Goal: Information Seeking & Learning: Learn about a topic

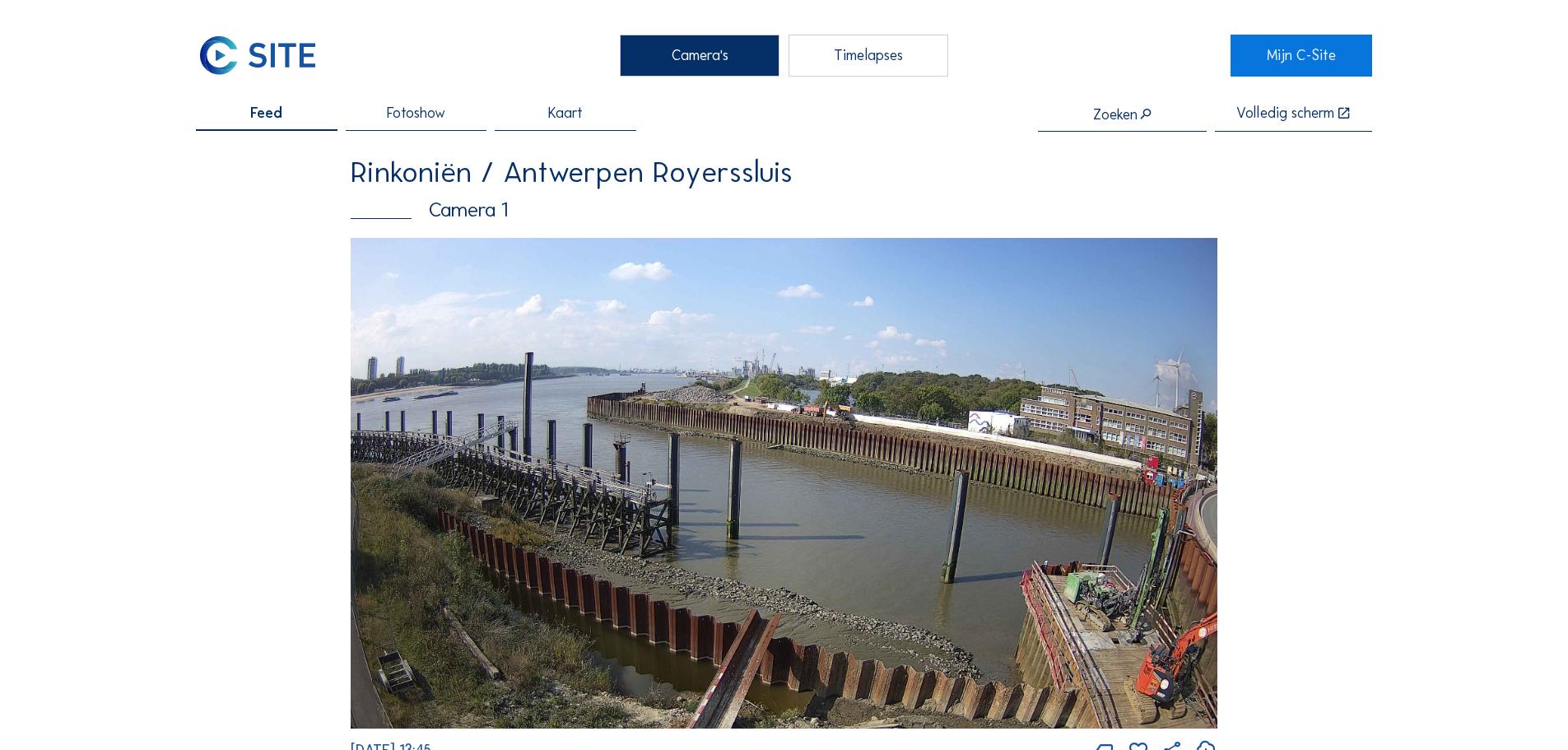
click at [803, 392] on img at bounding box center [784, 483] width 866 height 491
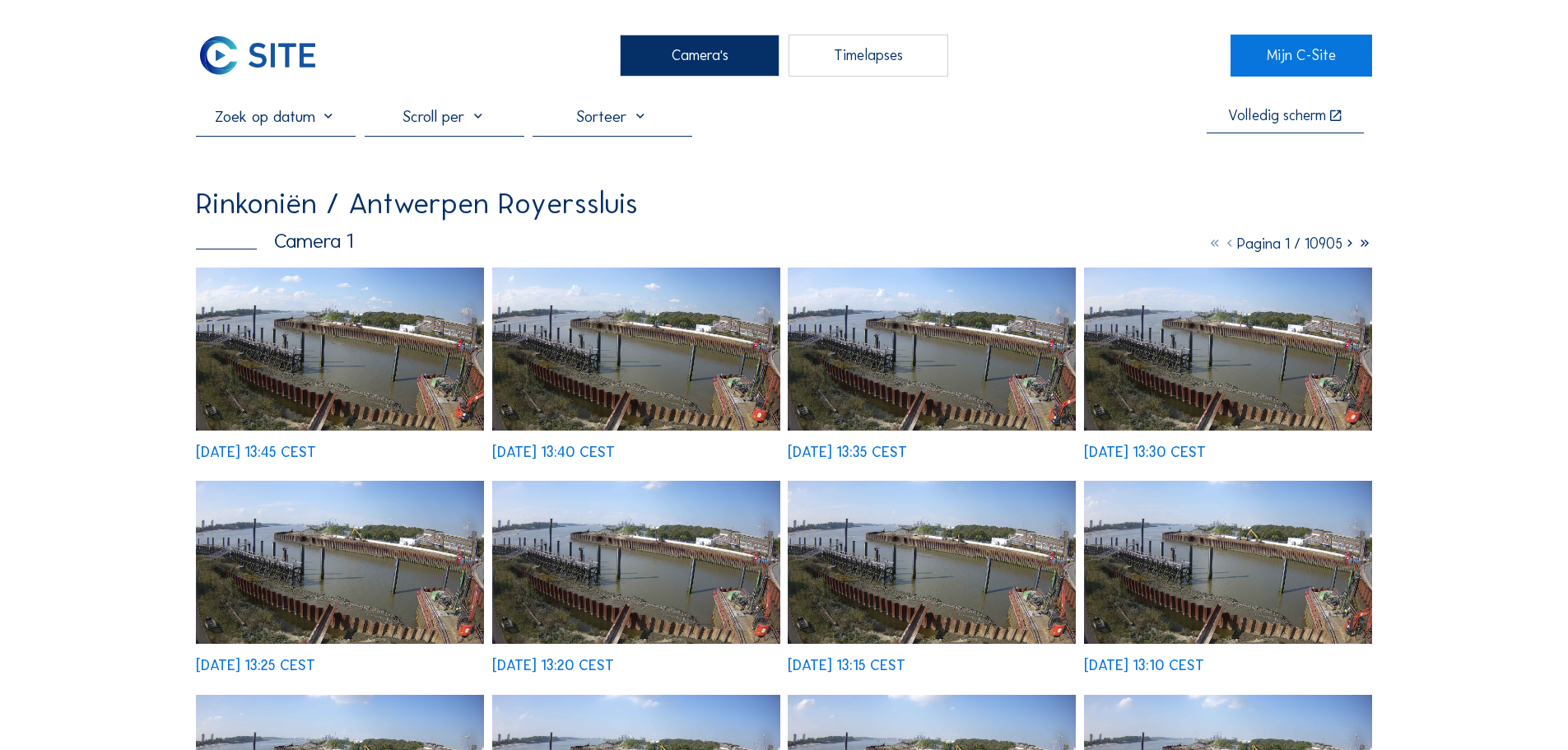
click at [403, 349] on div "[DATE] 13:45 CEST [DATE] 13:40 CEST [DATE] 13:35 CEST [DATE] 13:30 CEST [DATE] …" at bounding box center [784, 684] width 1176 height 832
click at [412, 368] on img at bounding box center [340, 349] width 288 height 163
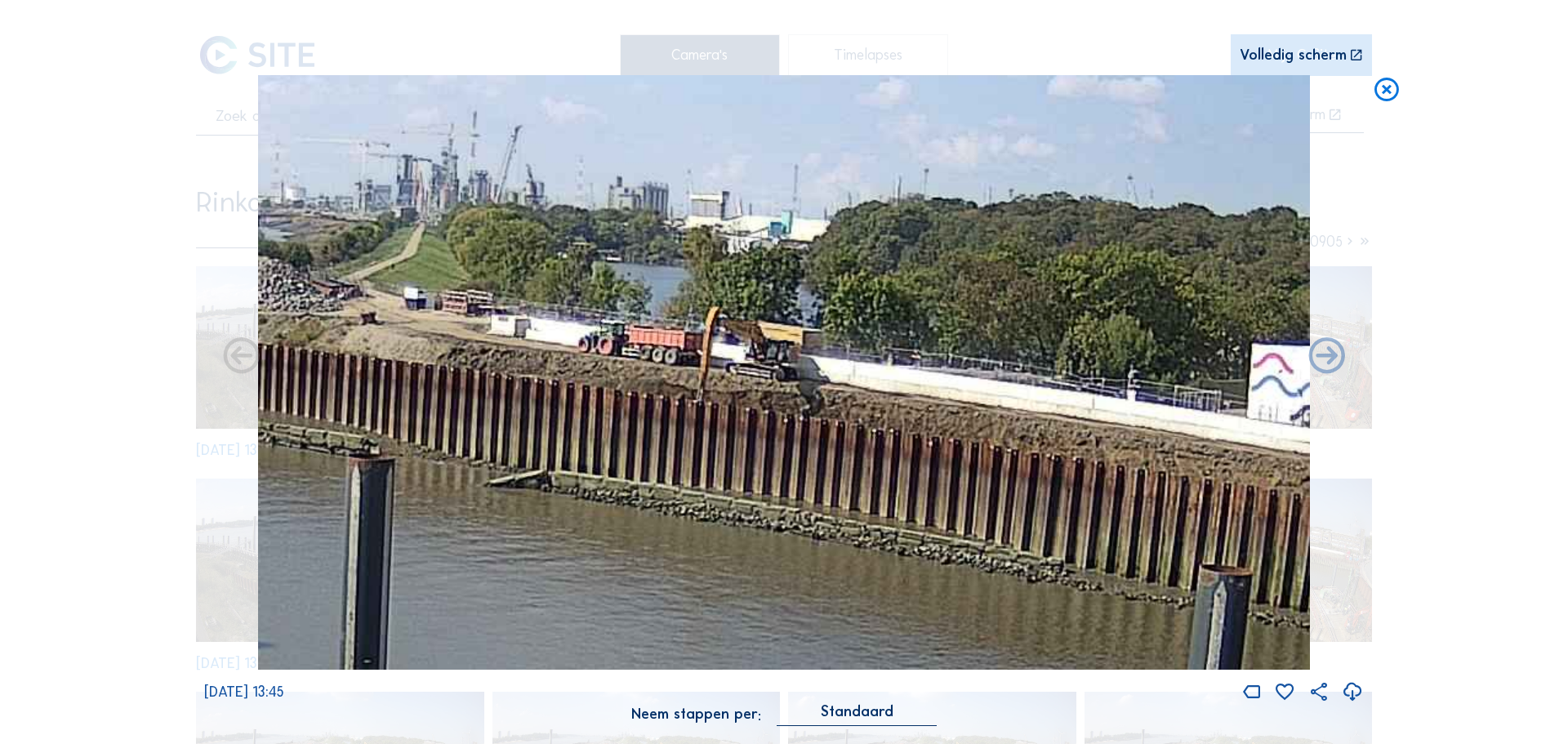
drag, startPoint x: 775, startPoint y: 291, endPoint x: 618, endPoint y: 325, distance: 160.6
click at [618, 325] on img at bounding box center [784, 372] width 1052 height 595
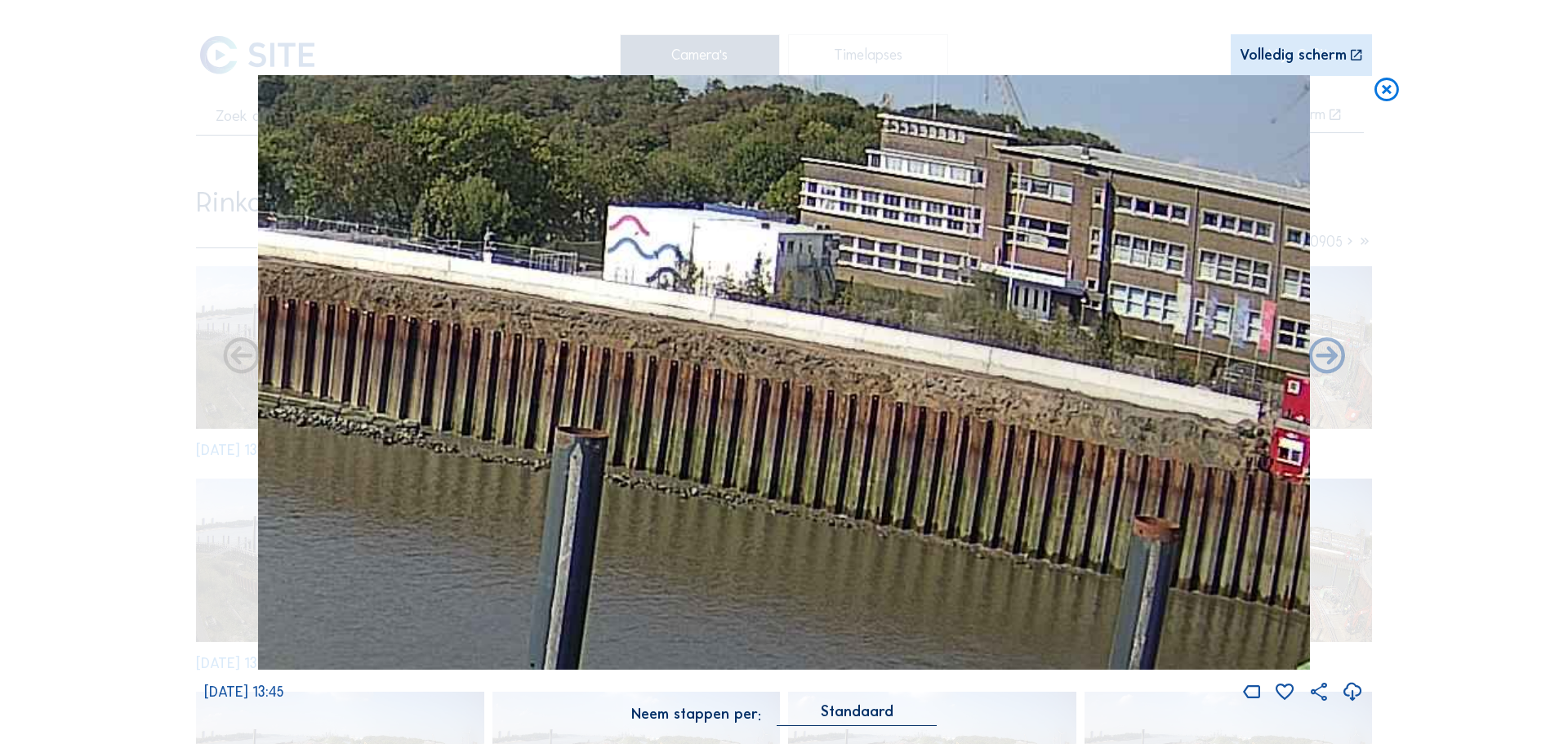
drag, startPoint x: 951, startPoint y: 421, endPoint x: 319, endPoint y: 284, distance: 646.7
click at [319, 284] on img at bounding box center [784, 372] width 1052 height 595
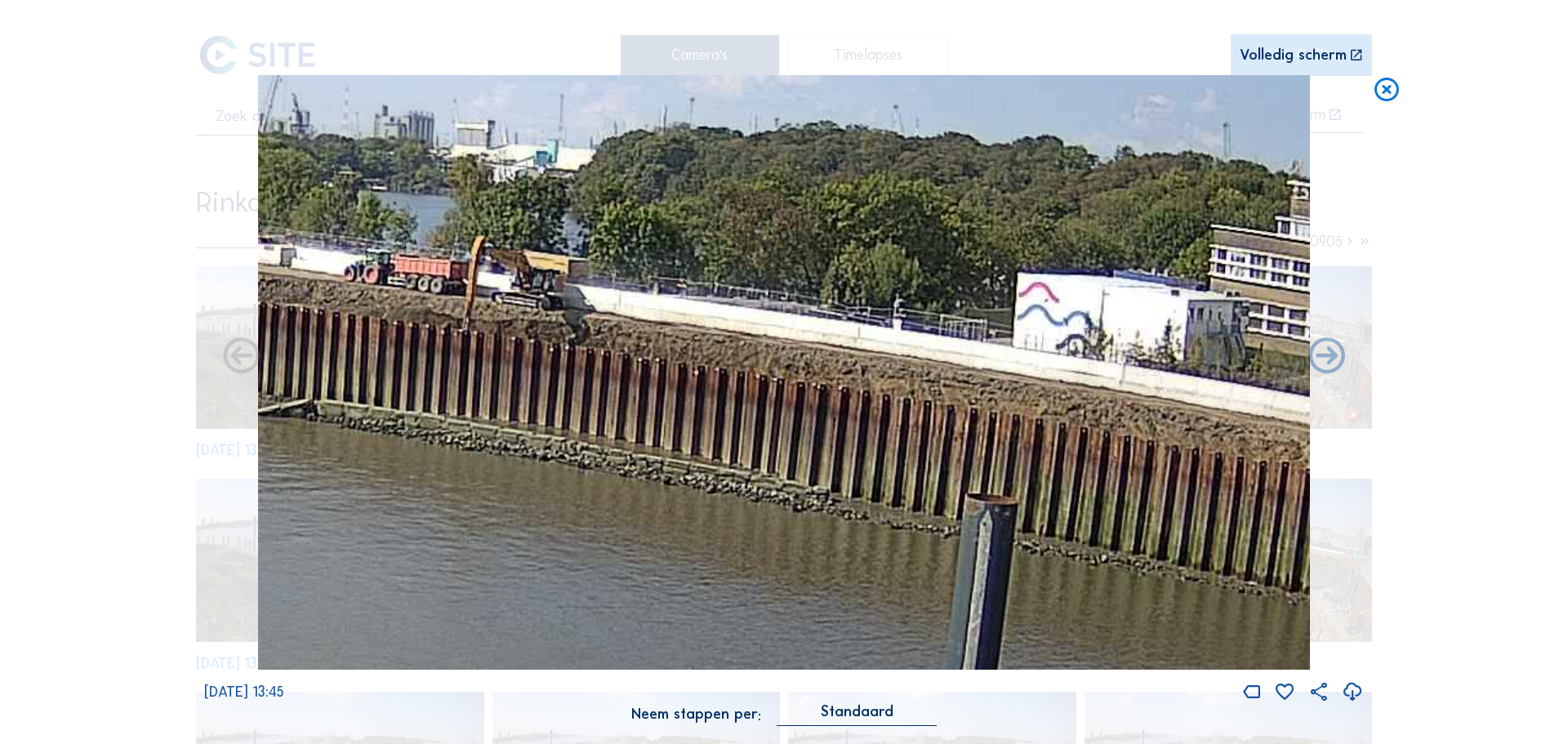
drag, startPoint x: 907, startPoint y: 369, endPoint x: 852, endPoint y: 433, distance: 84.4
click at [1112, 443] on img at bounding box center [784, 372] width 1052 height 595
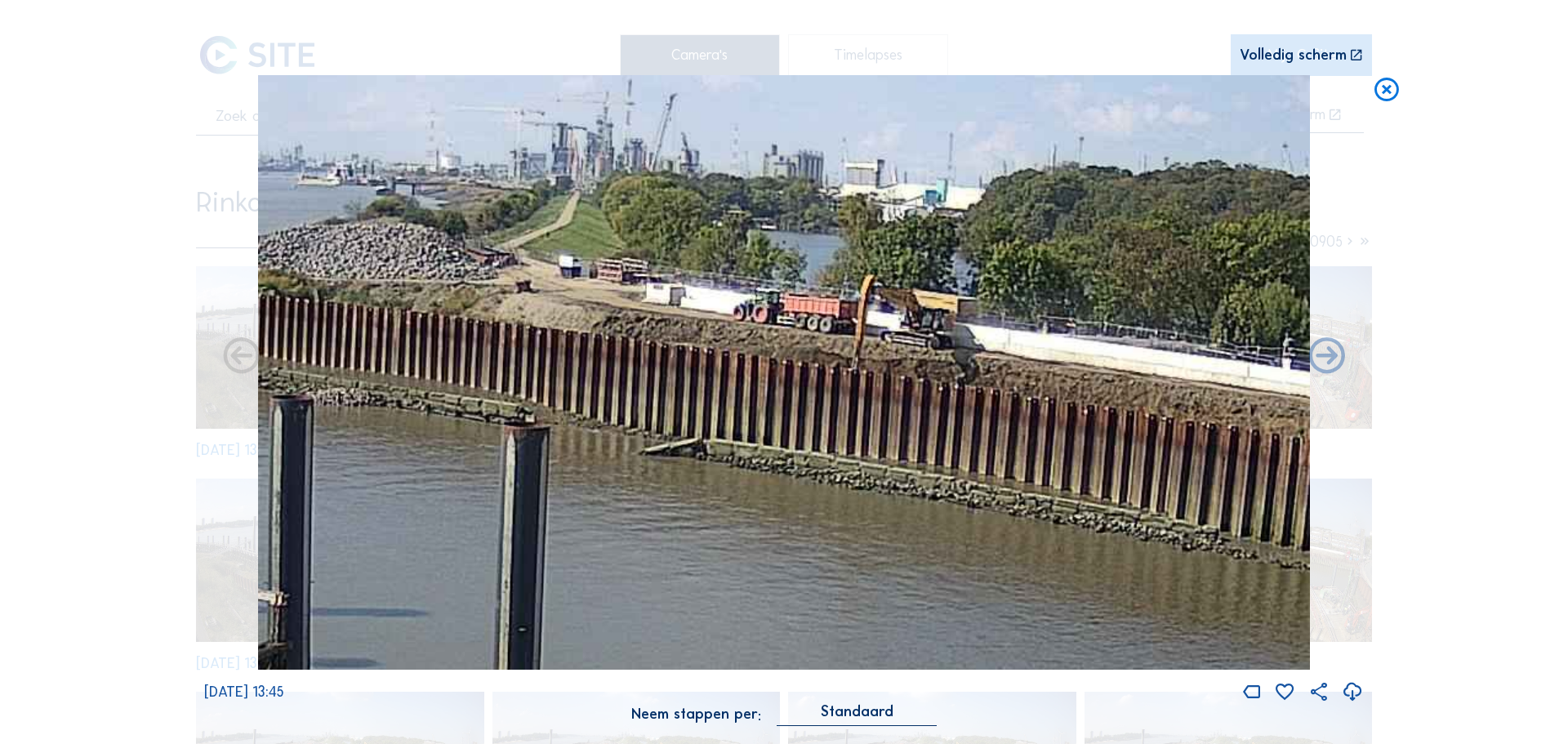
drag, startPoint x: 600, startPoint y: 400, endPoint x: 846, endPoint y: 422, distance: 247.0
click at [846, 422] on img at bounding box center [784, 372] width 1052 height 595
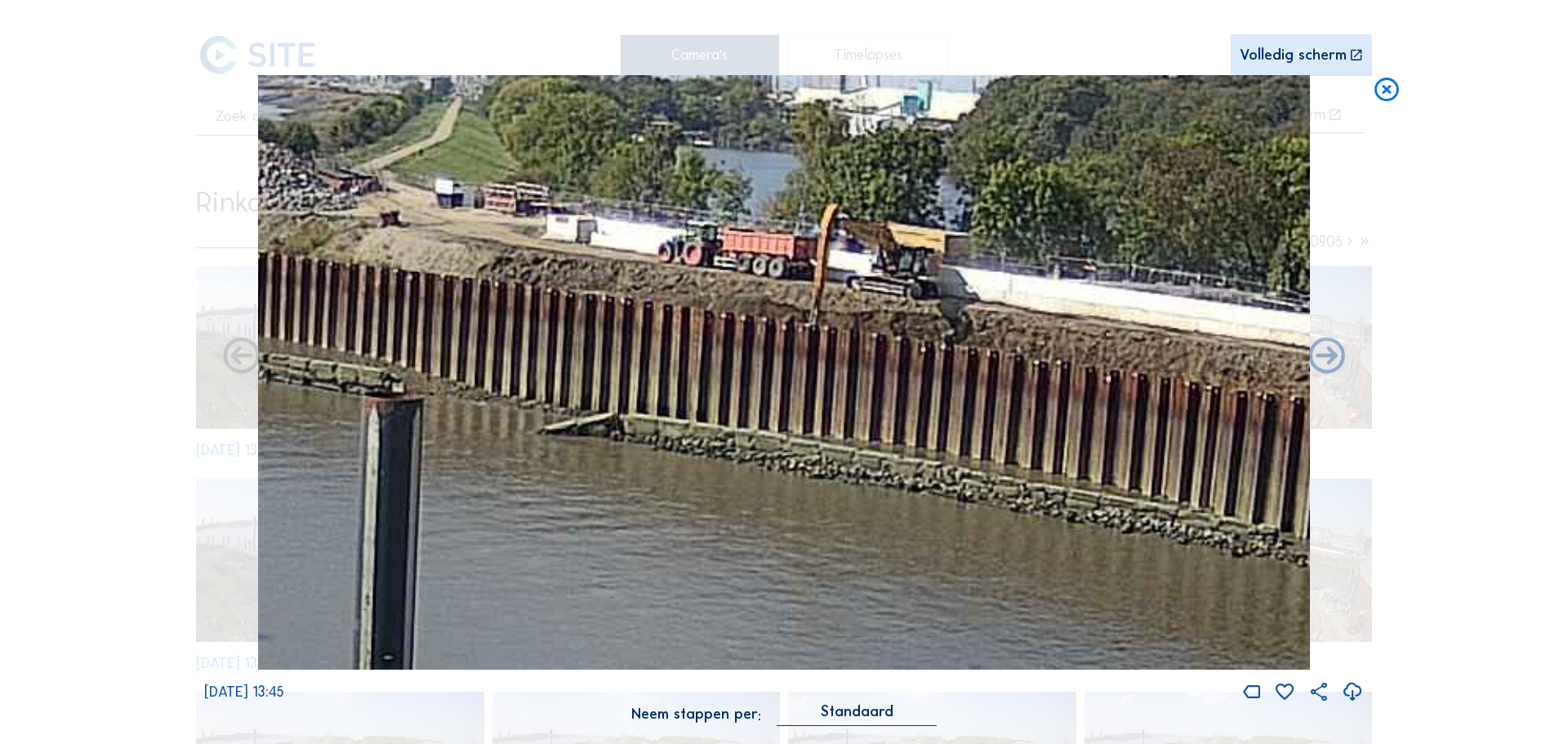
drag, startPoint x: 715, startPoint y: 350, endPoint x: 731, endPoint y: 338, distance: 20.0
click at [731, 338] on img at bounding box center [784, 372] width 1052 height 595
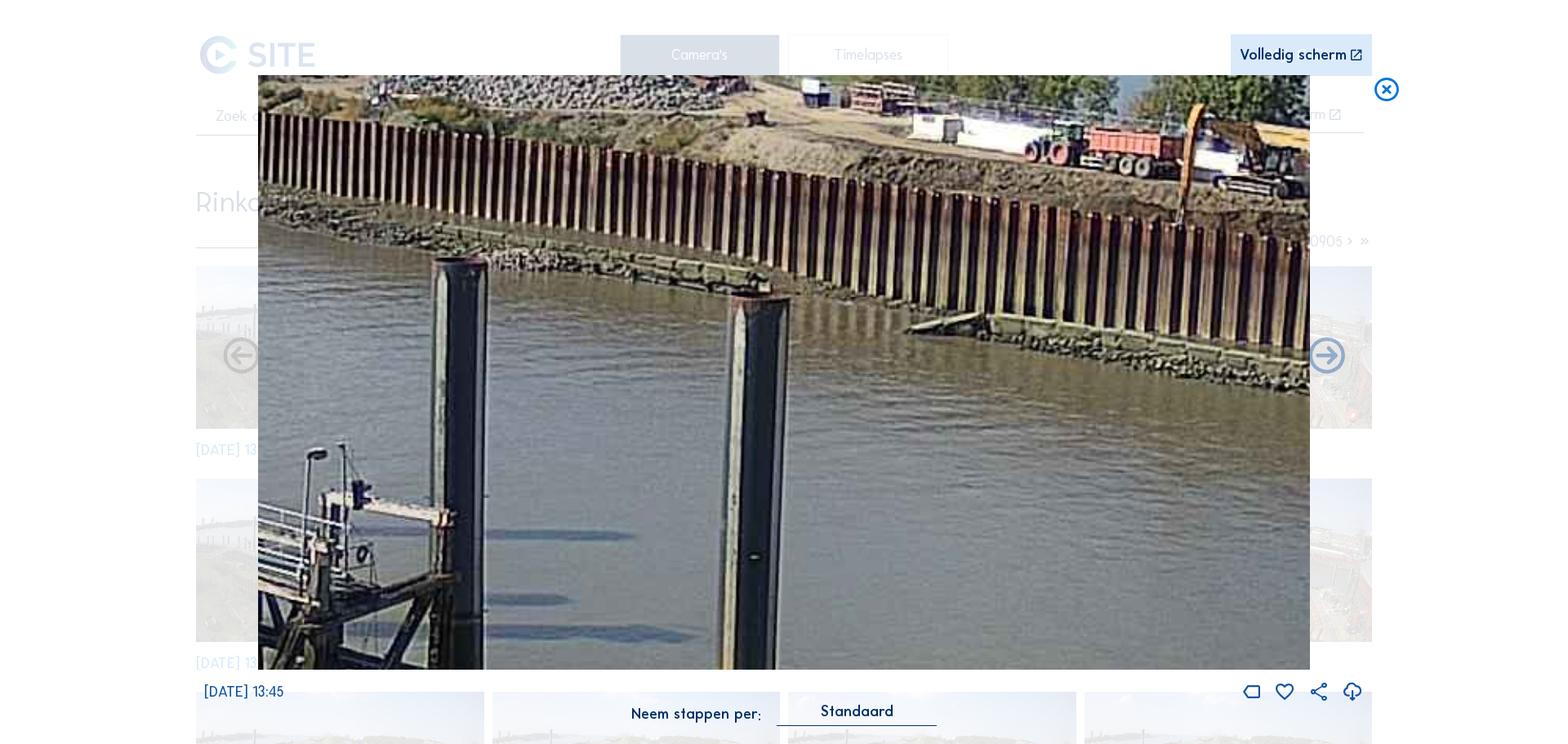
drag, startPoint x: 978, startPoint y: 270, endPoint x: 1075, endPoint y: 246, distance: 99.9
click at [1075, 246] on img at bounding box center [784, 372] width 1052 height 595
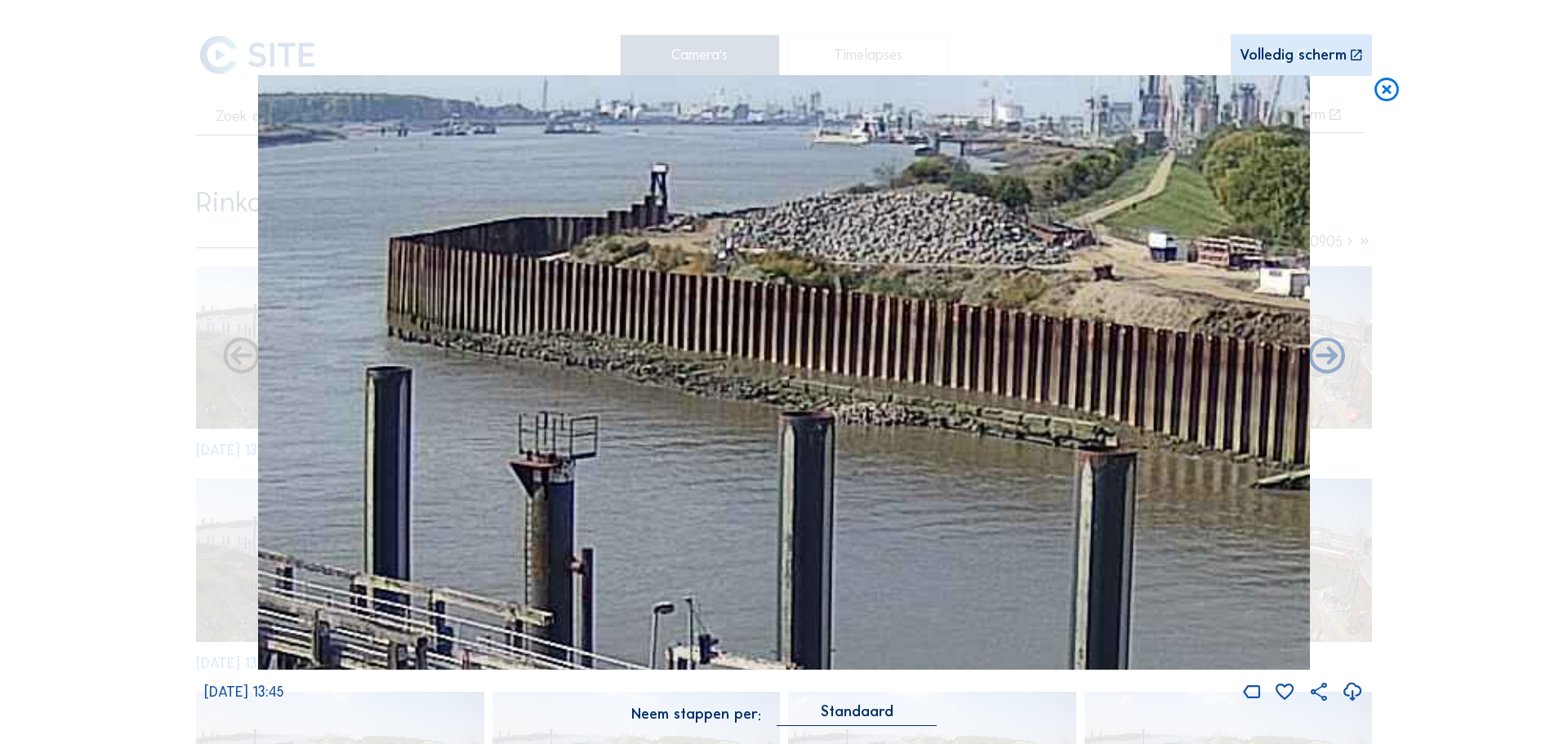
drag, startPoint x: 835, startPoint y: 308, endPoint x: 1180, endPoint y: 461, distance: 377.4
click at [1180, 461] on img at bounding box center [784, 372] width 1052 height 595
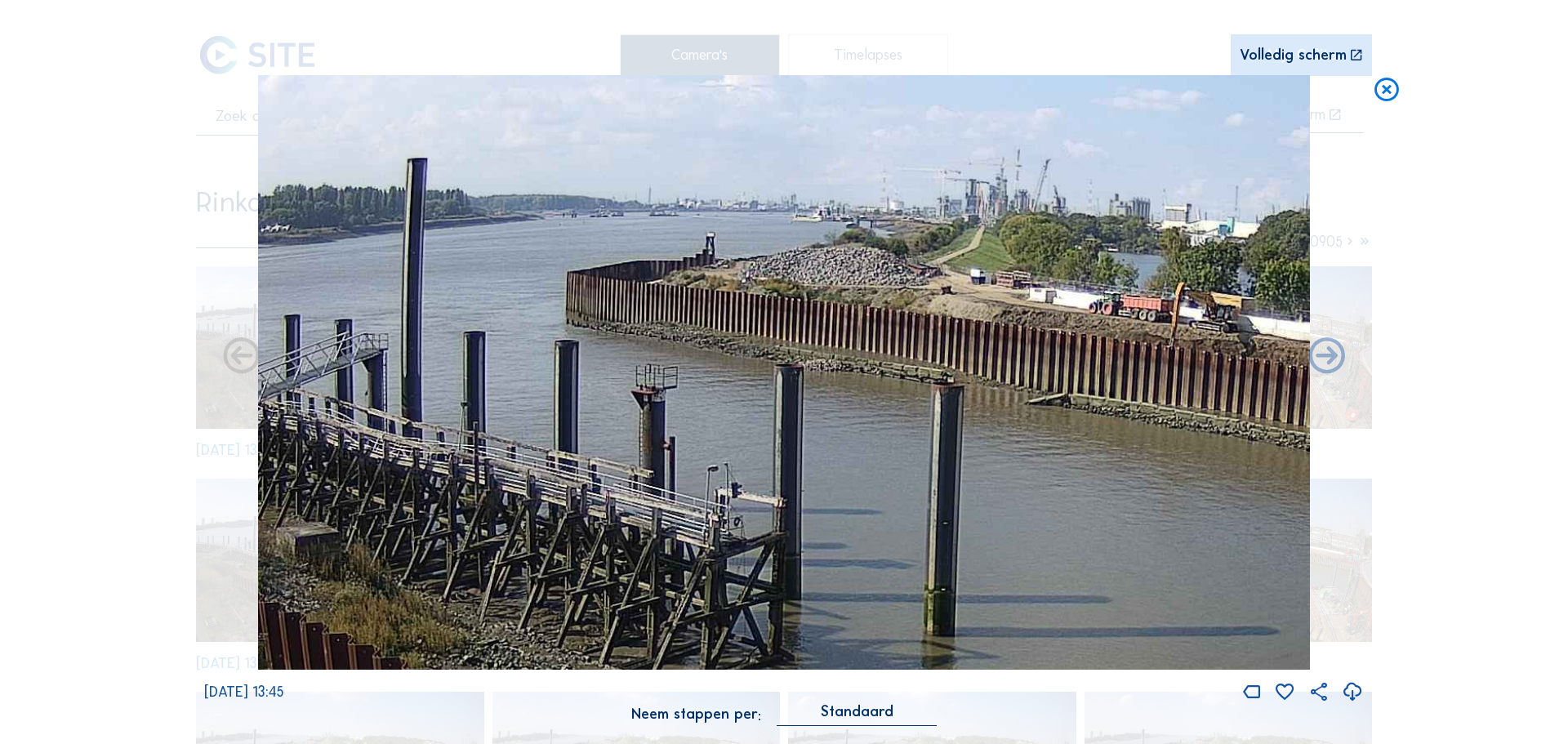
drag, startPoint x: 823, startPoint y: 489, endPoint x: 208, endPoint y: 62, distance: 748.7
click at [208, 62] on div "Scroll om door de tijd te reizen | Druk op de 'Alt'-knop + scroll om te Zoomen …" at bounding box center [784, 372] width 1159 height 743
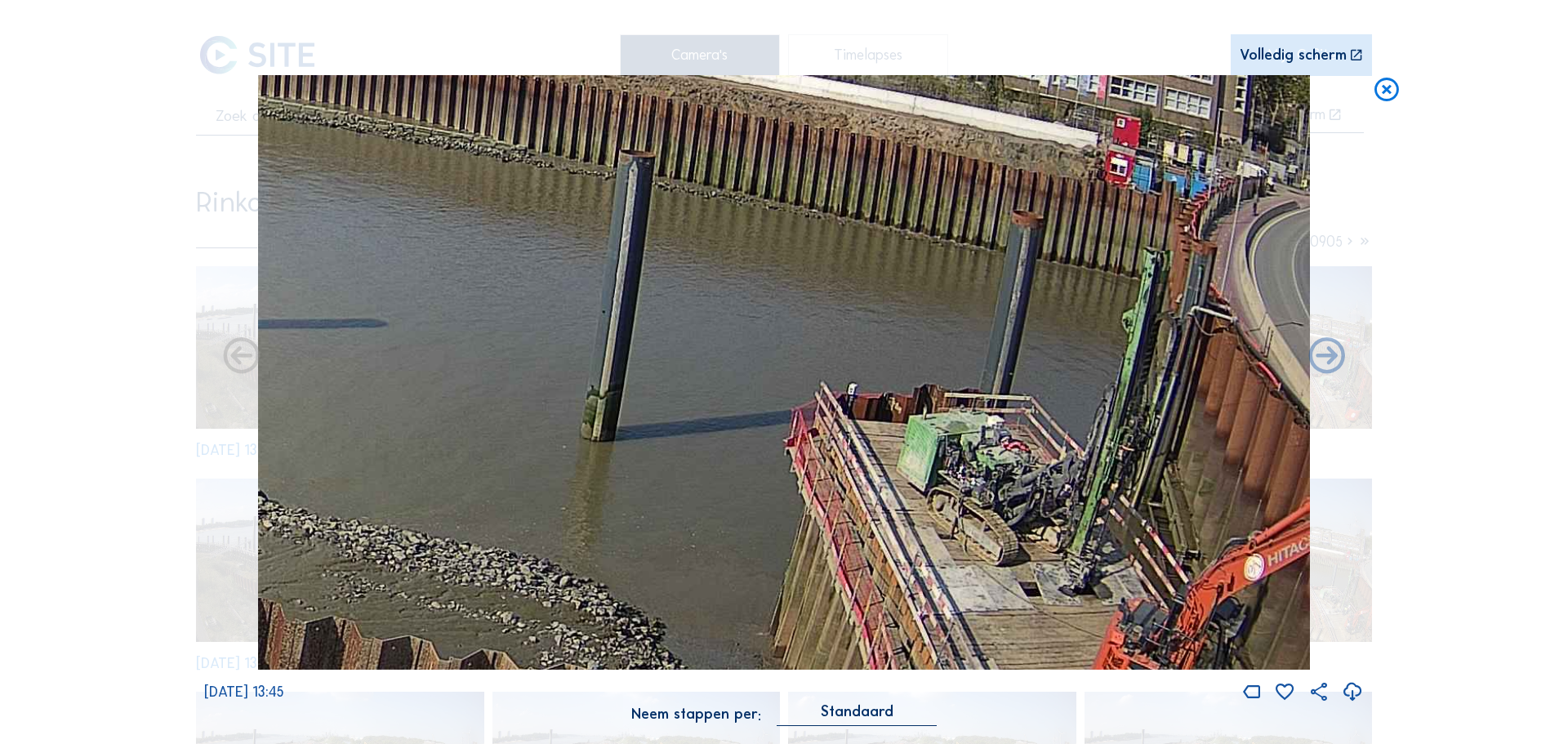
drag, startPoint x: 890, startPoint y: 391, endPoint x: 604, endPoint y: 416, distance: 287.1
click at [604, 416] on img at bounding box center [784, 372] width 1052 height 595
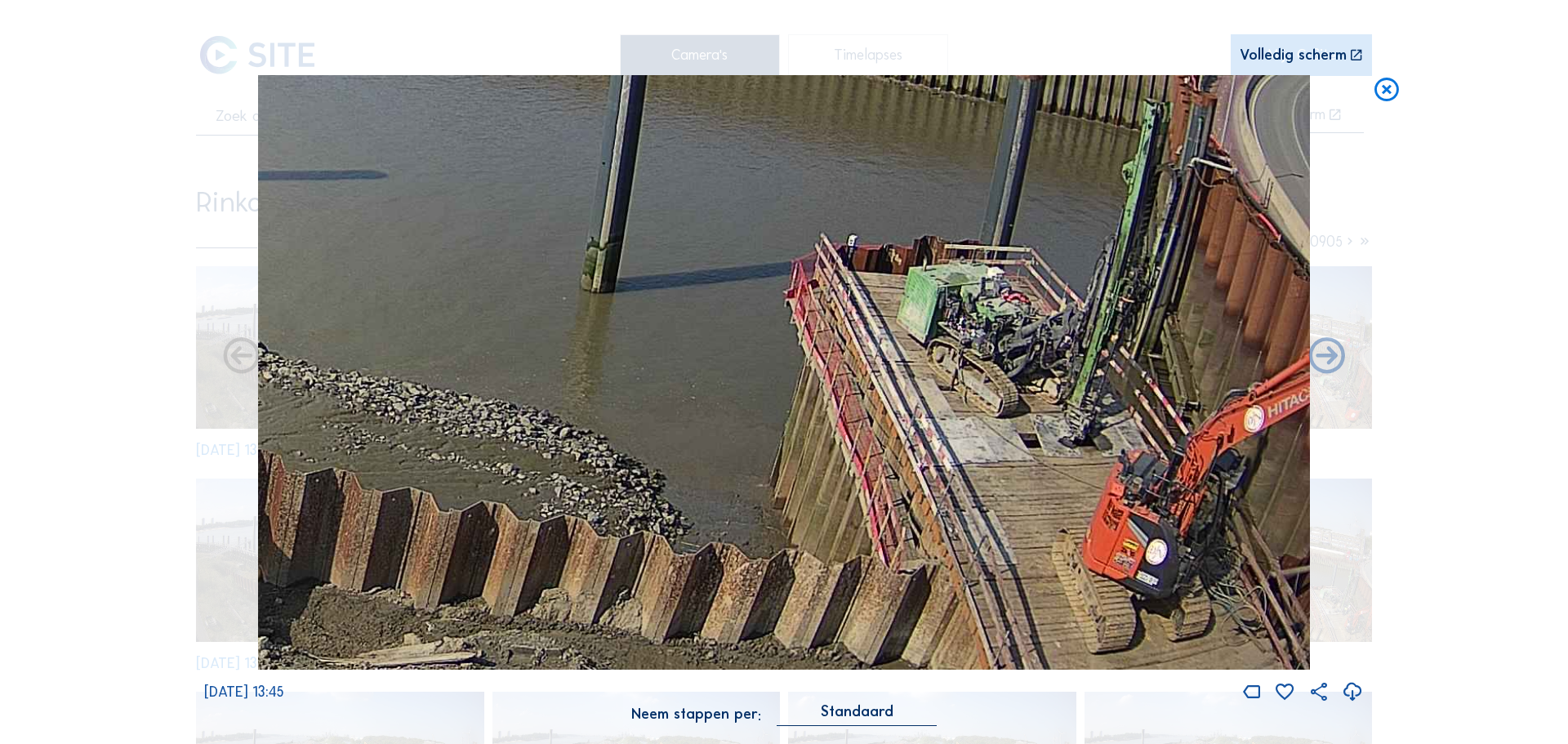
drag, startPoint x: 1116, startPoint y: 419, endPoint x: 967, endPoint y: 380, distance: 154.0
click at [904, 321] on img at bounding box center [784, 372] width 1052 height 595
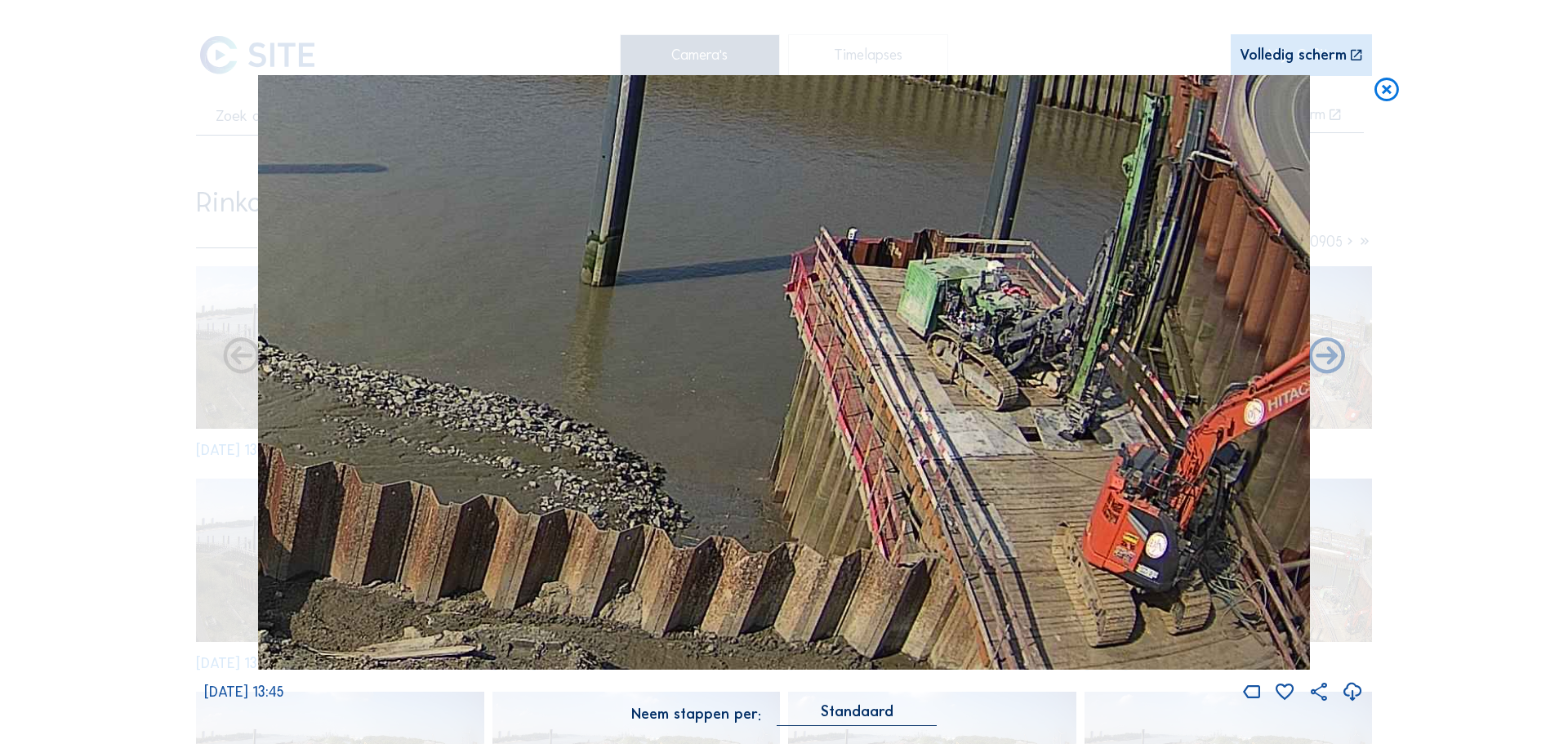
drag, startPoint x: 978, startPoint y: 474, endPoint x: 827, endPoint y: 229, distance: 287.8
click at [827, 229] on img at bounding box center [784, 372] width 1052 height 595
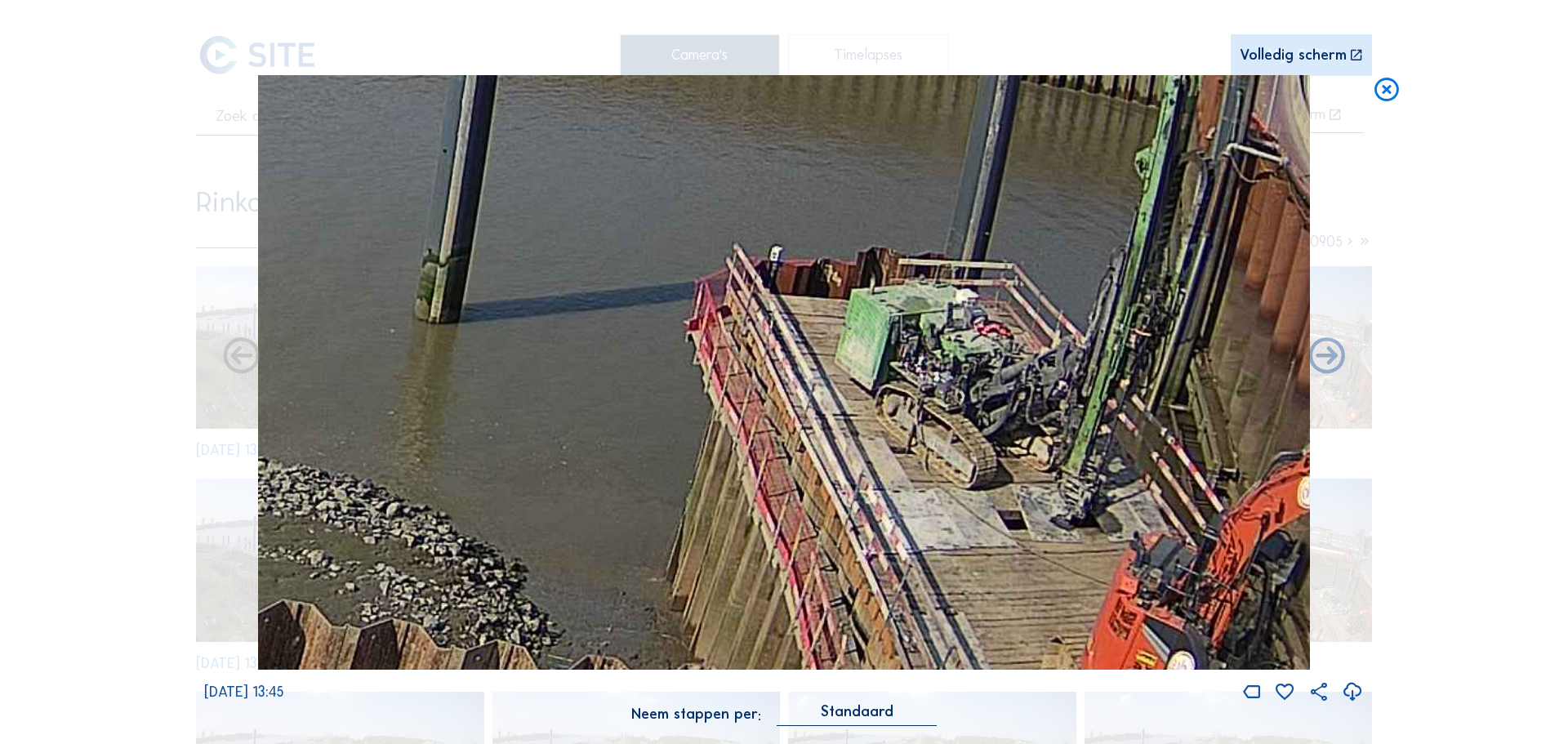
drag, startPoint x: 950, startPoint y: 226, endPoint x: 913, endPoint y: 308, distance: 90.0
click at [913, 308] on img at bounding box center [784, 372] width 1052 height 595
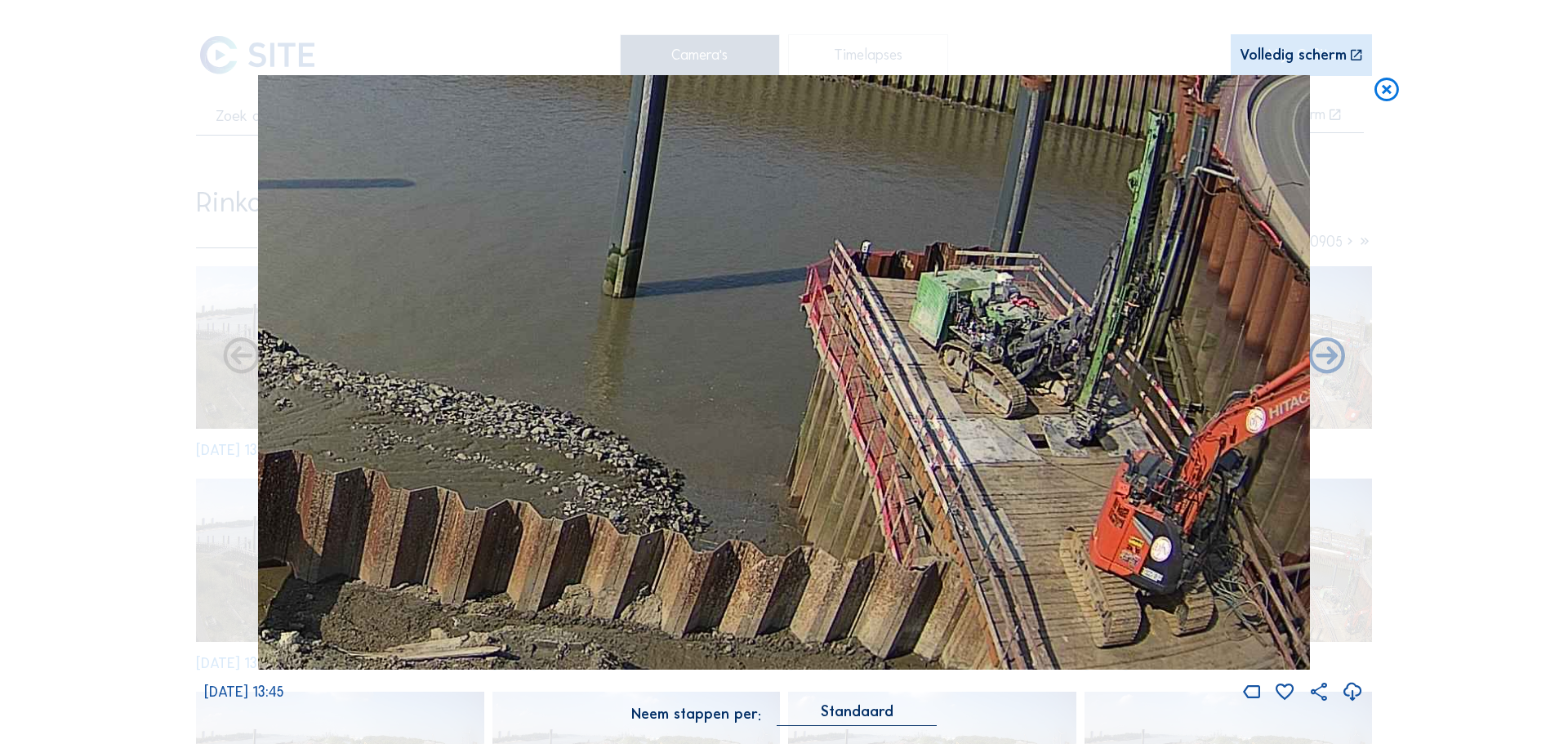
drag, startPoint x: 997, startPoint y: 416, endPoint x: 914, endPoint y: 312, distance: 133.1
click at [914, 312] on img at bounding box center [784, 372] width 1052 height 595
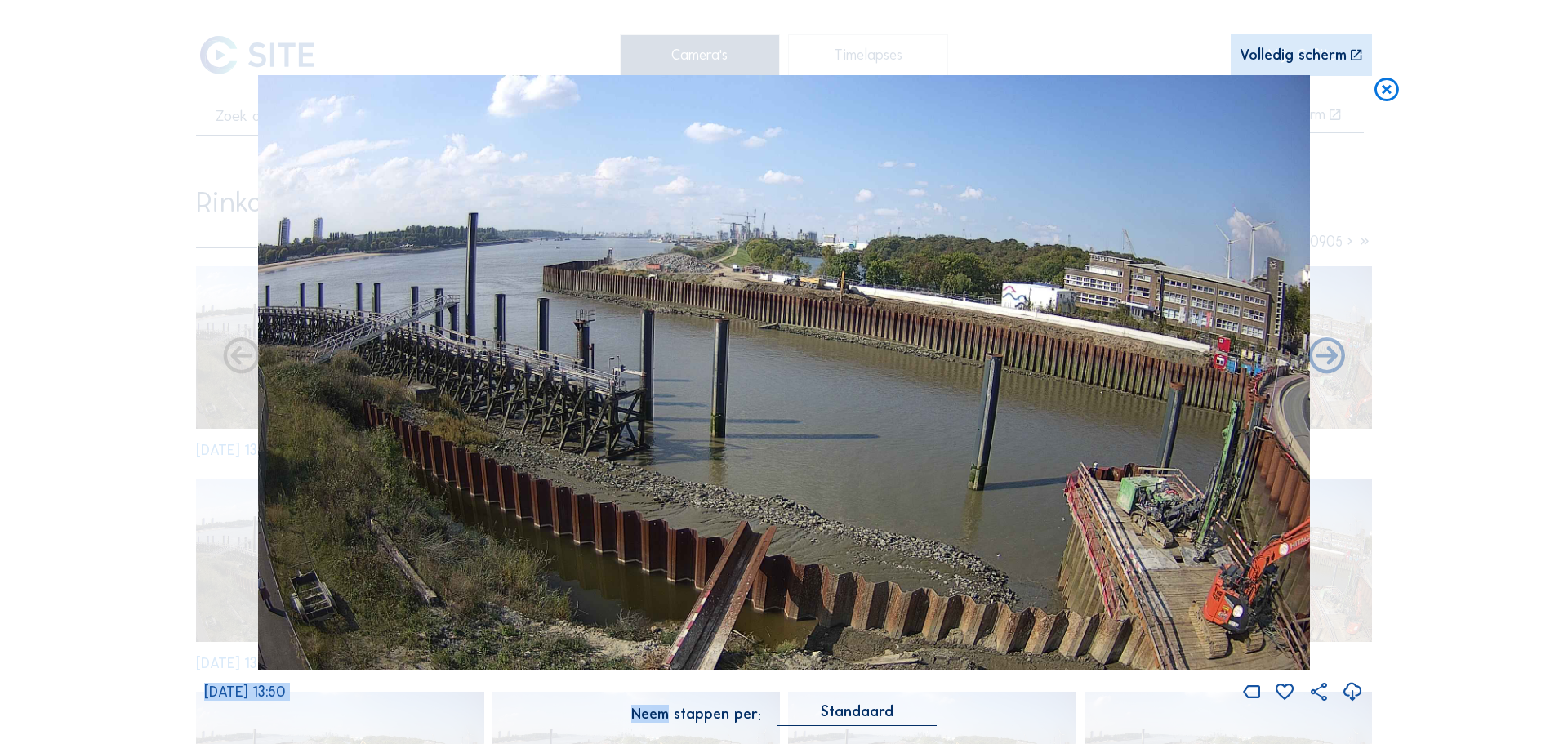
drag, startPoint x: 662, startPoint y: 126, endPoint x: 630, endPoint y: 491, distance: 366.4
click at [630, 491] on div "[DATE] 13:50 Neem stappen per: Standaard" at bounding box center [784, 410] width 1159 height 669
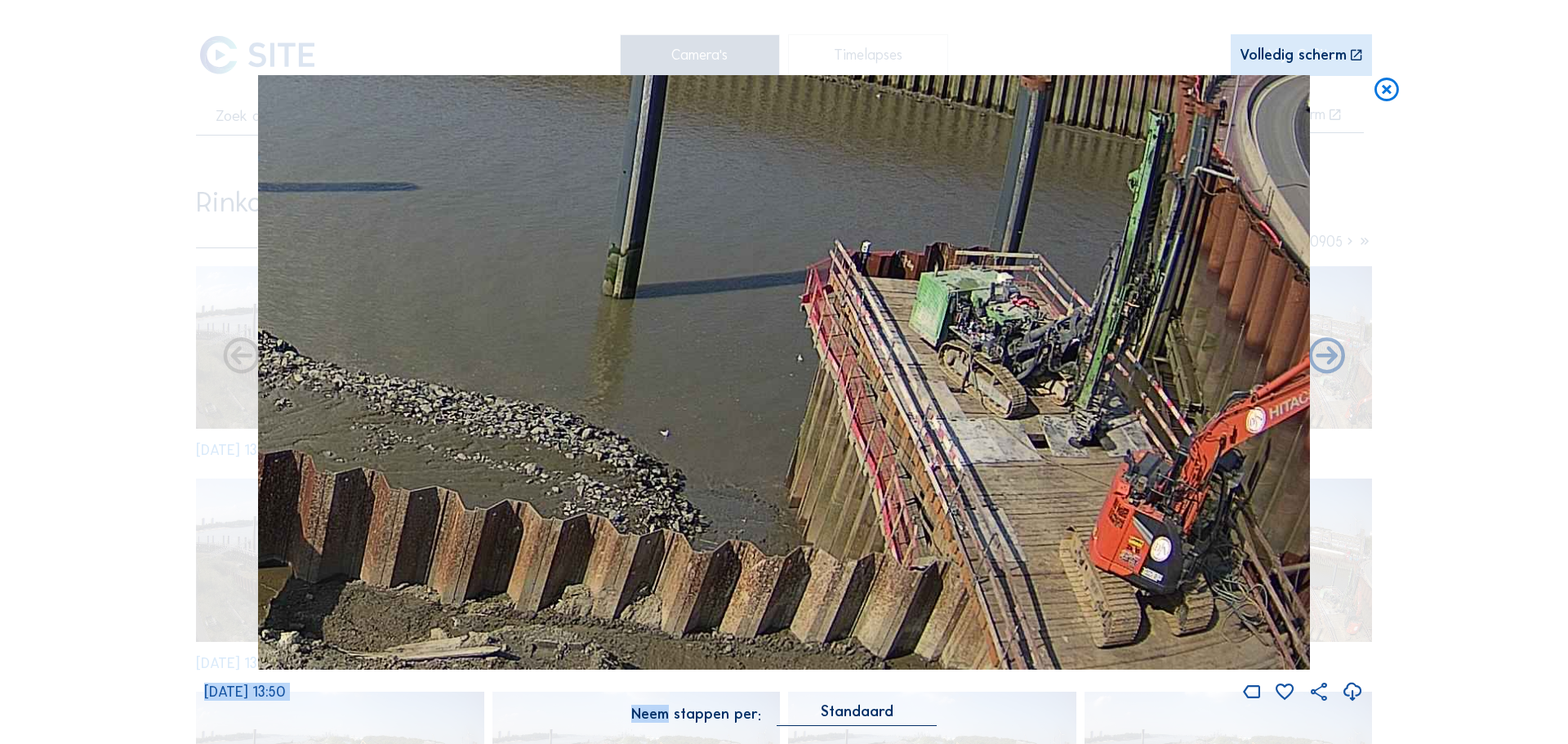
click at [71, 355] on div "Scroll om door de tijd te reizen | Druk op de 'Alt'-knop + scroll om te Zoomen …" at bounding box center [784, 372] width 1568 height 744
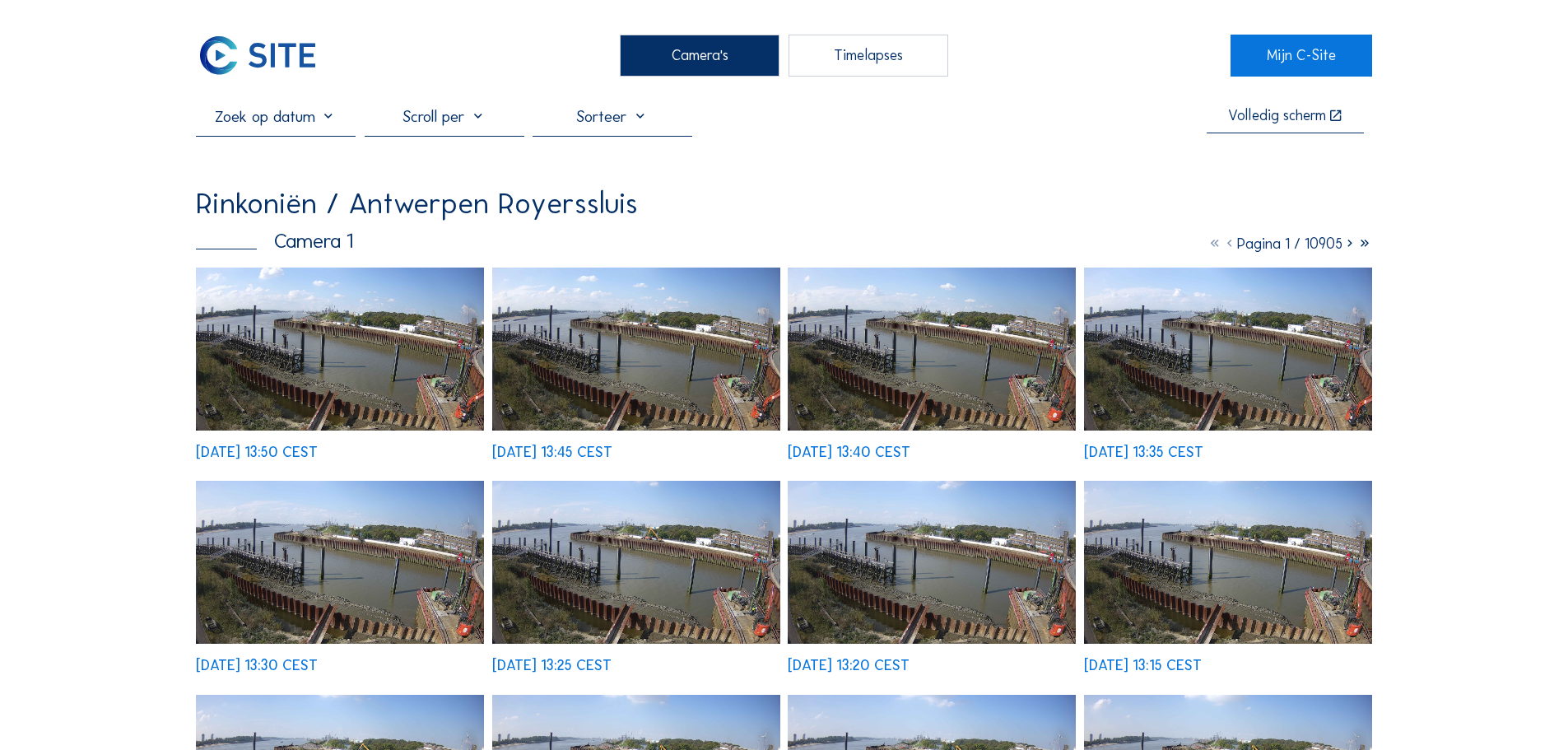
click at [358, 307] on img at bounding box center [340, 349] width 288 height 163
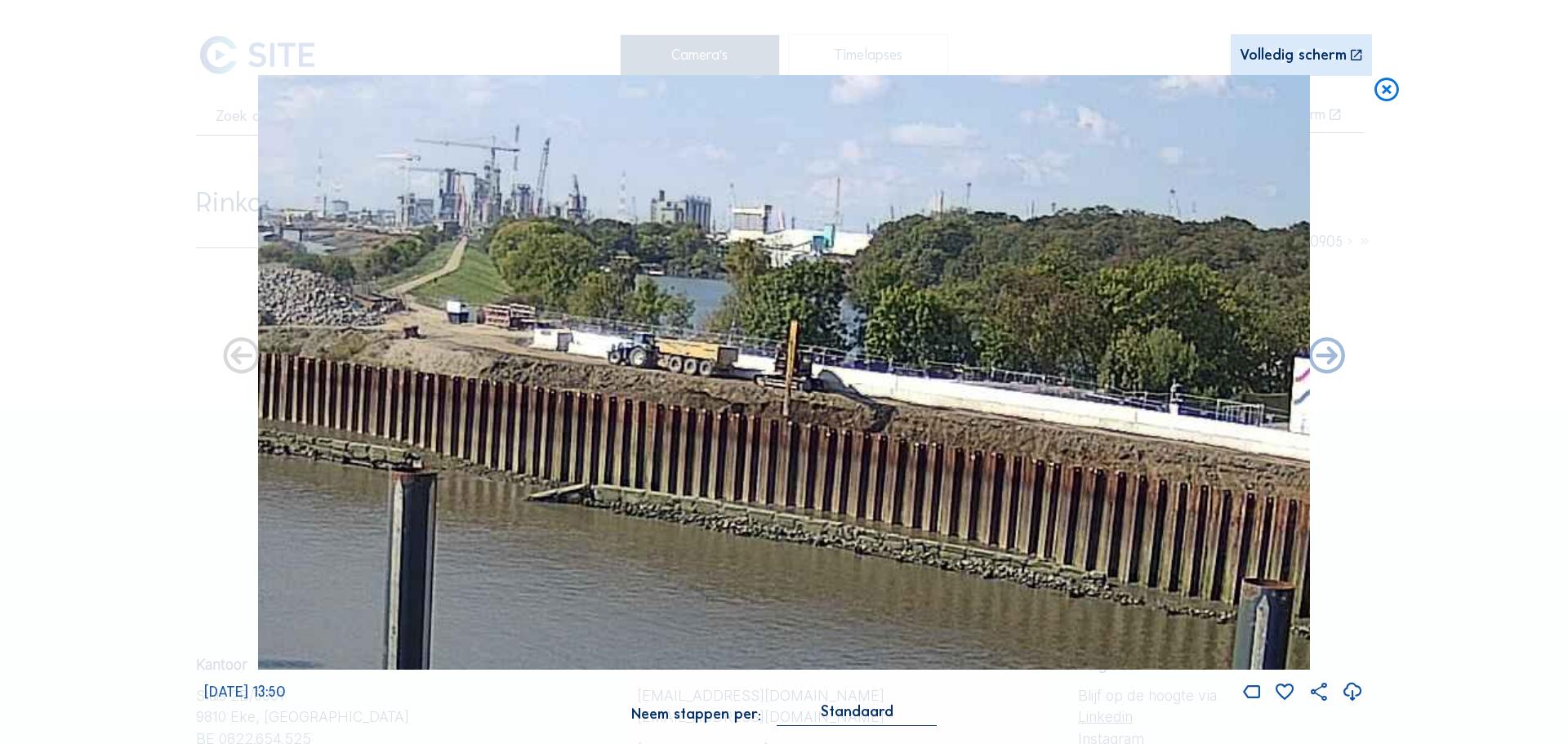
drag, startPoint x: 568, startPoint y: 300, endPoint x: 1168, endPoint y: 355, distance: 602.5
click at [1168, 355] on img at bounding box center [784, 372] width 1052 height 595
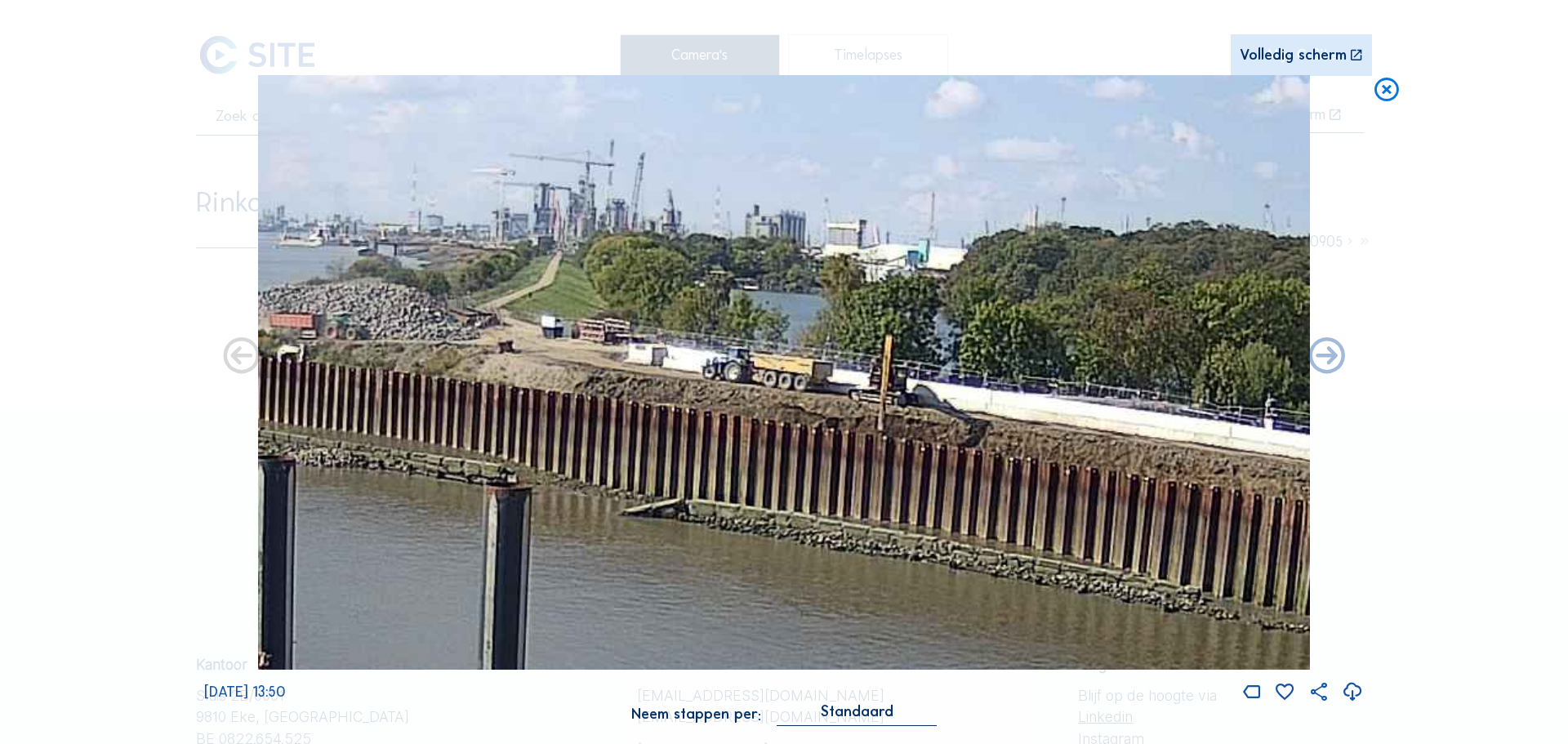
drag, startPoint x: 791, startPoint y: 369, endPoint x: 1199, endPoint y: 374, distance: 408.0
click at [1199, 374] on img at bounding box center [784, 372] width 1052 height 595
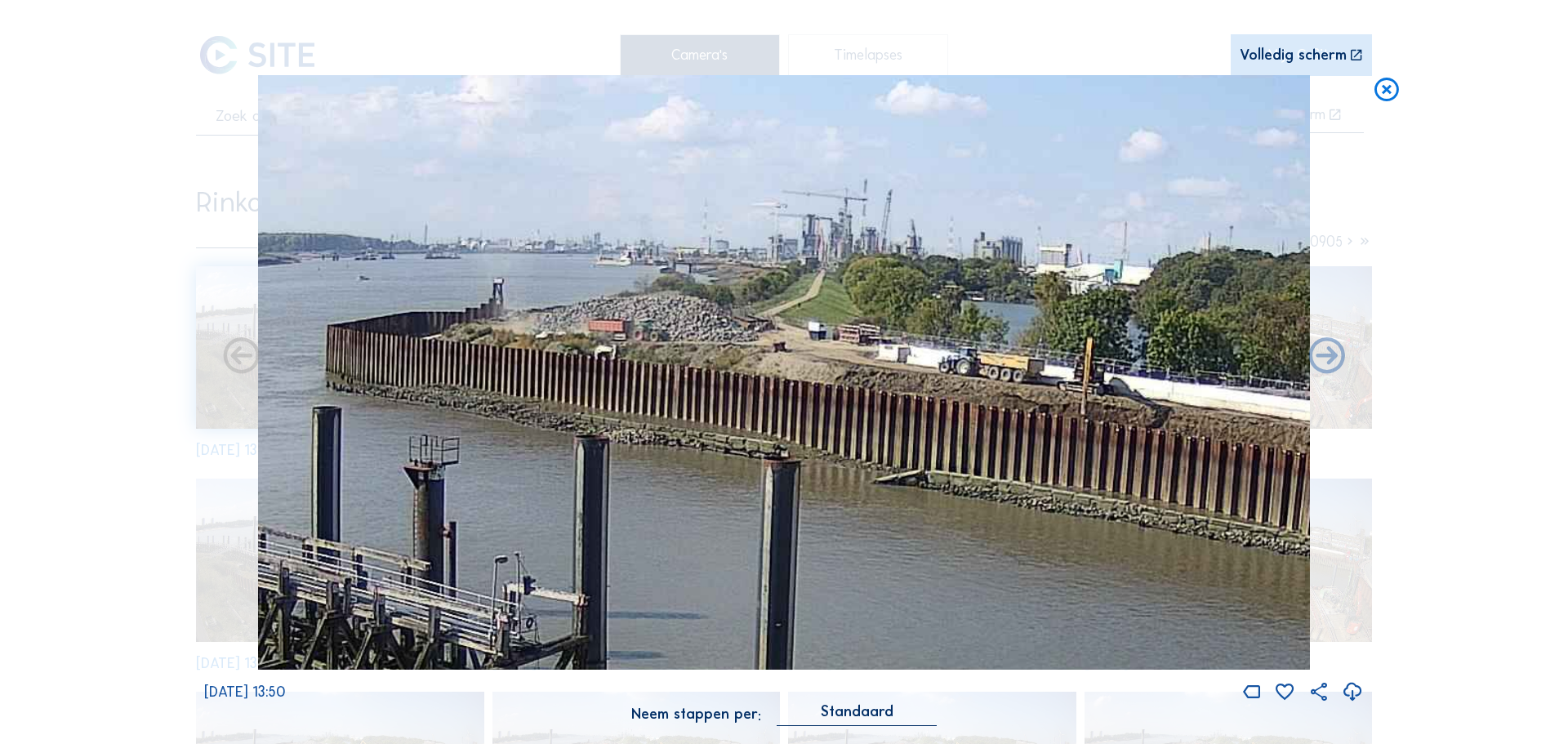
drag, startPoint x: 469, startPoint y: 291, endPoint x: 678, endPoint y: 293, distance: 209.0
click at [678, 293] on img at bounding box center [784, 372] width 1052 height 595
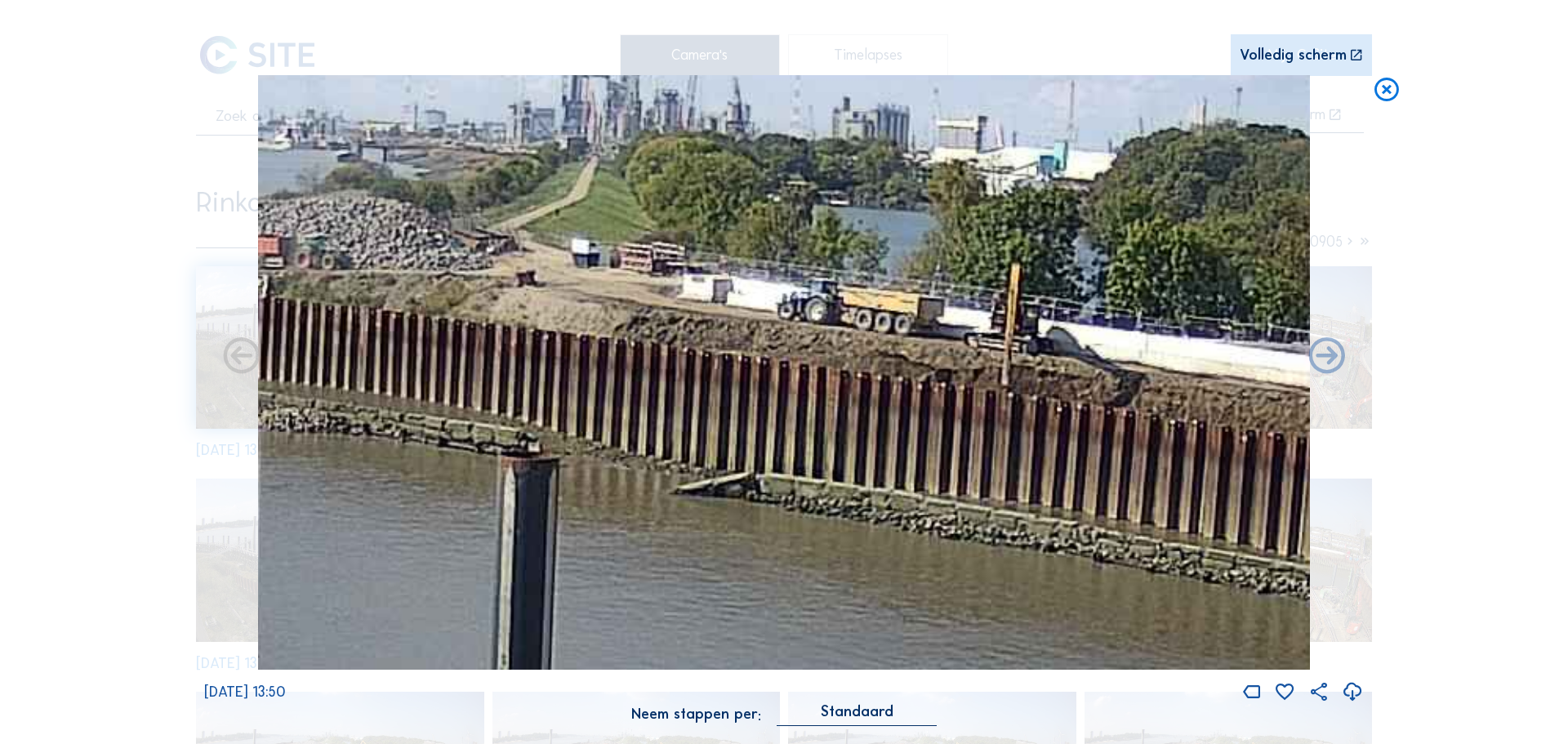
click at [1384, 86] on icon at bounding box center [1386, 91] width 30 height 31
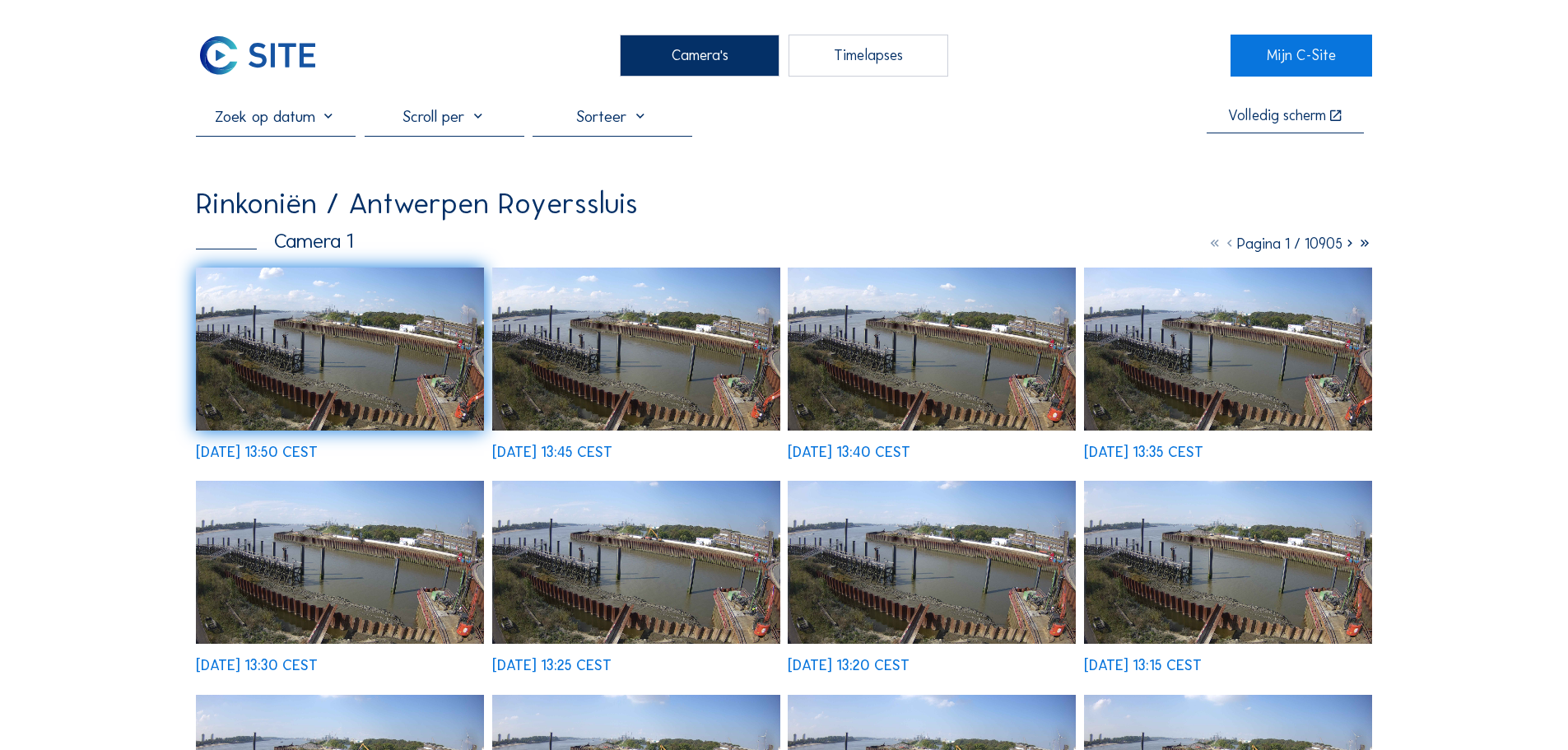
click at [663, 48] on div "Camera's" at bounding box center [700, 55] width 160 height 41
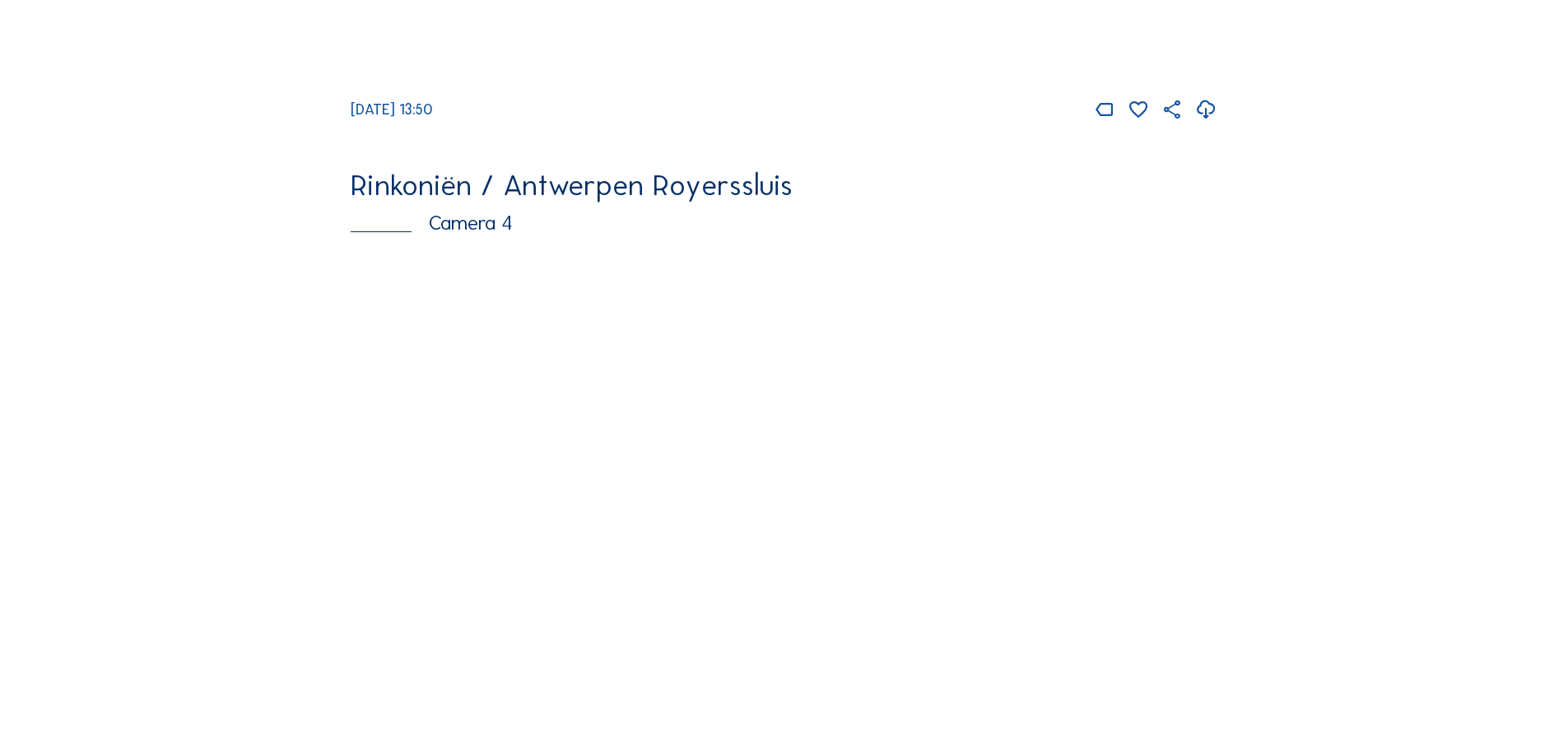
scroll to position [2718, 0]
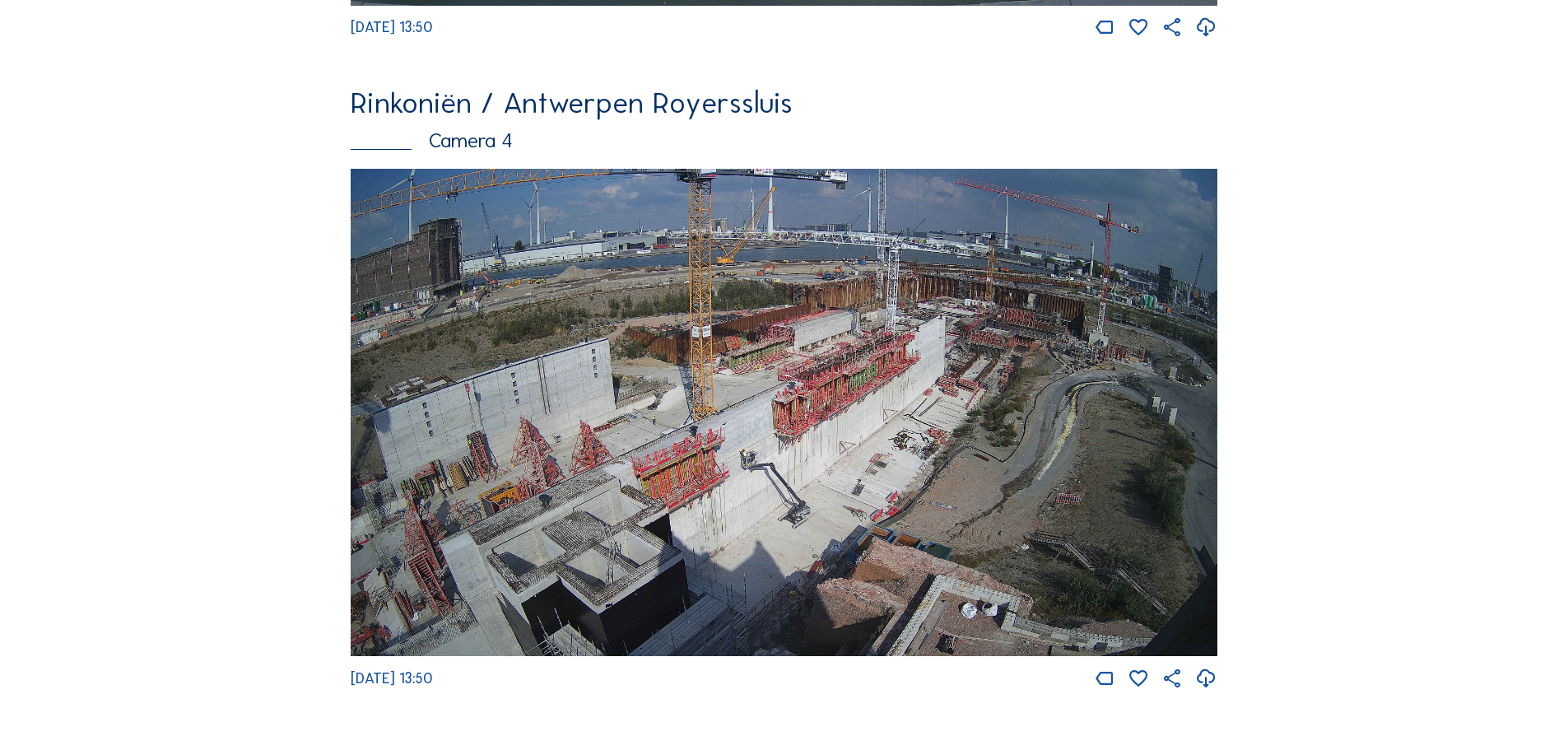
click at [681, 454] on img at bounding box center [784, 412] width 866 height 488
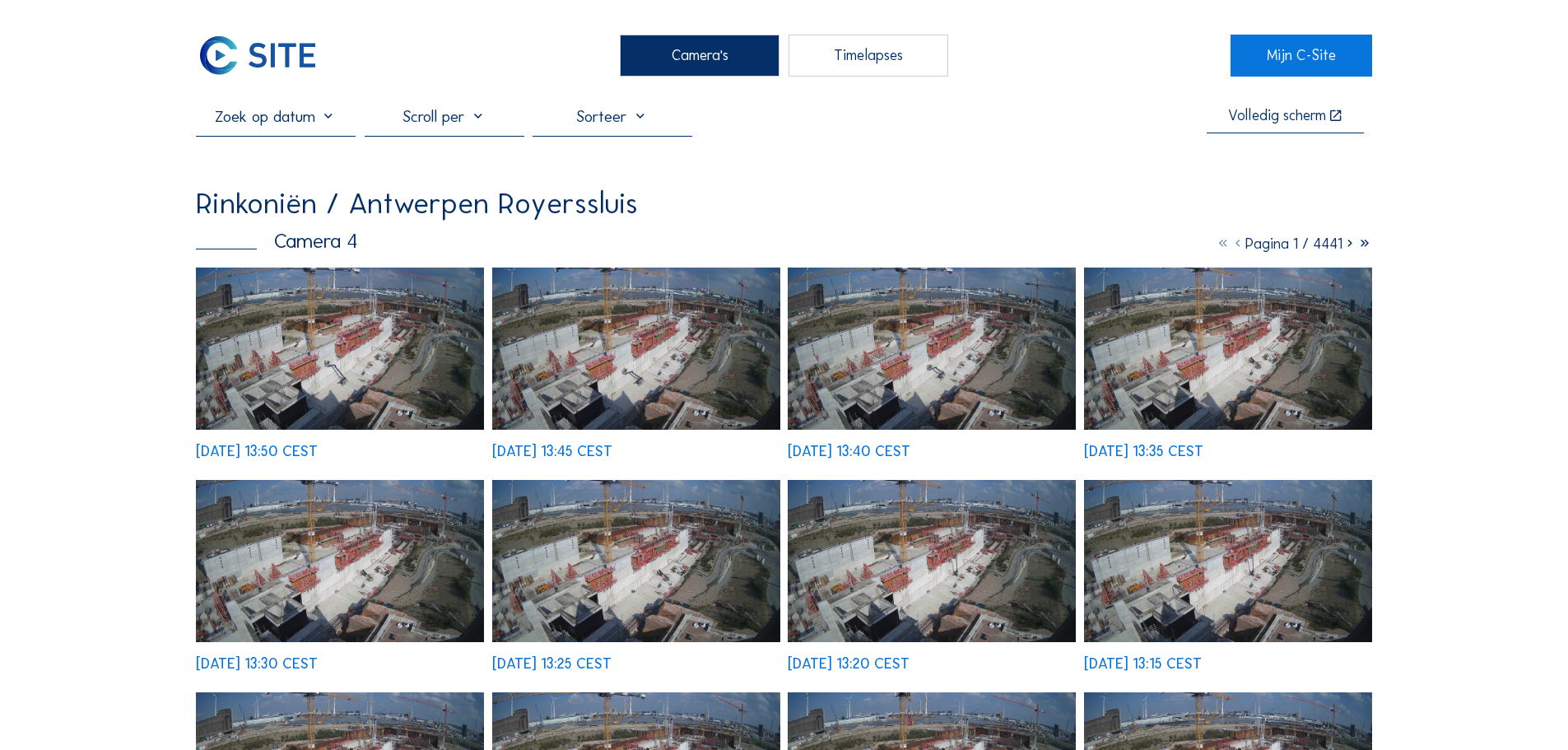
click at [354, 440] on div "[DATE] 13:50 CEST [DATE] 13:45 CEST [DATE] 13:40 CEST [DATE] 13:35 CEST [DATE] …" at bounding box center [784, 682] width 1176 height 829
click at [344, 395] on img at bounding box center [340, 349] width 288 height 162
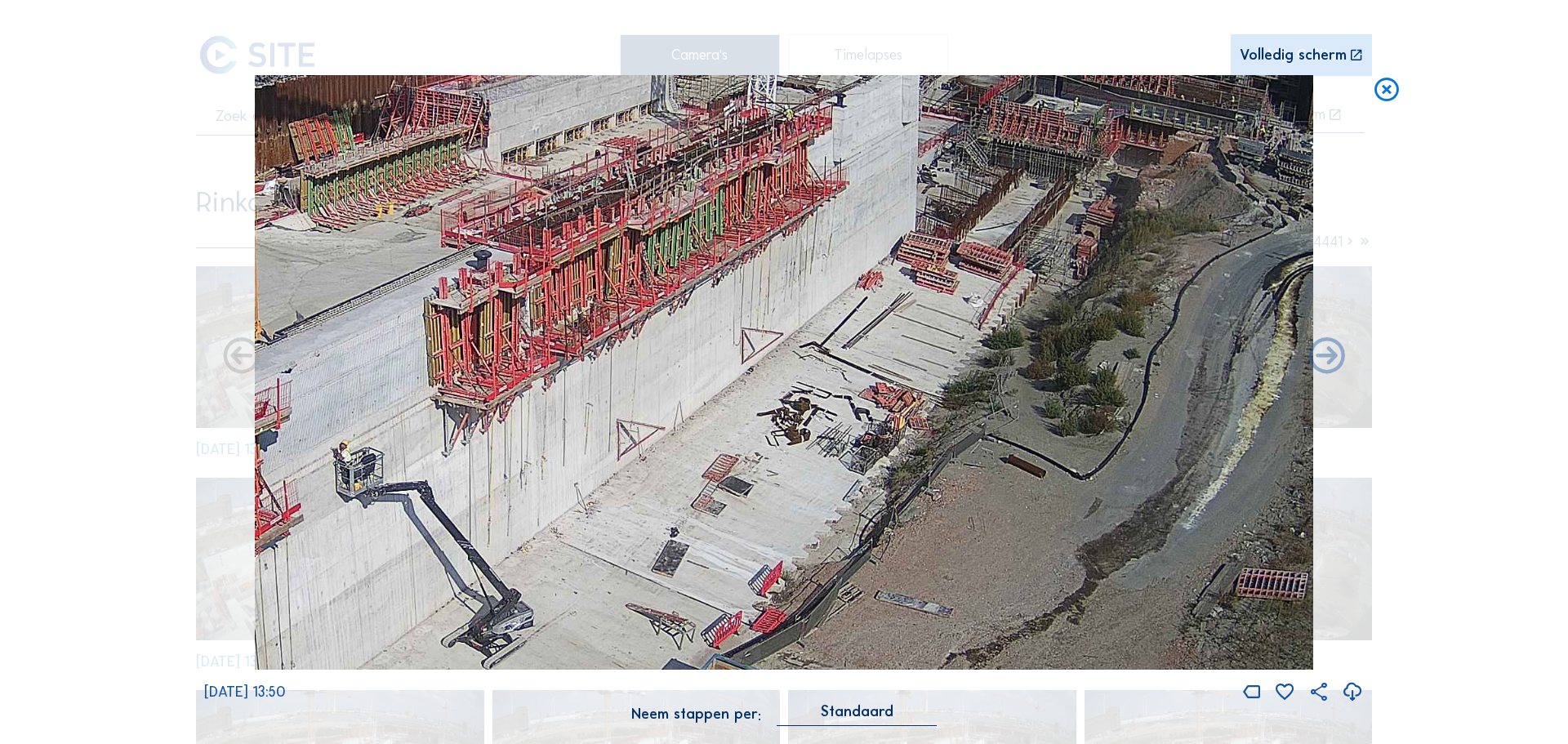
drag, startPoint x: 575, startPoint y: 362, endPoint x: 217, endPoint y: 468, distance: 373.4
click at [217, 468] on div "[DATE] 13:50" at bounding box center [784, 390] width 1159 height 628
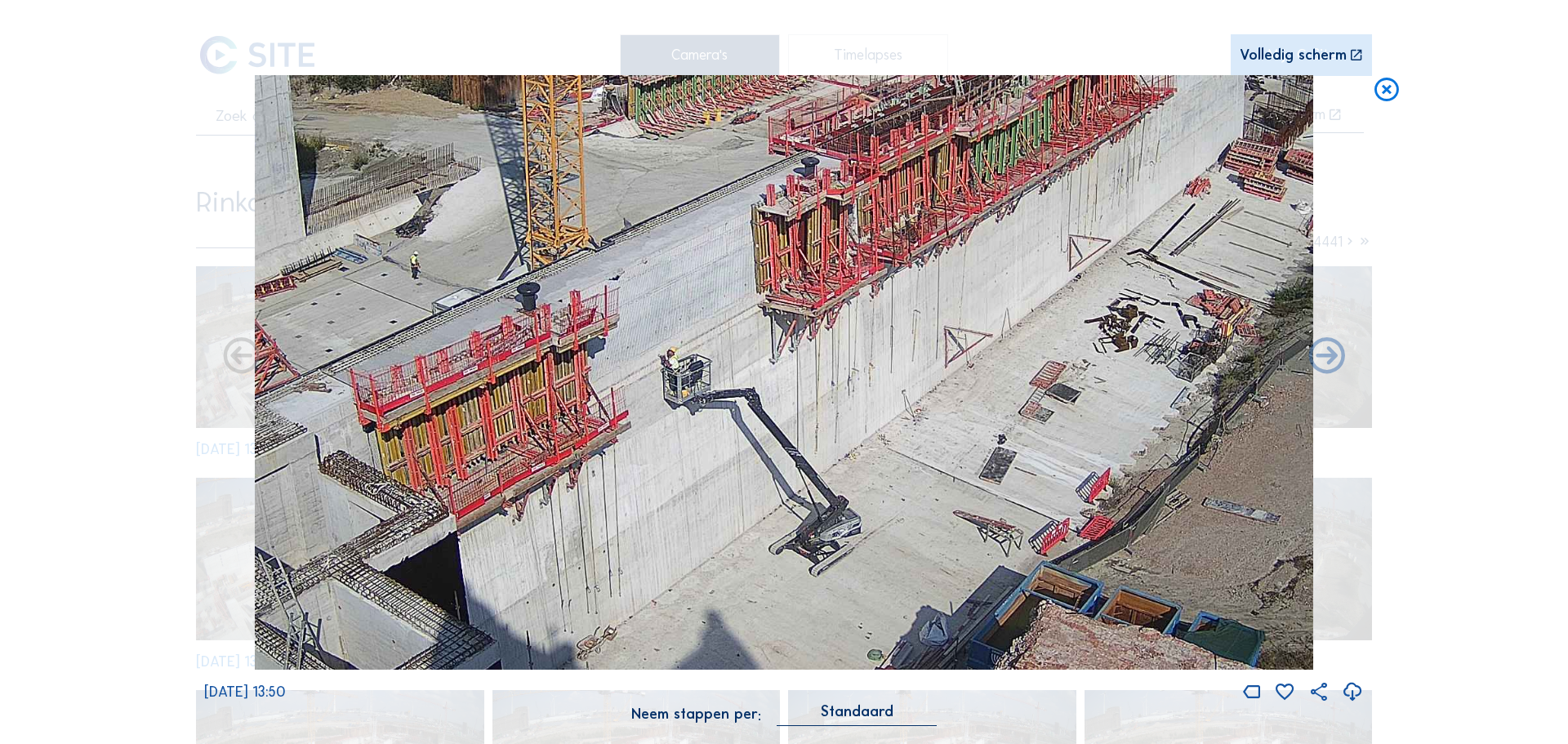
drag, startPoint x: 489, startPoint y: 397, endPoint x: 646, endPoint y: 341, distance: 166.7
click at [646, 341] on img at bounding box center [784, 372] width 1058 height 595
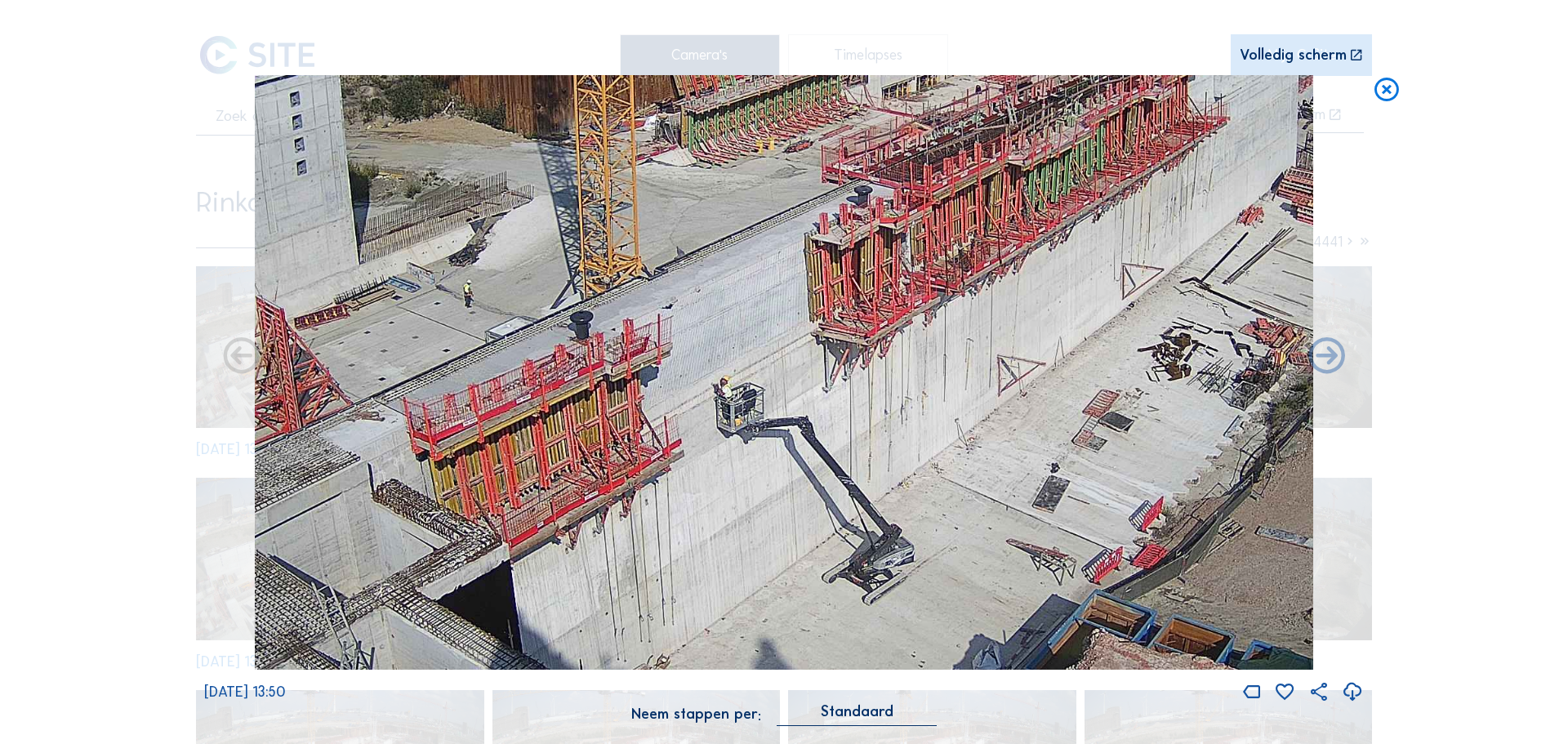
drag, startPoint x: 598, startPoint y: 290, endPoint x: 735, endPoint y: 281, distance: 137.3
click at [739, 283] on img at bounding box center [784, 372] width 1058 height 595
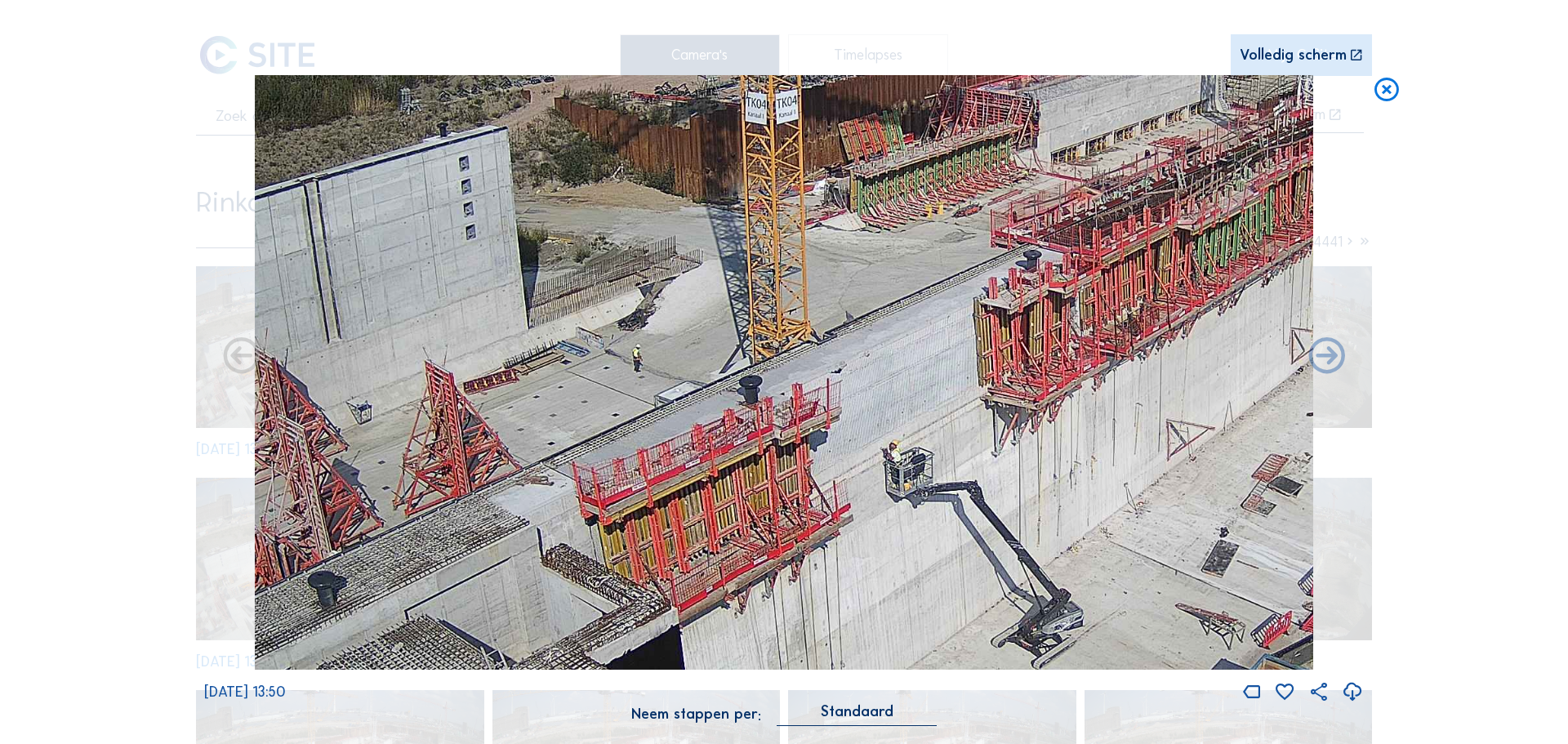
drag, startPoint x: 734, startPoint y: 281, endPoint x: 800, endPoint y: 390, distance: 127.4
click at [800, 390] on img at bounding box center [784, 372] width 1058 height 595
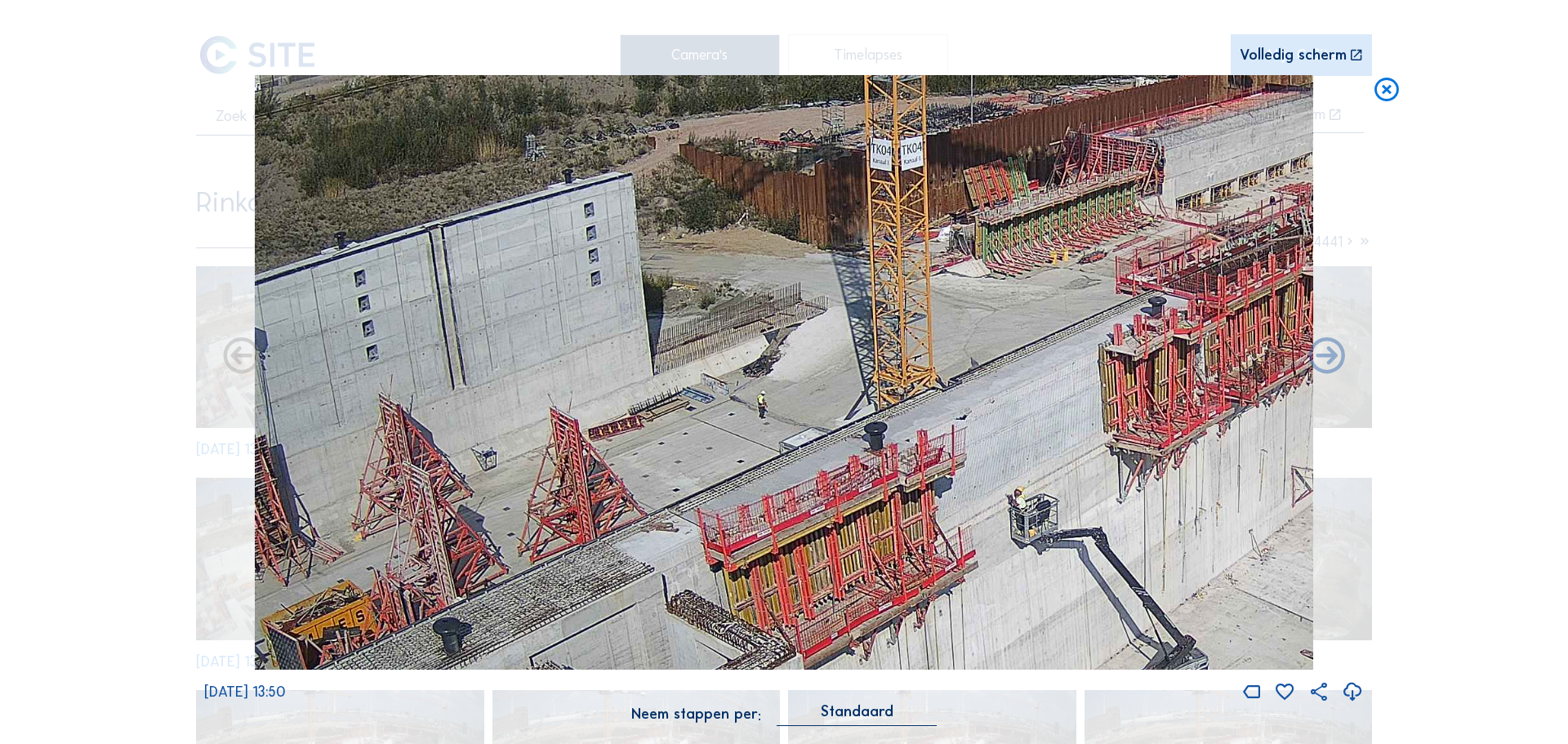
drag, startPoint x: 958, startPoint y: 196, endPoint x: 1117, endPoint y: 235, distance: 163.7
click at [1117, 235] on img at bounding box center [784, 372] width 1058 height 595
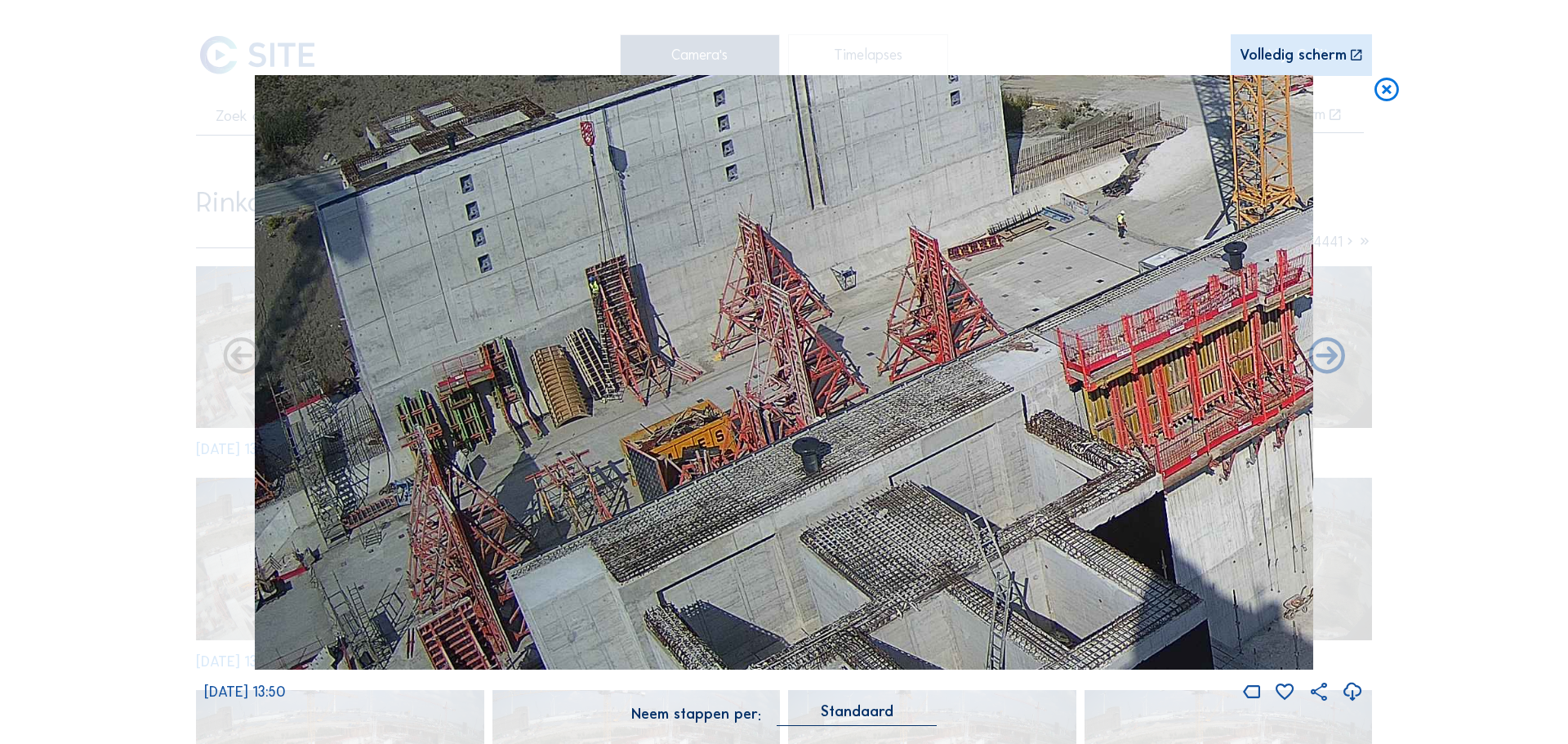
drag, startPoint x: 424, startPoint y: 310, endPoint x: 1085, endPoint y: 131, distance: 684.8
click at [1085, 131] on img at bounding box center [784, 372] width 1058 height 595
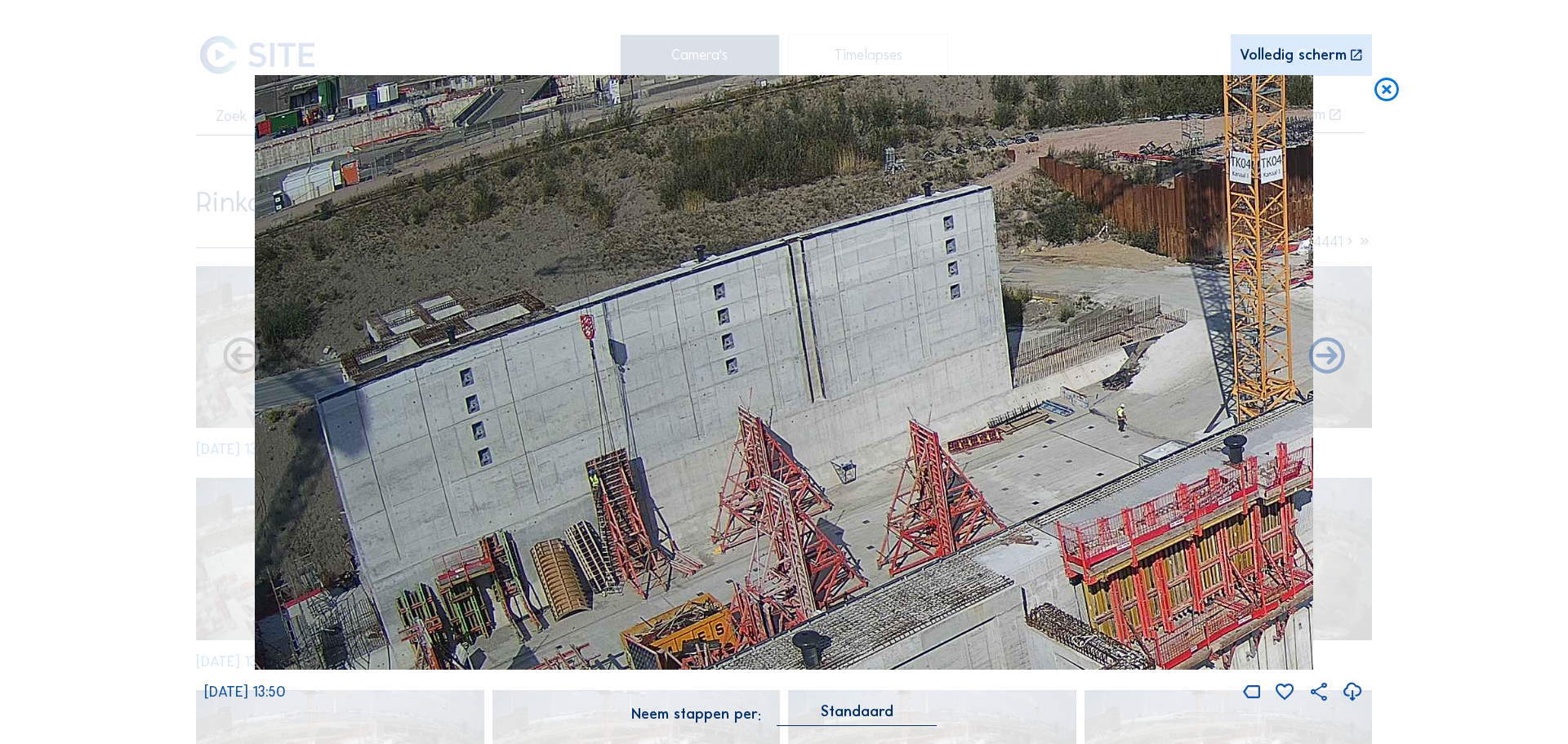
drag, startPoint x: 873, startPoint y: 224, endPoint x: 881, endPoint y: 418, distance: 194.2
click at [881, 418] on img at bounding box center [784, 372] width 1058 height 595
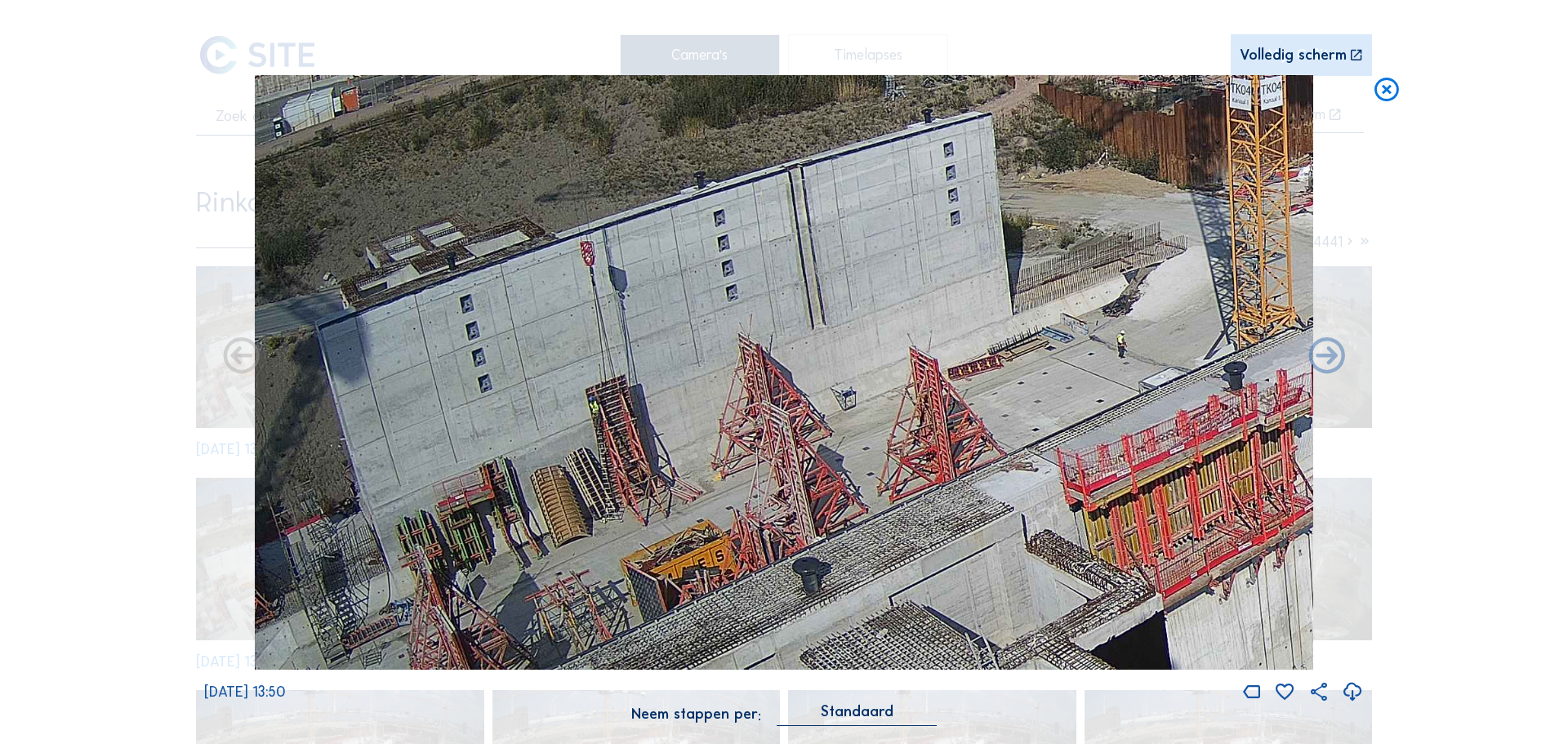
drag, startPoint x: 625, startPoint y: 405, endPoint x: 709, endPoint y: 335, distance: 109.3
click at [709, 335] on img at bounding box center [784, 372] width 1058 height 595
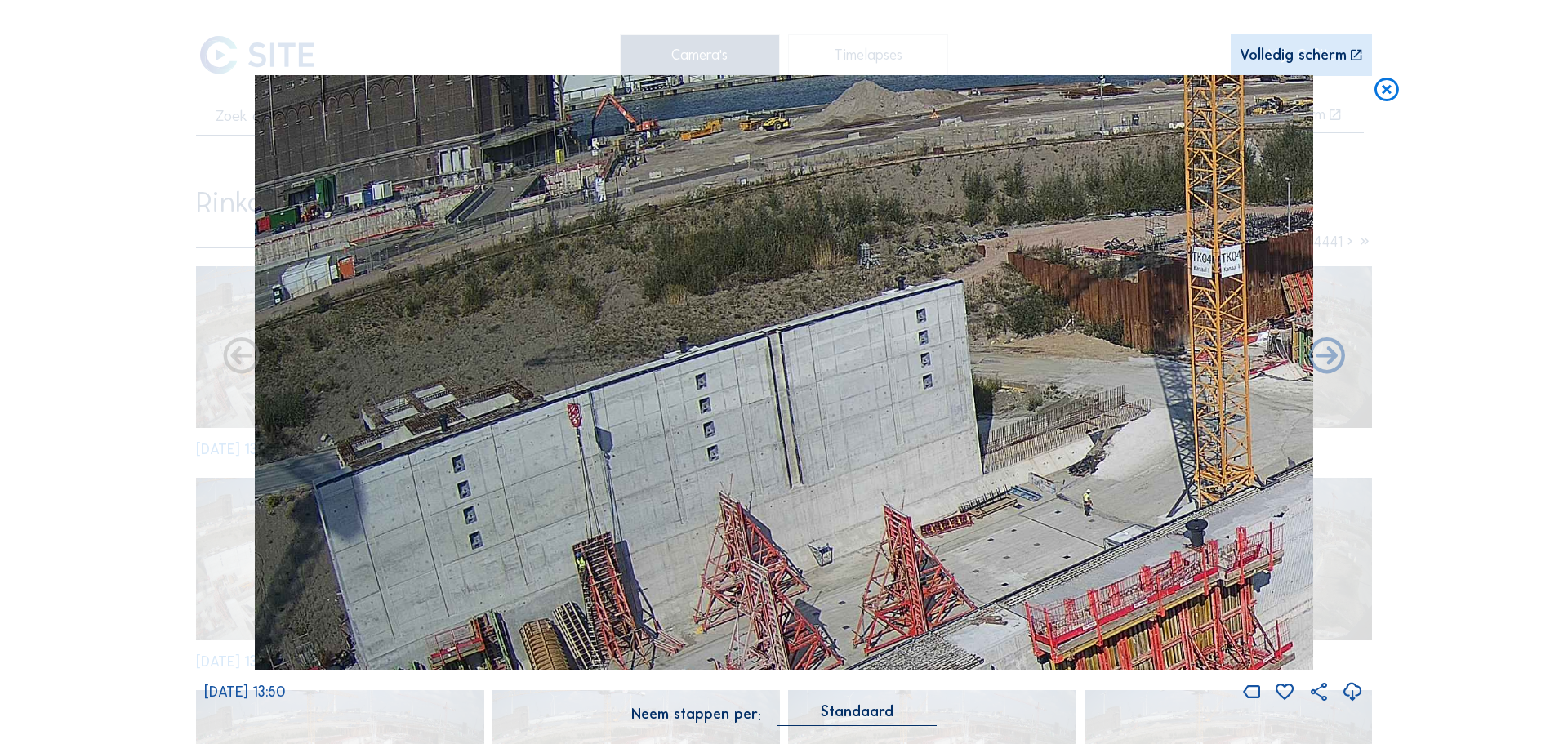
drag, startPoint x: 557, startPoint y: 431, endPoint x: 689, endPoint y: 584, distance: 202.1
click at [689, 591] on img at bounding box center [784, 372] width 1058 height 595
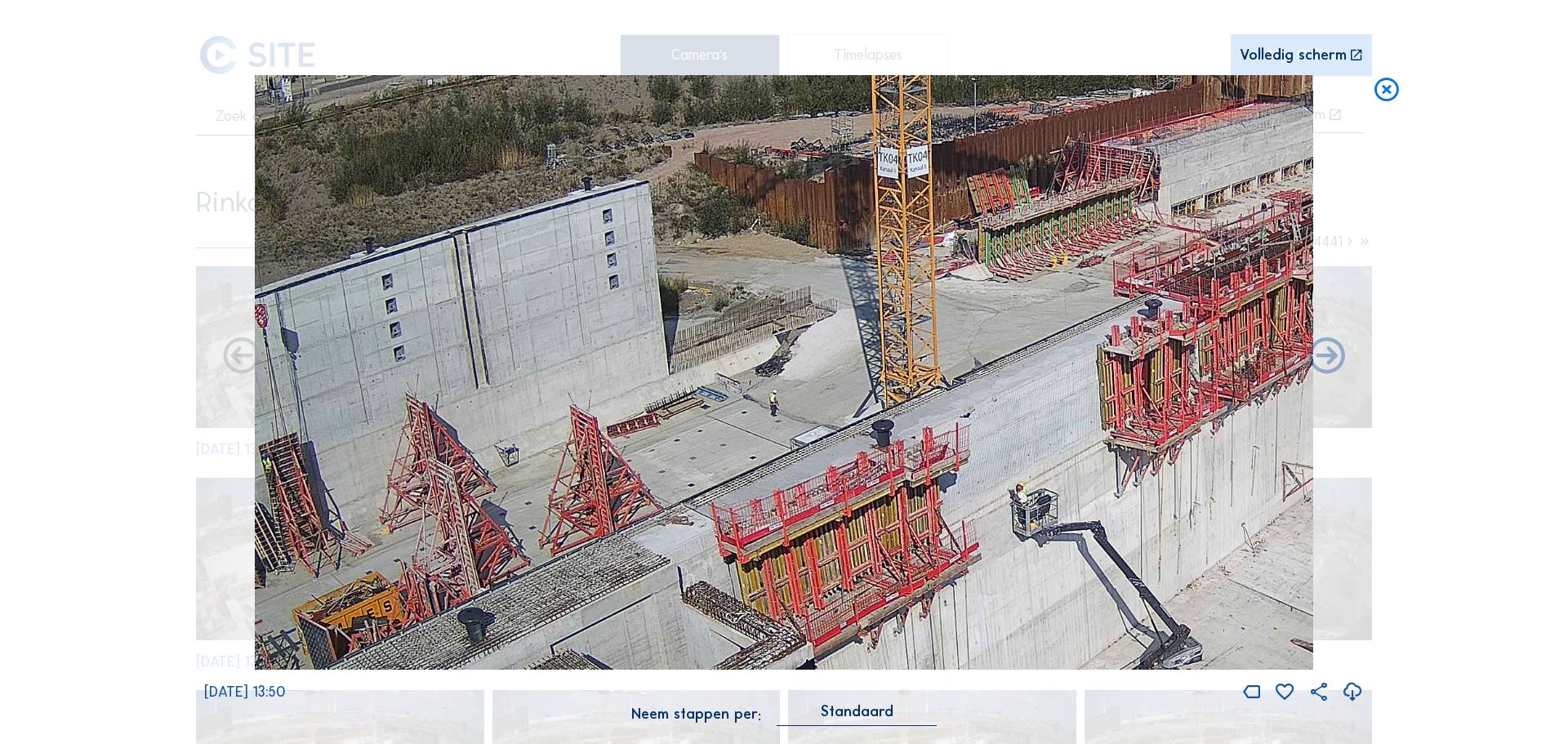
drag, startPoint x: 679, startPoint y: 374, endPoint x: 366, endPoint y: 273, distance: 328.9
click at [366, 273] on img at bounding box center [784, 372] width 1058 height 595
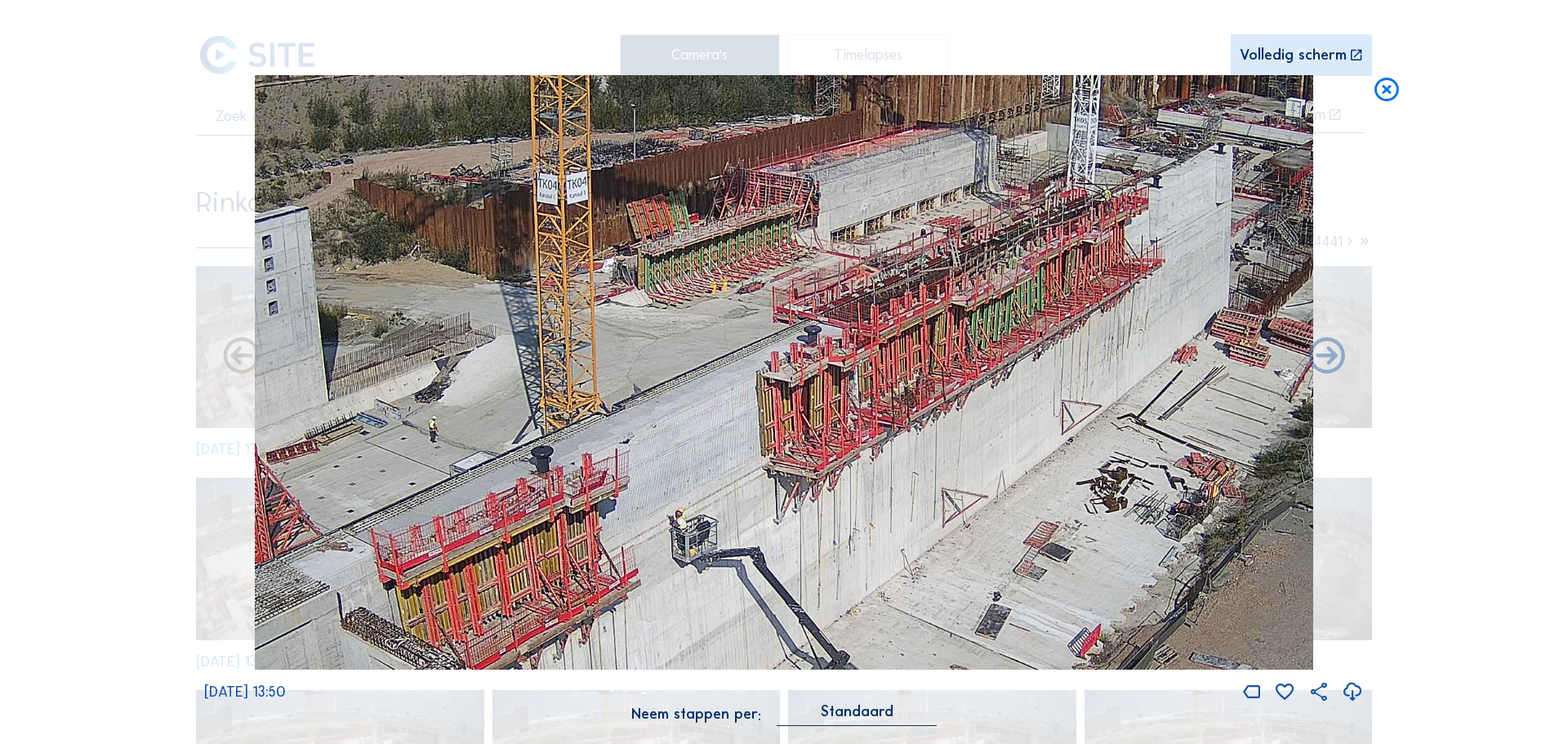
drag, startPoint x: 907, startPoint y: 386, endPoint x: 702, endPoint y: 381, distance: 205.1
click at [702, 381] on img at bounding box center [784, 372] width 1058 height 595
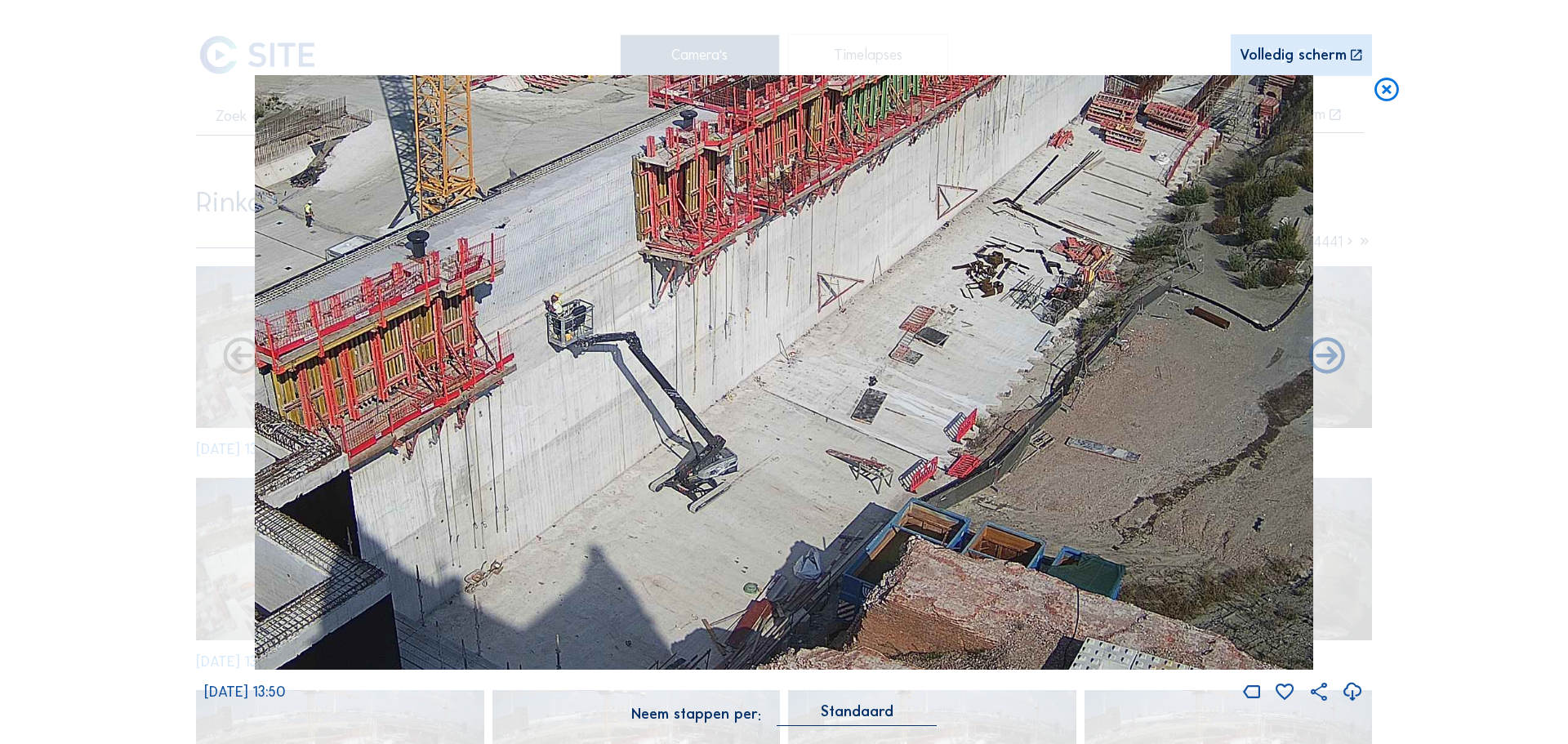
drag, startPoint x: 1091, startPoint y: 384, endPoint x: 966, endPoint y: 168, distance: 249.6
click at [966, 168] on img at bounding box center [784, 372] width 1058 height 595
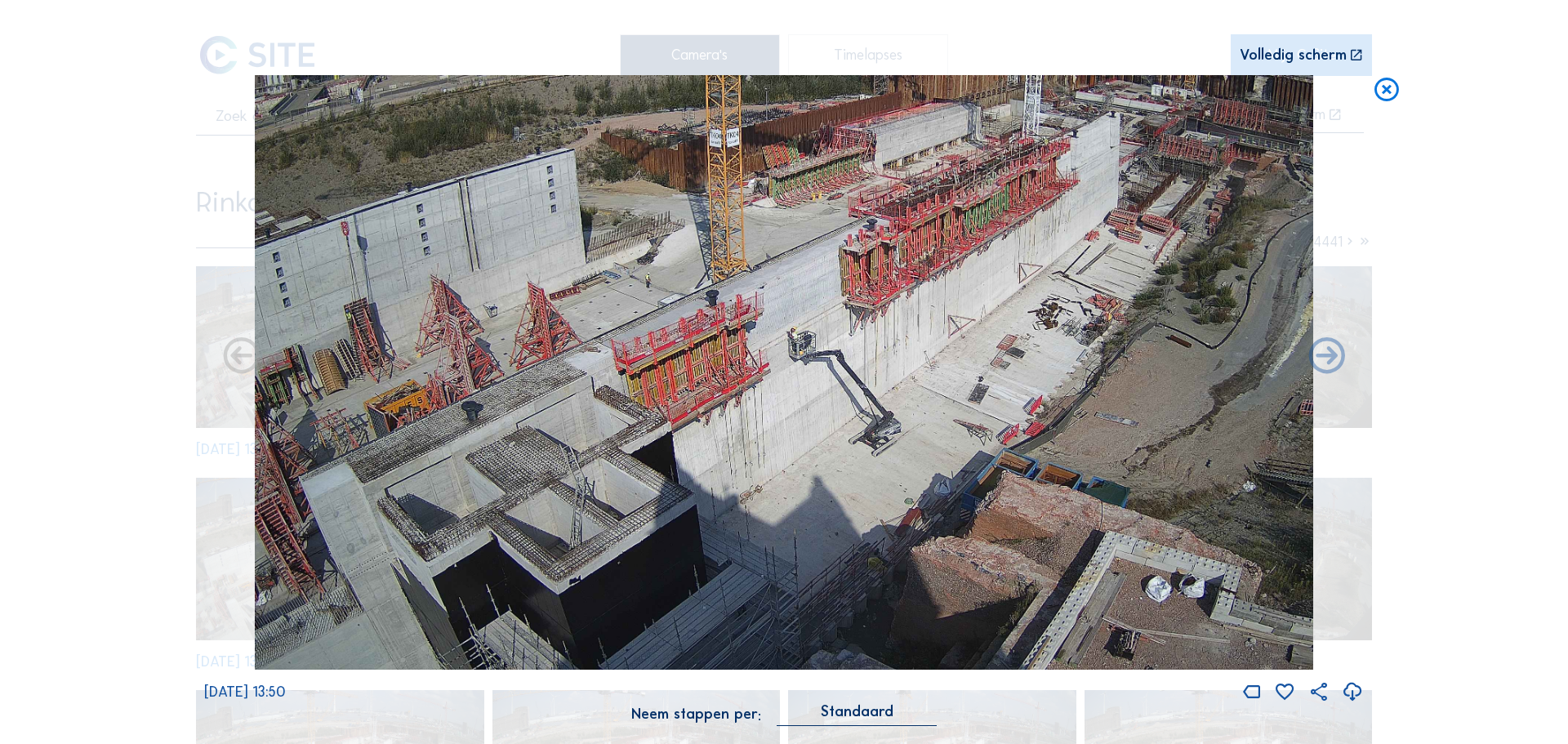
drag, startPoint x: 914, startPoint y: 211, endPoint x: 986, endPoint y: 74, distance: 154.8
click at [986, 74] on div "Scroll om door de tijd te reizen | Druk op de 'Alt'-knop + scroll om te Zoomen …" at bounding box center [784, 372] width 1159 height 743
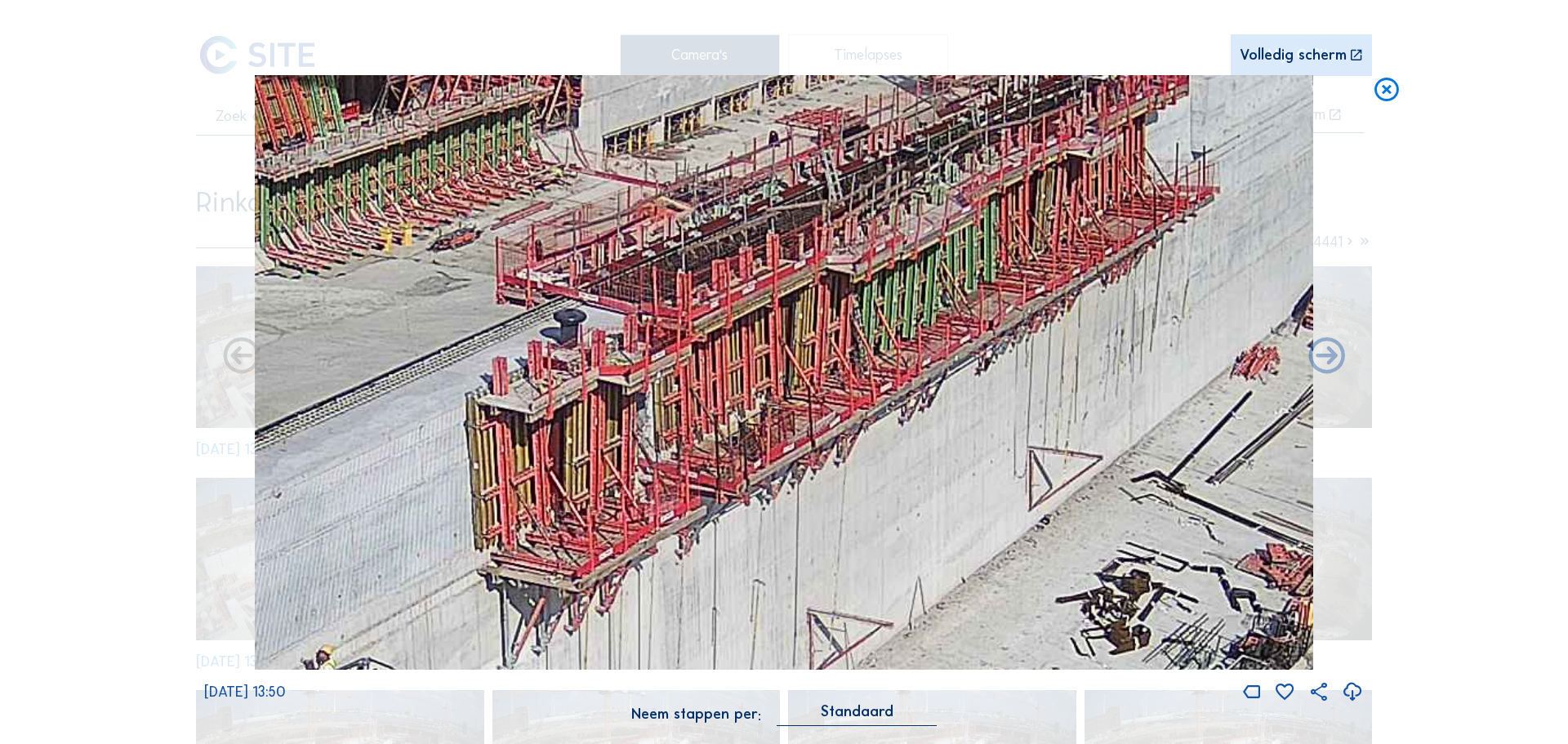
drag, startPoint x: 836, startPoint y: 424, endPoint x: 874, endPoint y: 223, distance: 204.6
click at [874, 223] on img at bounding box center [784, 372] width 1058 height 595
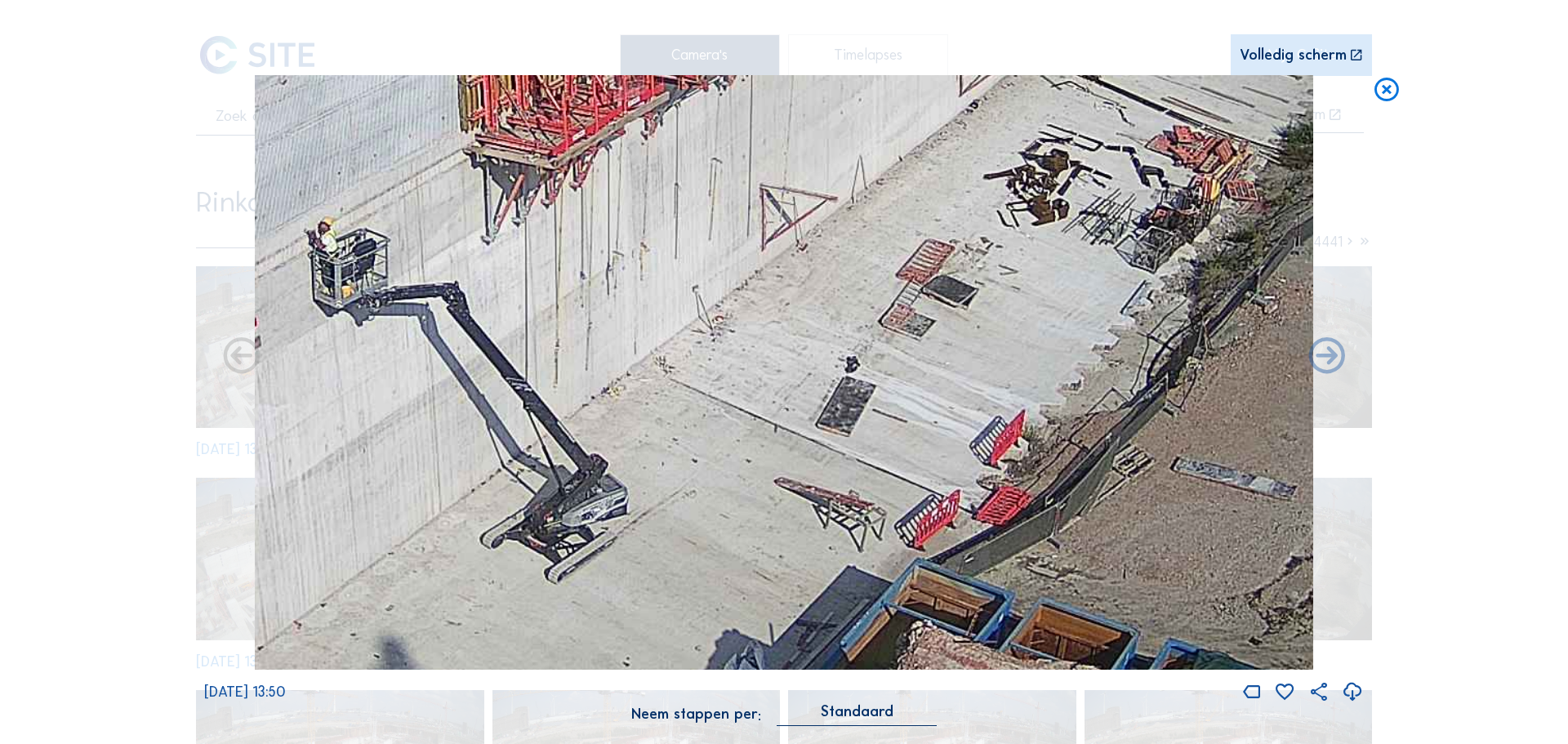
drag, startPoint x: 752, startPoint y: 516, endPoint x: 697, endPoint y: 130, distance: 389.9
click at [697, 130] on img at bounding box center [784, 372] width 1058 height 595
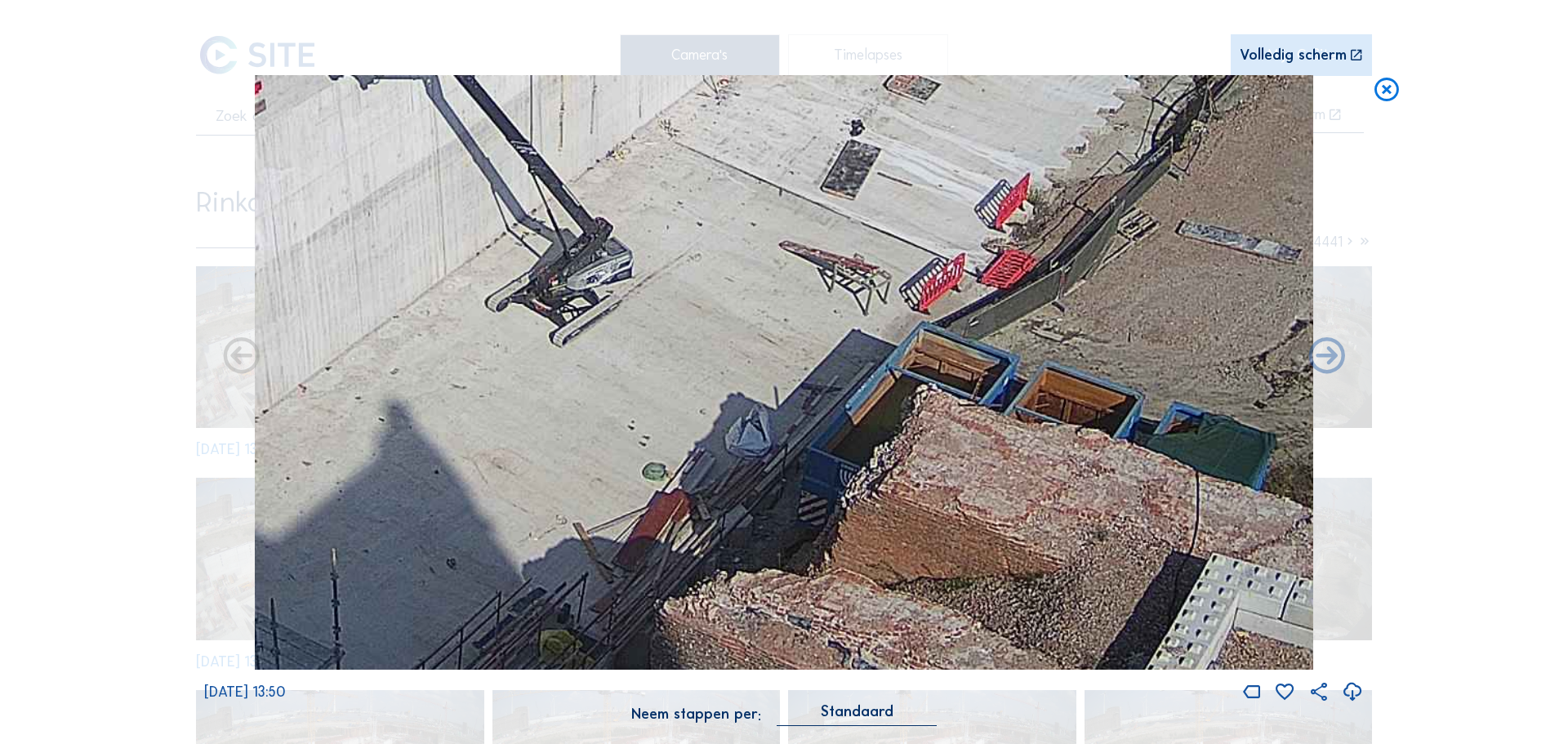
drag, startPoint x: 724, startPoint y: 315, endPoint x: 729, endPoint y: 77, distance: 238.1
click at [729, 77] on img at bounding box center [784, 372] width 1058 height 595
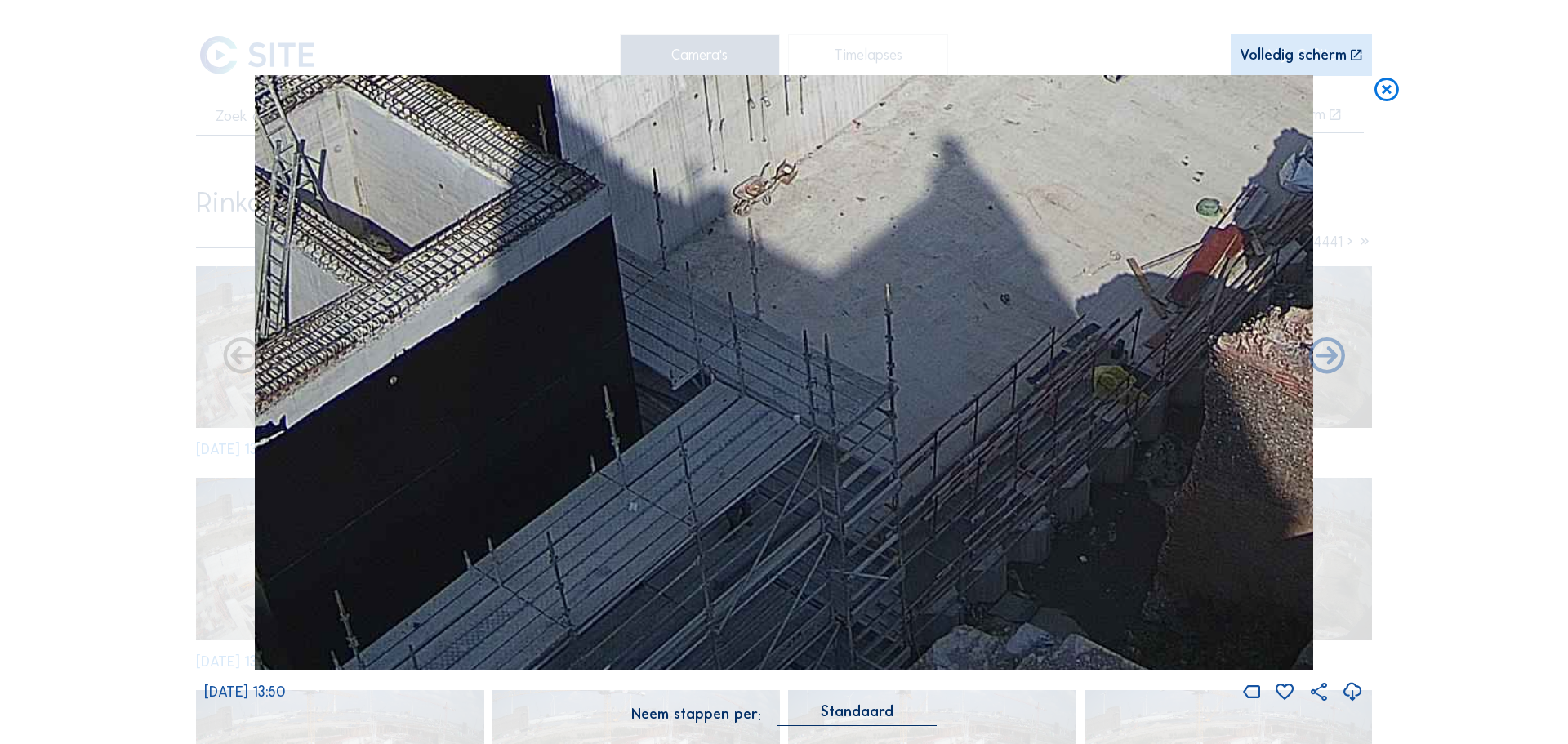
drag, startPoint x: 723, startPoint y: 331, endPoint x: 1276, endPoint y: 68, distance: 612.4
click at [1276, 68] on div "Scroll om door de tijd te reizen | Druk op de 'Alt'-knop + scroll om te Zoomen …" at bounding box center [784, 372] width 1159 height 743
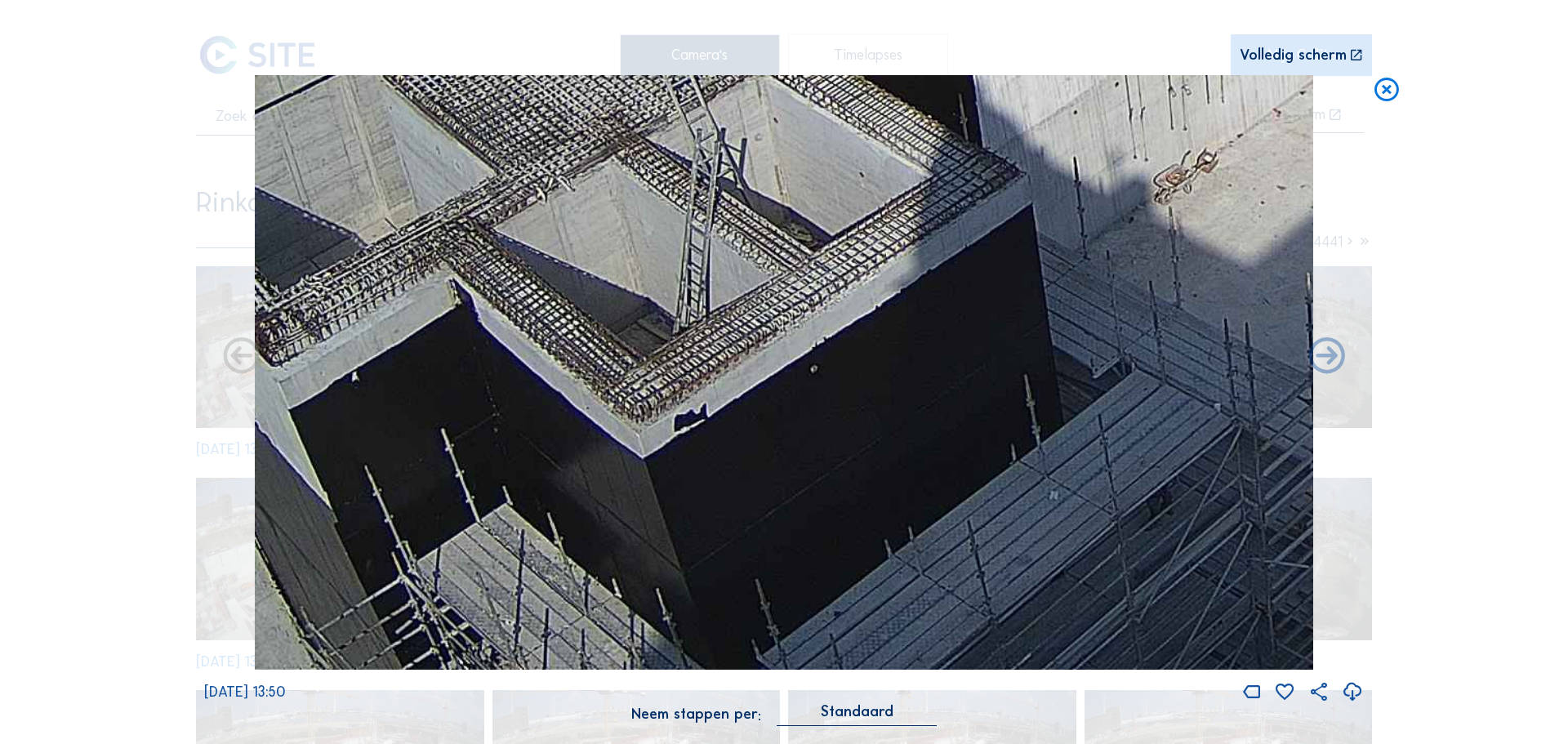
drag, startPoint x: 1000, startPoint y: 347, endPoint x: 1439, endPoint y: 36, distance: 538.0
click at [1459, 14] on div "Scroll om door de tijd te reizen | Druk op de 'Alt'-knop + scroll om te Zoomen …" at bounding box center [784, 372] width 1568 height 744
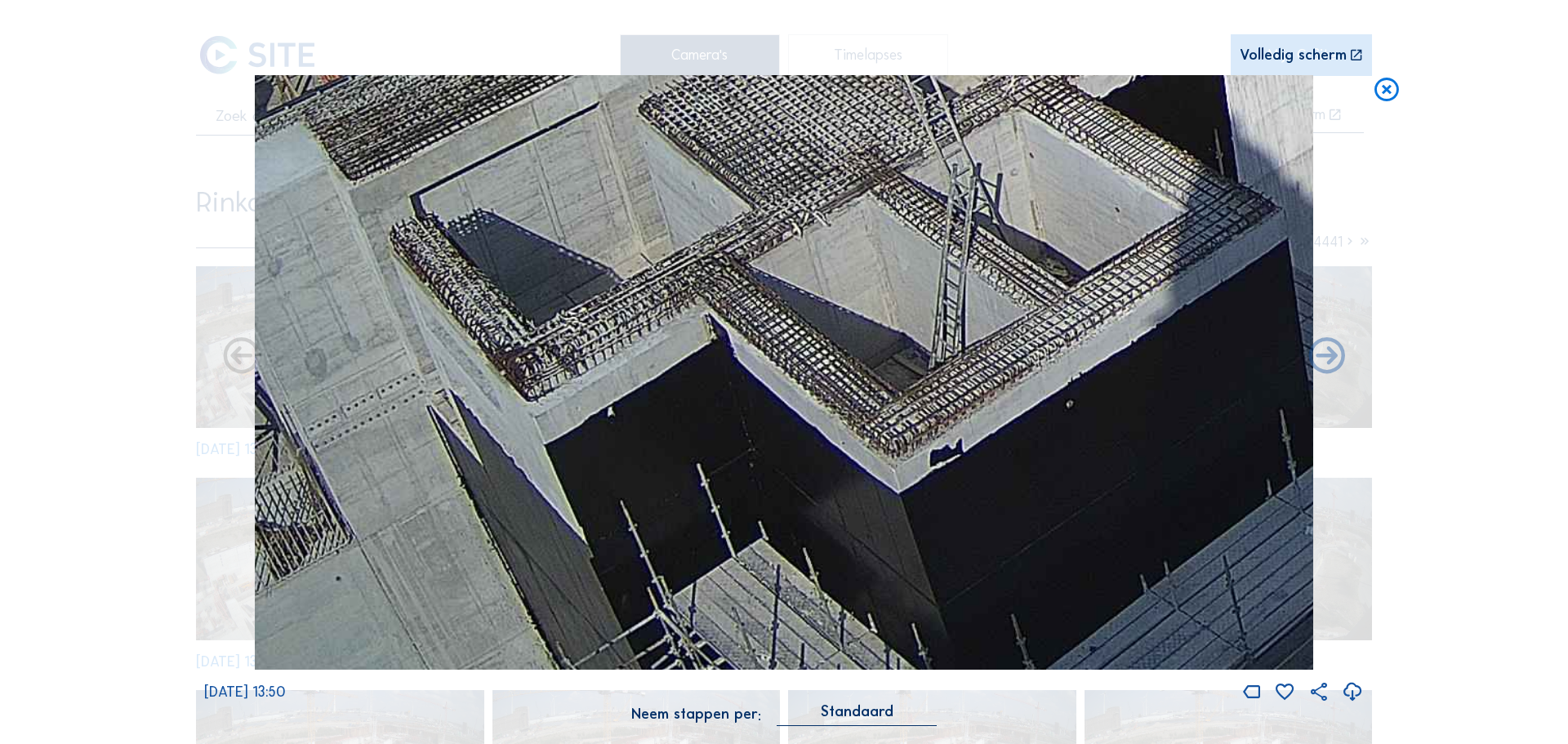
drag, startPoint x: 1025, startPoint y: 393, endPoint x: 1238, endPoint y: 262, distance: 250.1
click at [1238, 262] on img at bounding box center [784, 372] width 1058 height 595
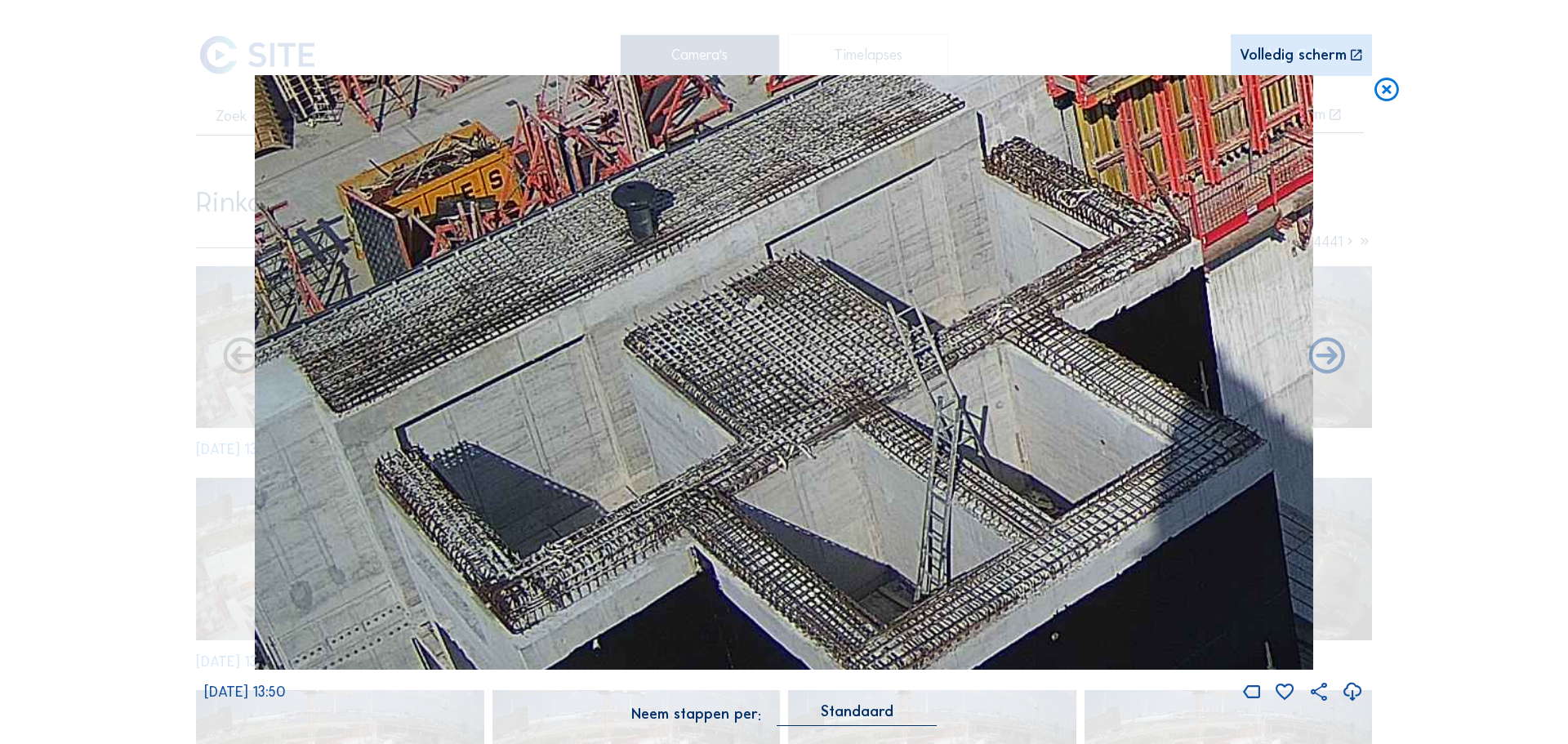
drag, startPoint x: 887, startPoint y: 202, endPoint x: 881, endPoint y: 454, distance: 252.1
click at [881, 454] on img at bounding box center [784, 372] width 1058 height 595
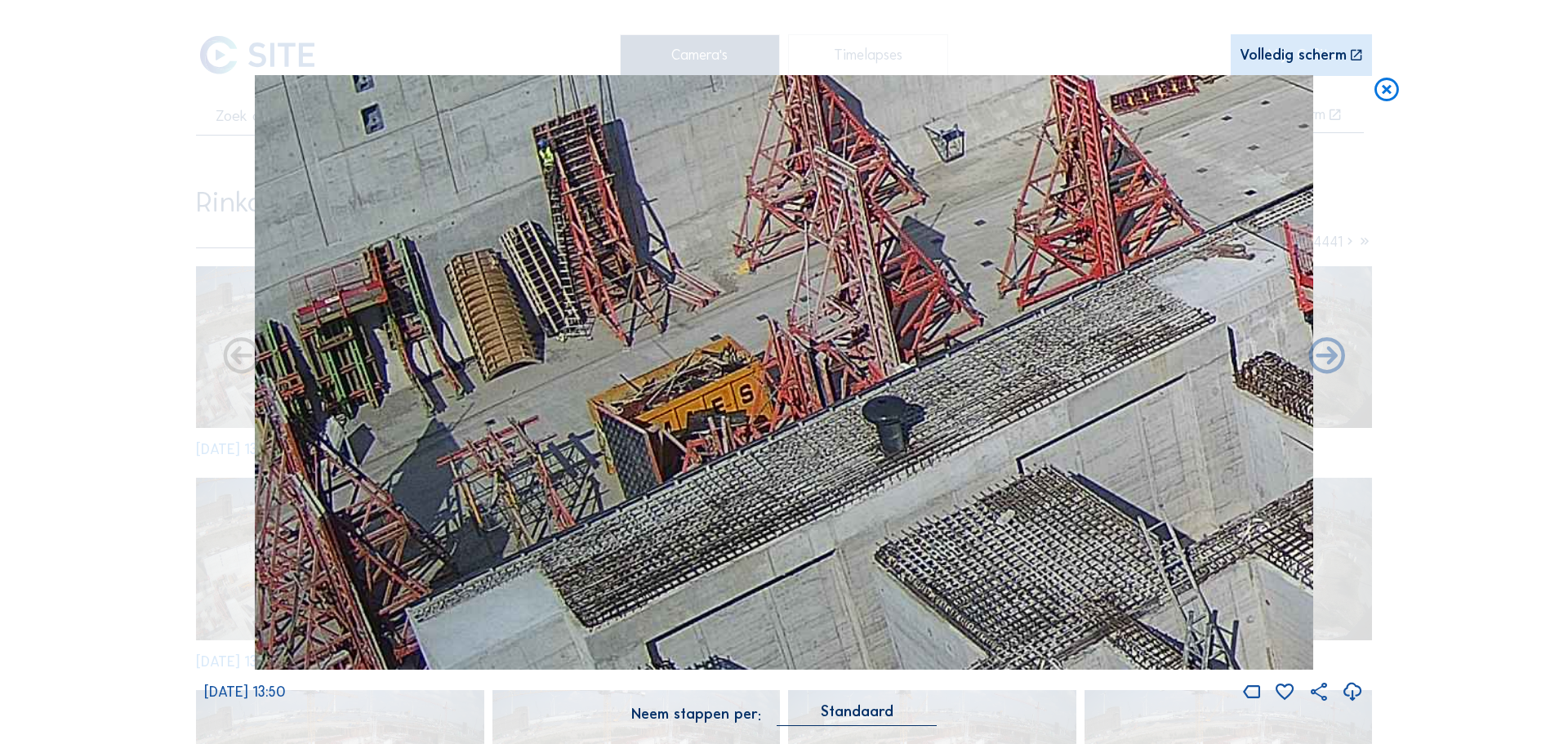
drag, startPoint x: 613, startPoint y: 358, endPoint x: 868, endPoint y: 521, distance: 302.6
click at [868, 521] on img at bounding box center [784, 372] width 1058 height 595
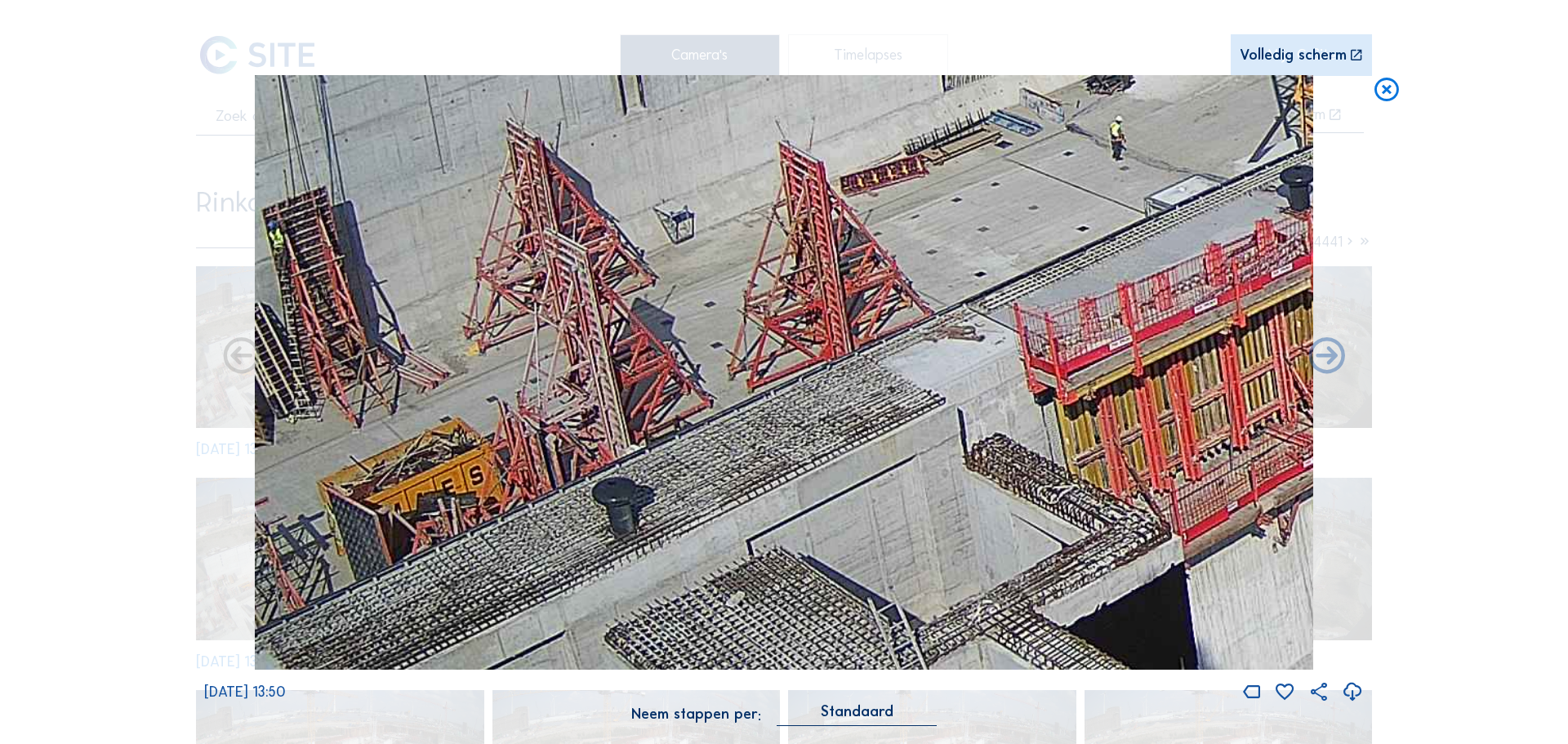
drag, startPoint x: 888, startPoint y: 321, endPoint x: 544, endPoint y: 580, distance: 430.6
click at [540, 584] on img at bounding box center [784, 372] width 1058 height 595
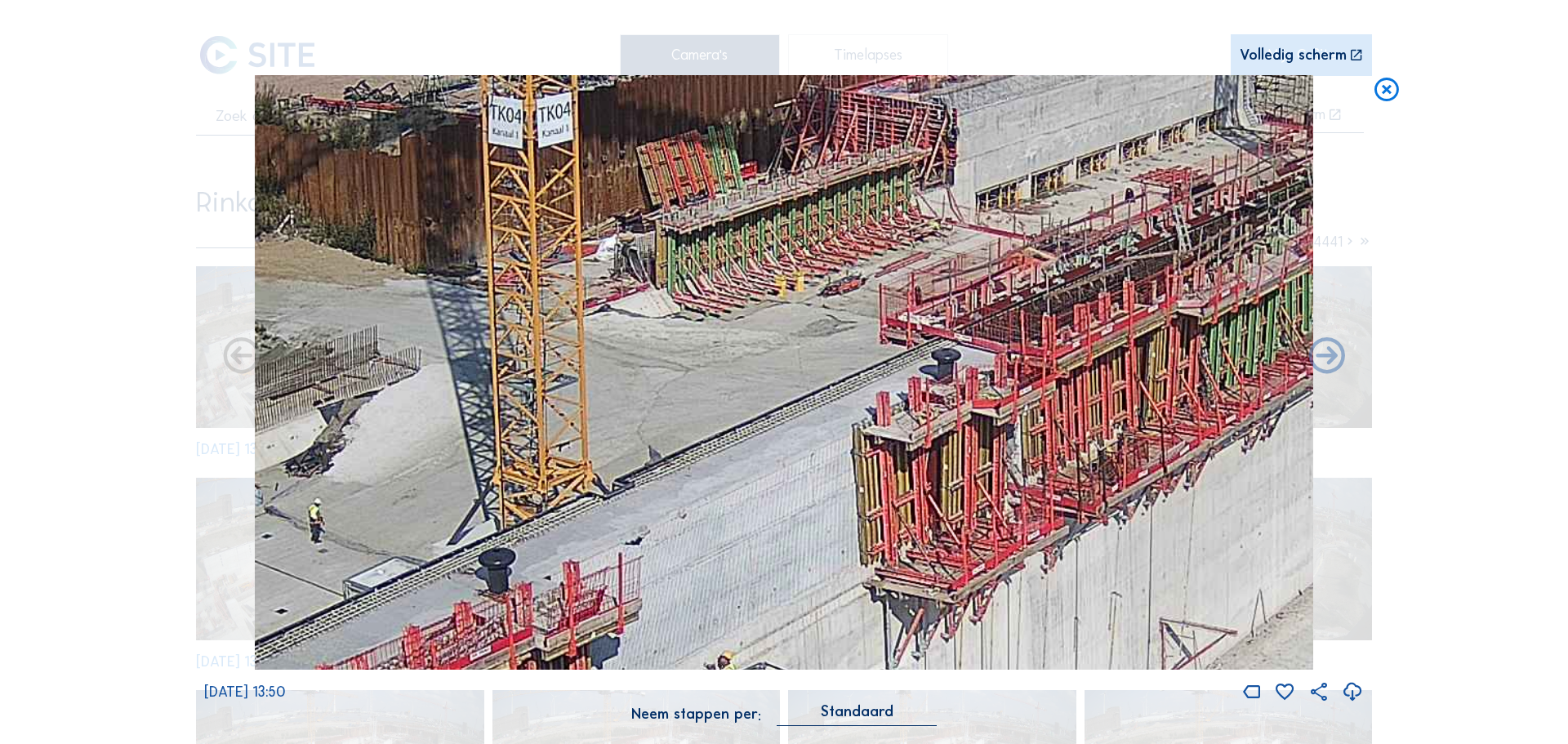
drag, startPoint x: 1077, startPoint y: 308, endPoint x: 482, endPoint y: 561, distance: 646.6
click at [482, 561] on img at bounding box center [784, 372] width 1058 height 595
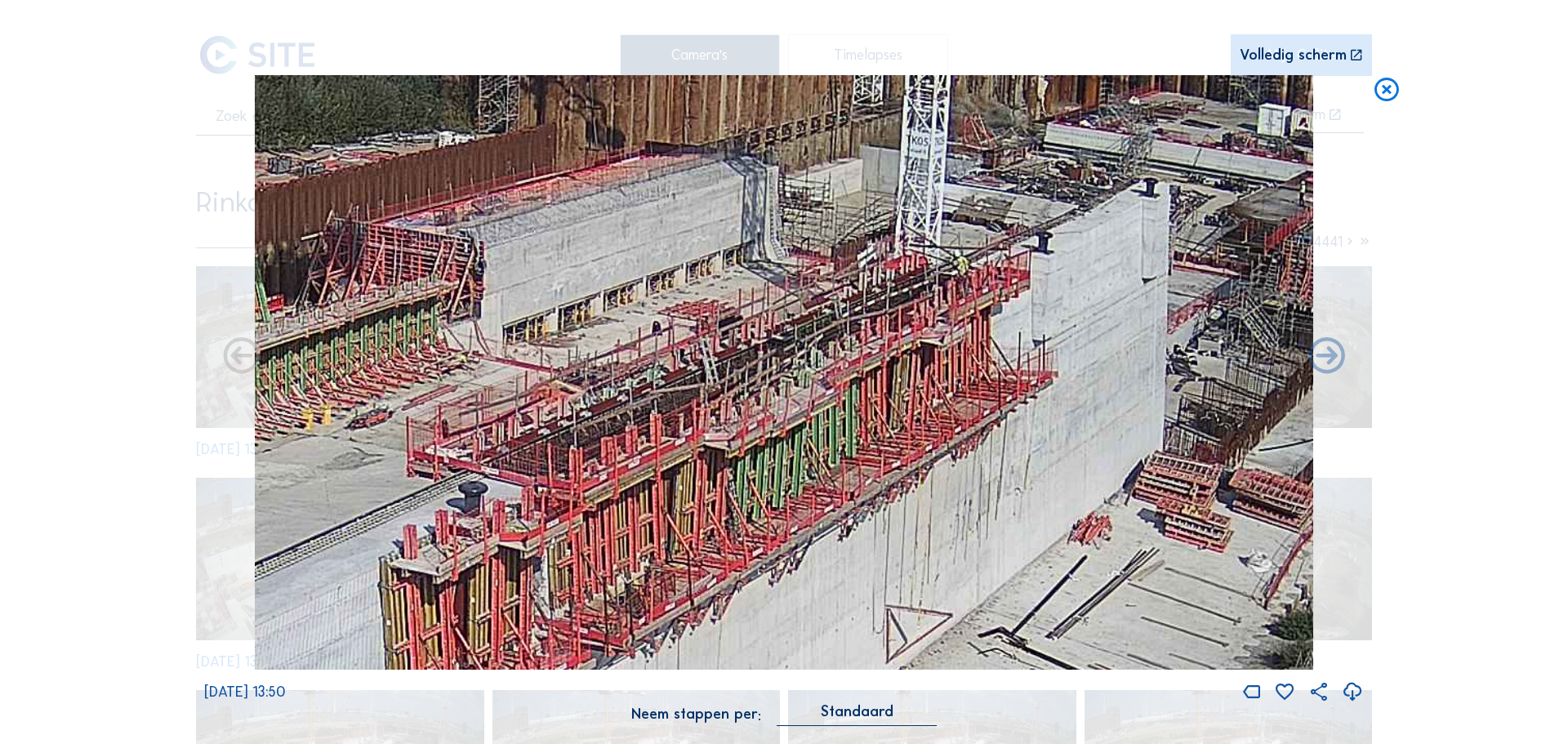
drag, startPoint x: 1144, startPoint y: 380, endPoint x: 645, endPoint y: 534, distance: 522.2
click at [645, 534] on img at bounding box center [784, 372] width 1058 height 595
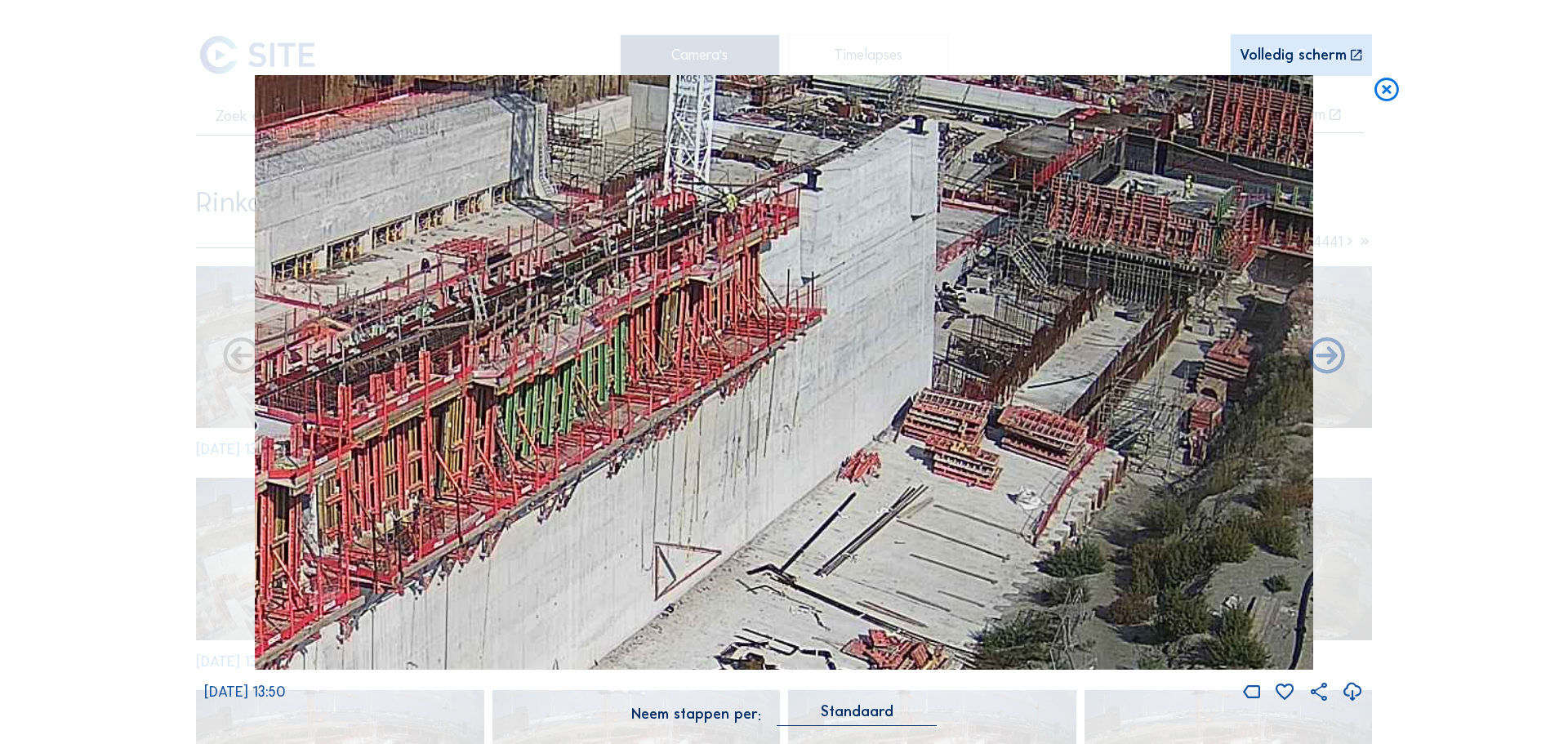
drag, startPoint x: 1150, startPoint y: 434, endPoint x: 960, endPoint y: 344, distance: 210.2
click at [960, 344] on img at bounding box center [784, 372] width 1058 height 595
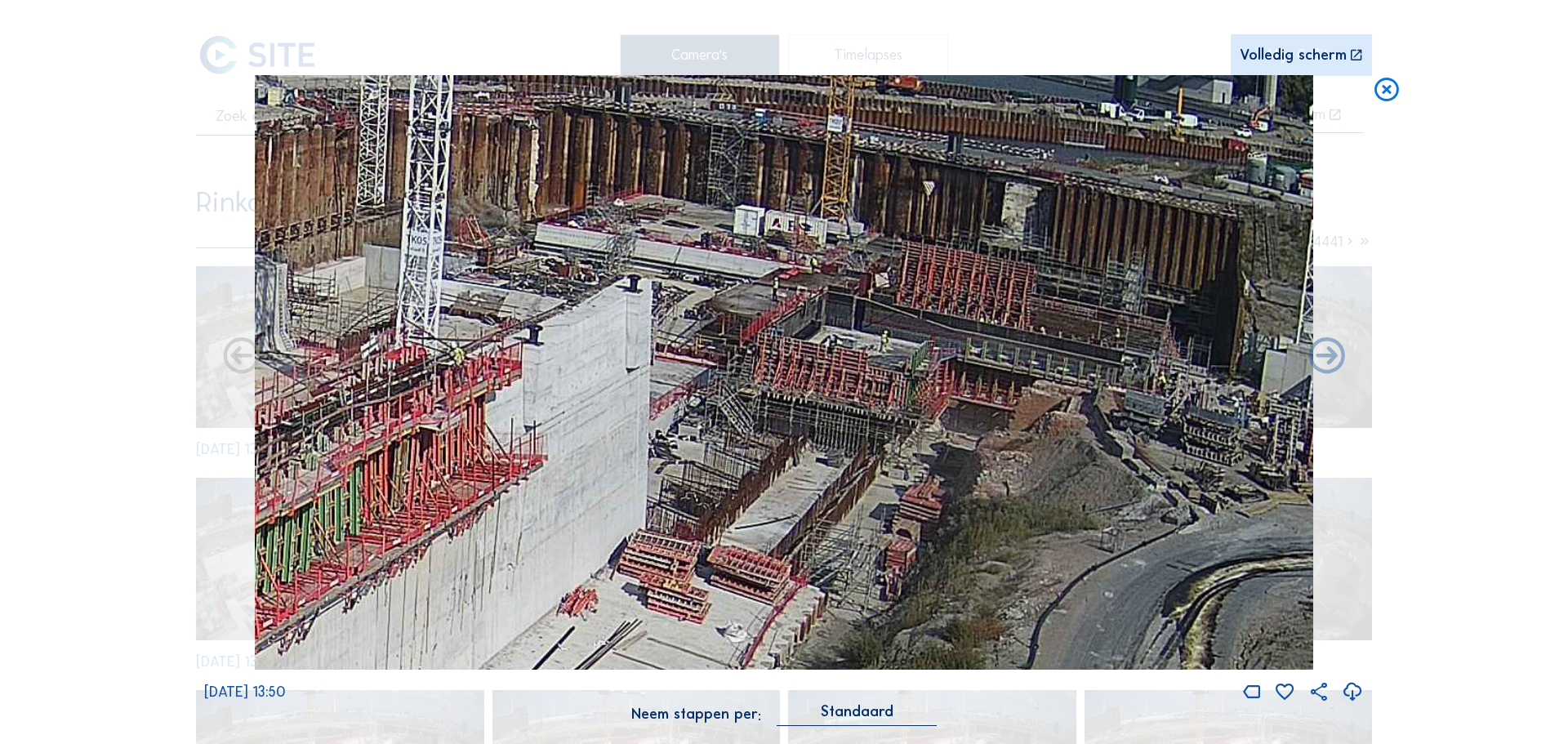
drag, startPoint x: 861, startPoint y: 291, endPoint x: 638, endPoint y: 476, distance: 289.7
click at [638, 476] on img at bounding box center [784, 372] width 1058 height 595
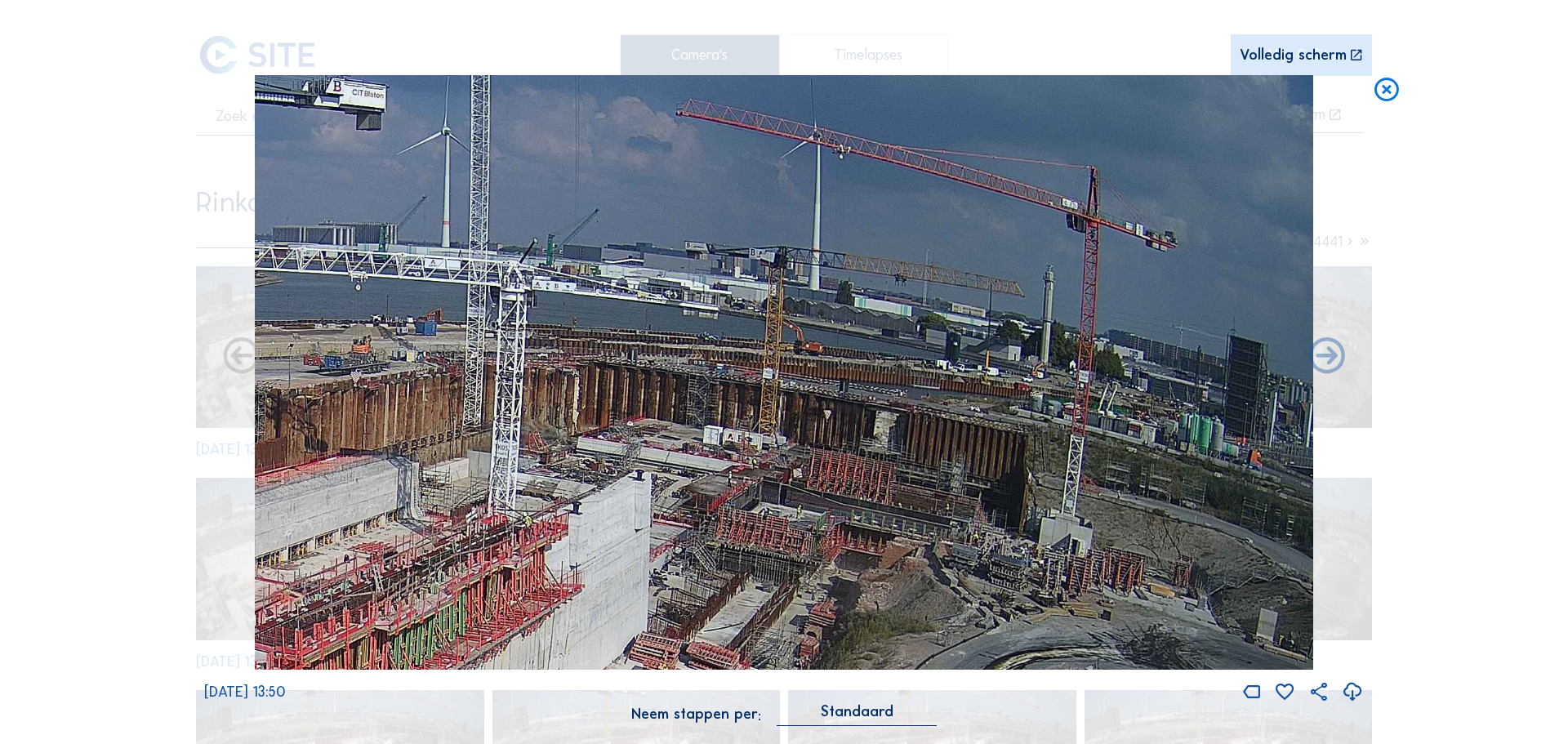
drag, startPoint x: 976, startPoint y: 218, endPoint x: 885, endPoint y: 386, distance: 191.1
click at [885, 386] on img at bounding box center [784, 372] width 1058 height 595
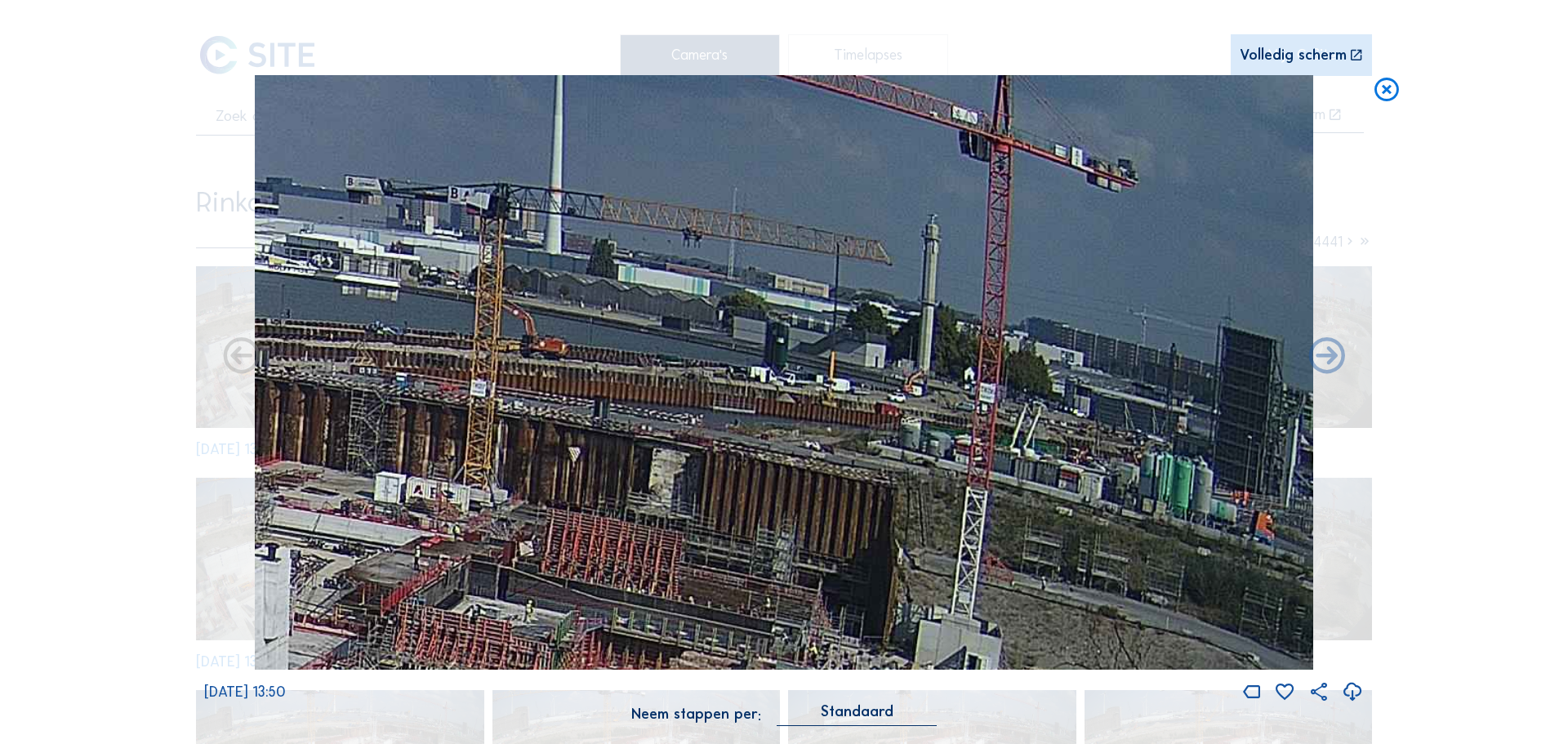
drag, startPoint x: 703, startPoint y: 340, endPoint x: 641, endPoint y: 329, distance: 63.0
click at [641, 329] on img at bounding box center [784, 372] width 1058 height 595
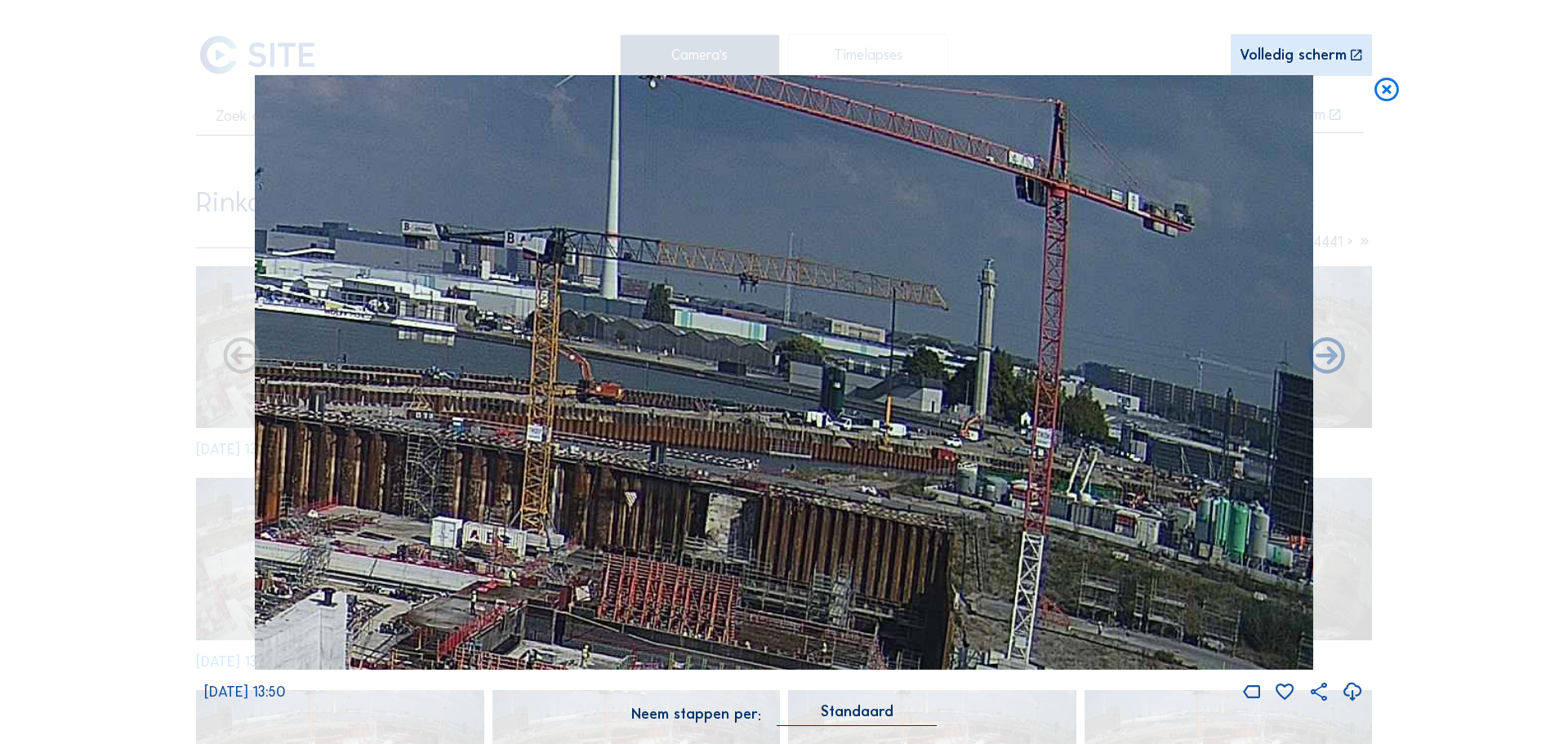
drag, startPoint x: 718, startPoint y: 298, endPoint x: 743, endPoint y: 357, distance: 64.1
click at [743, 357] on img at bounding box center [784, 372] width 1058 height 595
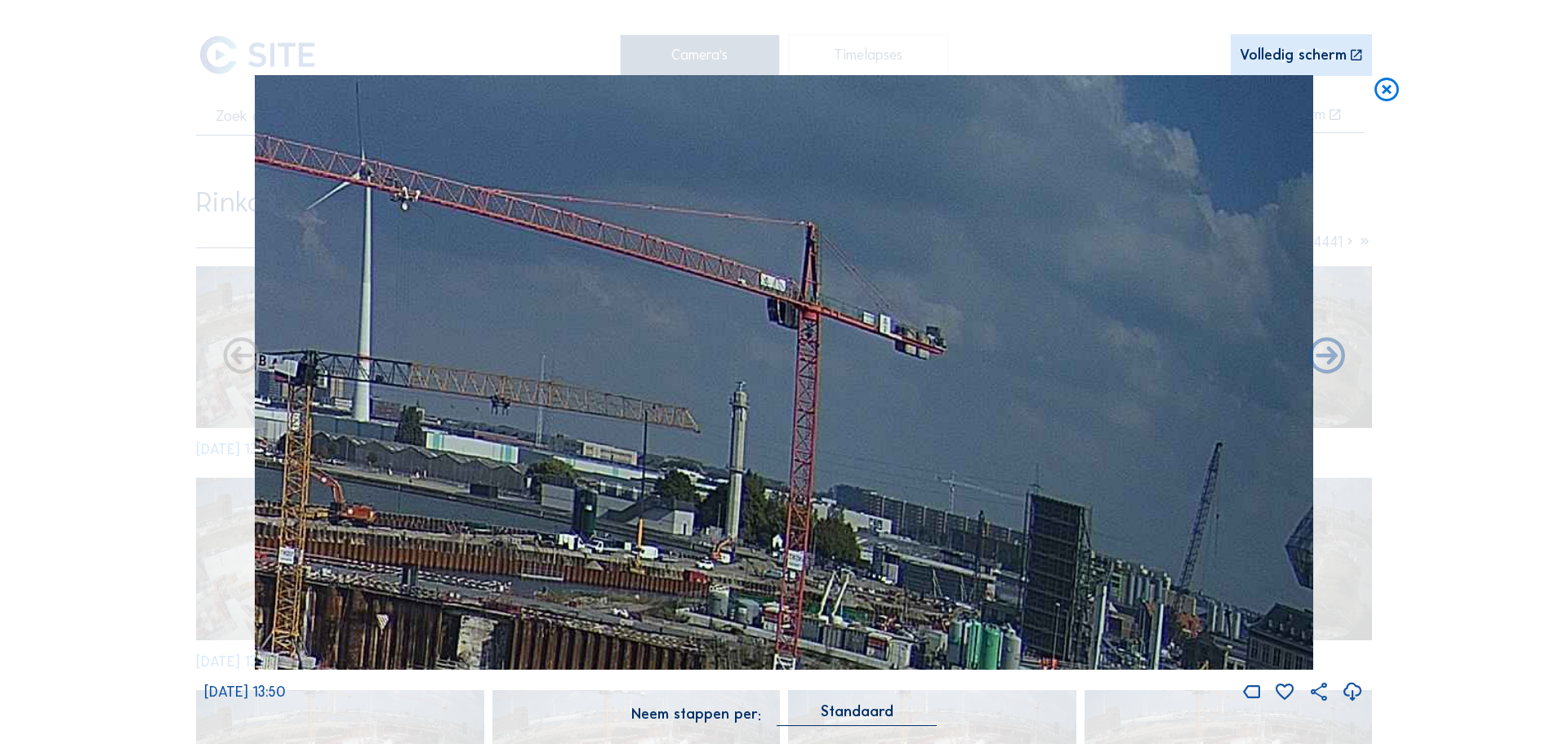
drag, startPoint x: 823, startPoint y: 355, endPoint x: 409, endPoint y: 557, distance: 460.7
click at [409, 557] on img at bounding box center [784, 372] width 1058 height 595
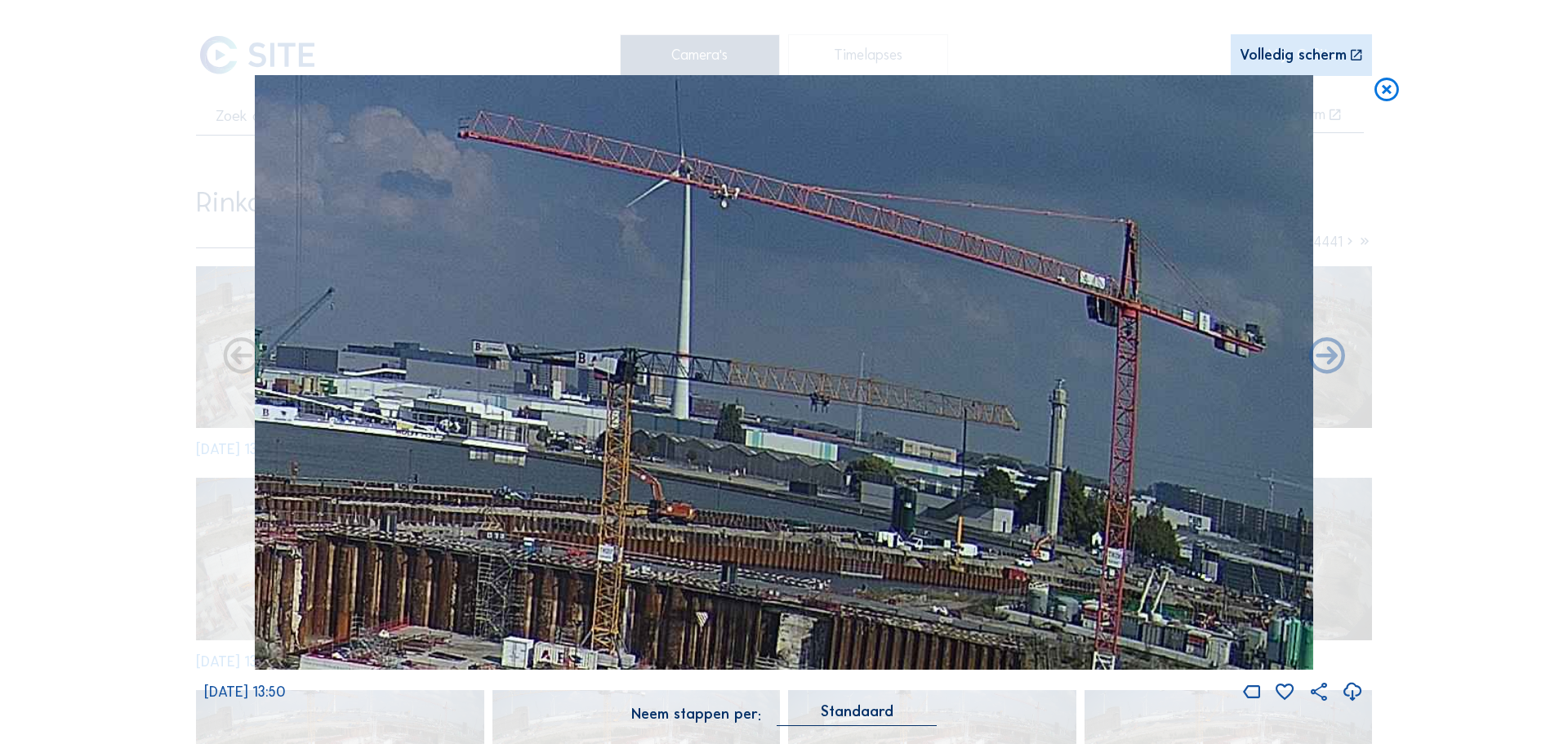
drag, startPoint x: 1169, startPoint y: 488, endPoint x: 1260, endPoint y: 498, distance: 91.5
click at [1260, 498] on img at bounding box center [784, 372] width 1058 height 595
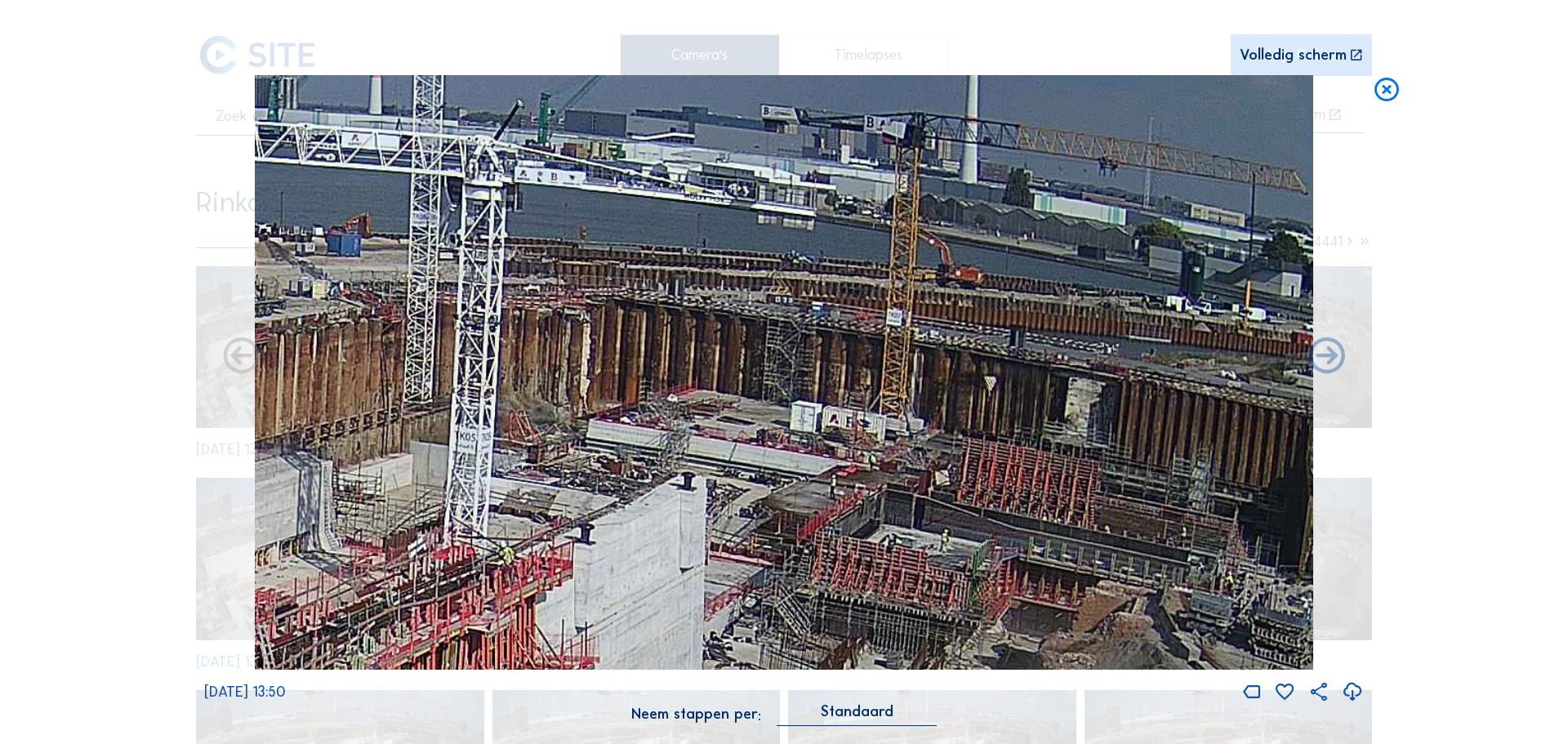
drag, startPoint x: 846, startPoint y: 432, endPoint x: 938, endPoint y: 353, distance: 121.3
click at [1124, 194] on img at bounding box center [784, 372] width 1058 height 595
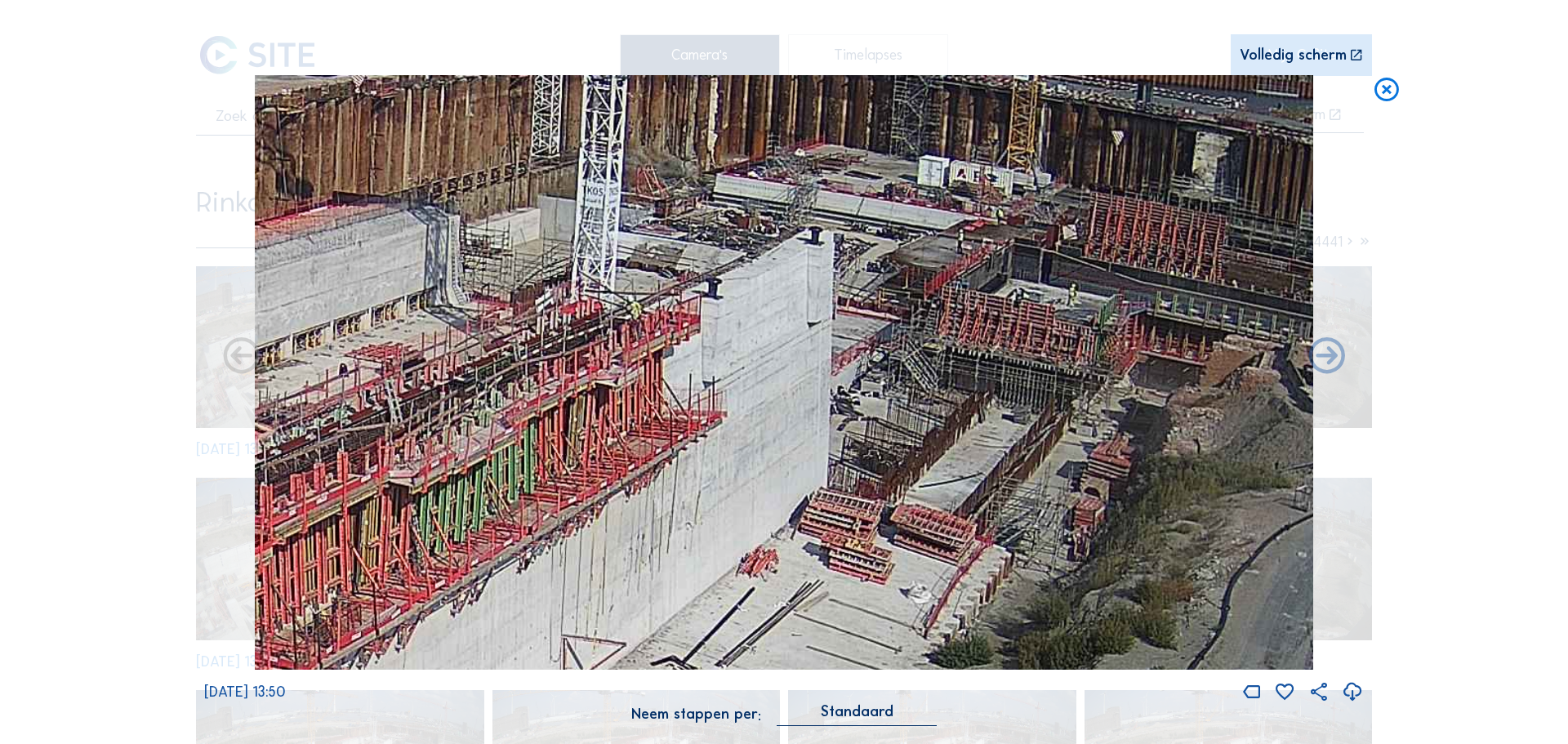
drag, startPoint x: 743, startPoint y: 469, endPoint x: 881, endPoint y: 225, distance: 280.3
click at [881, 225] on img at bounding box center [784, 372] width 1058 height 595
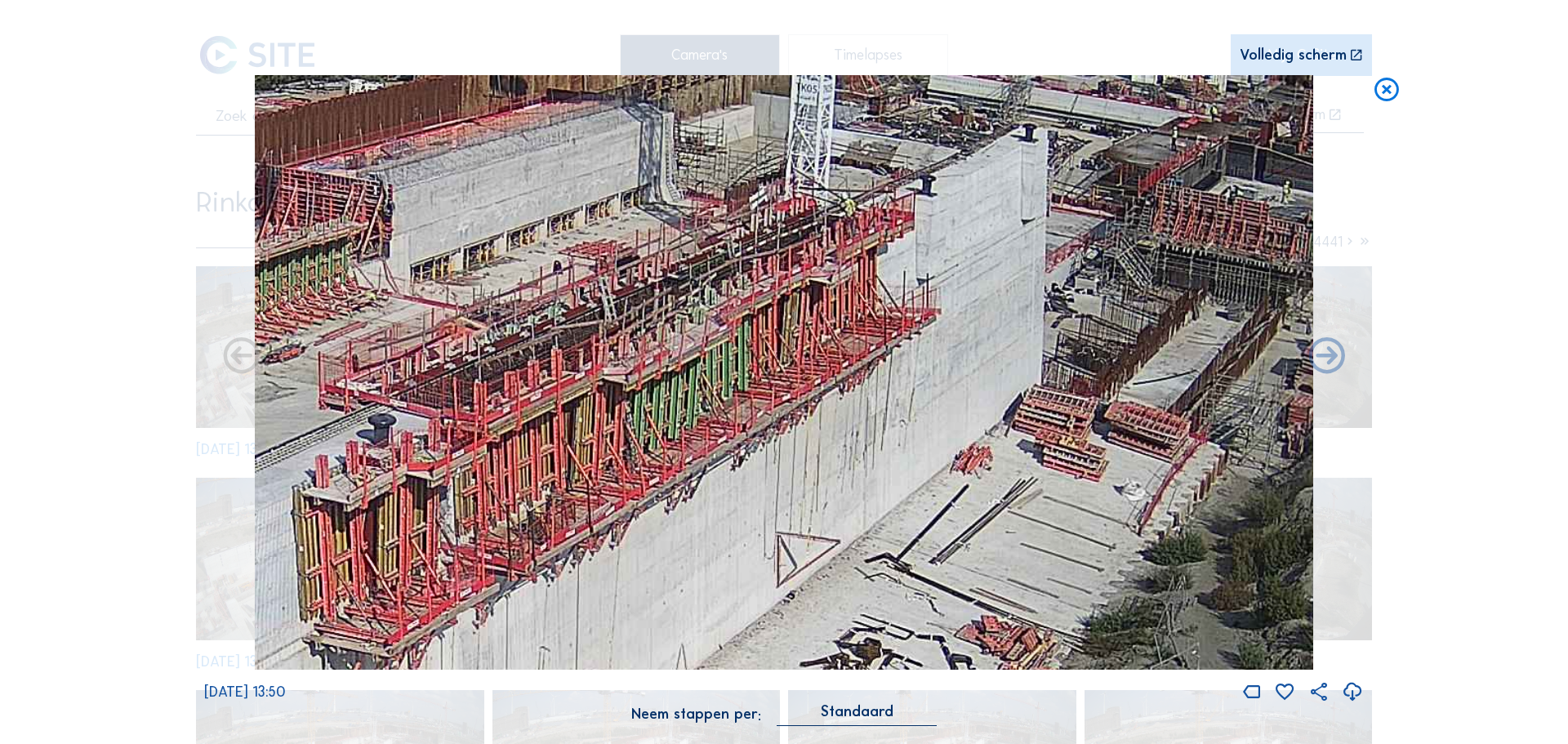
drag, startPoint x: 743, startPoint y: 388, endPoint x: 1102, endPoint y: 256, distance: 382.5
click at [1124, 231] on img at bounding box center [784, 372] width 1058 height 595
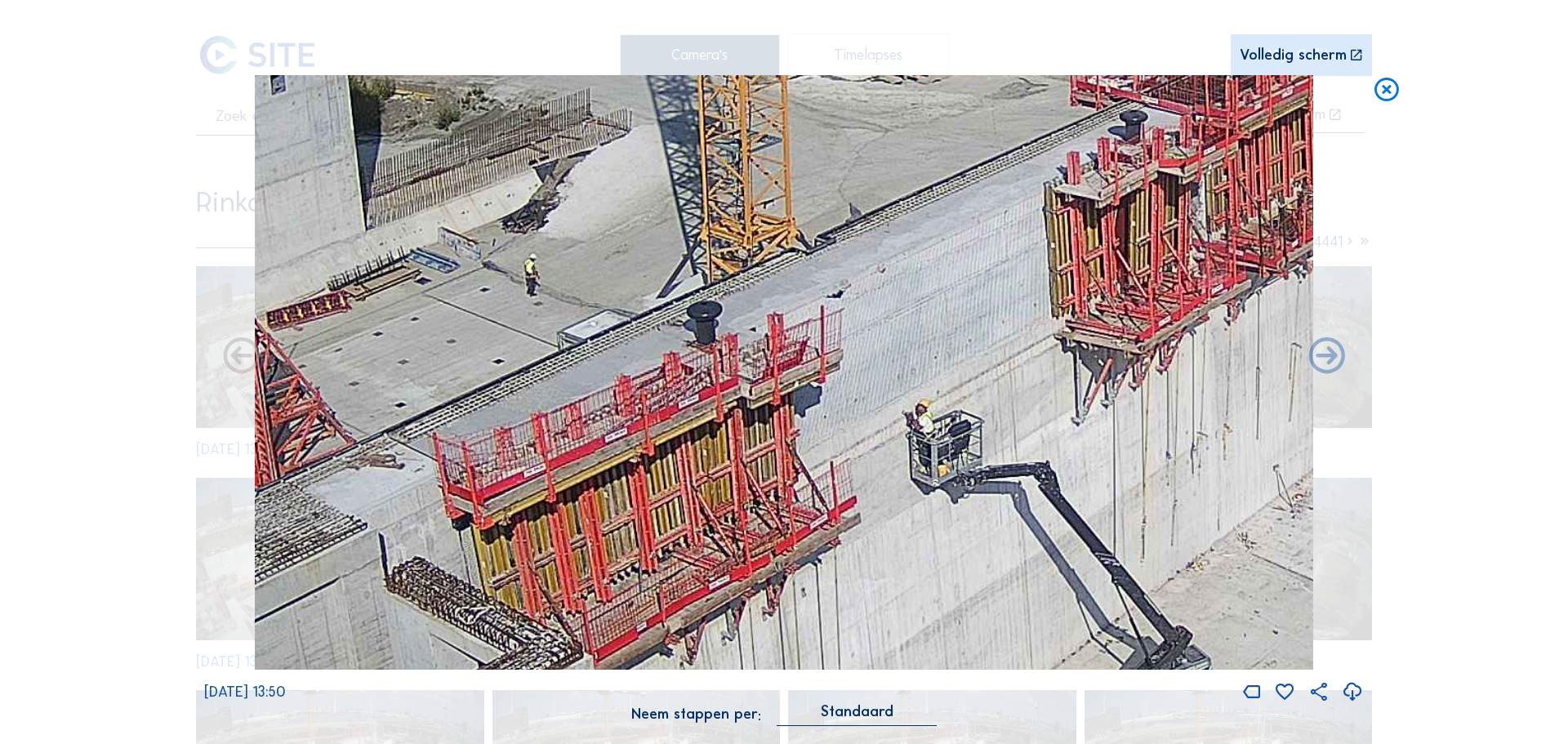
drag, startPoint x: 774, startPoint y: 484, endPoint x: 1321, endPoint y: 205, distance: 614.0
click at [1321, 205] on div "[DATE] 13:50" at bounding box center [784, 390] width 1159 height 628
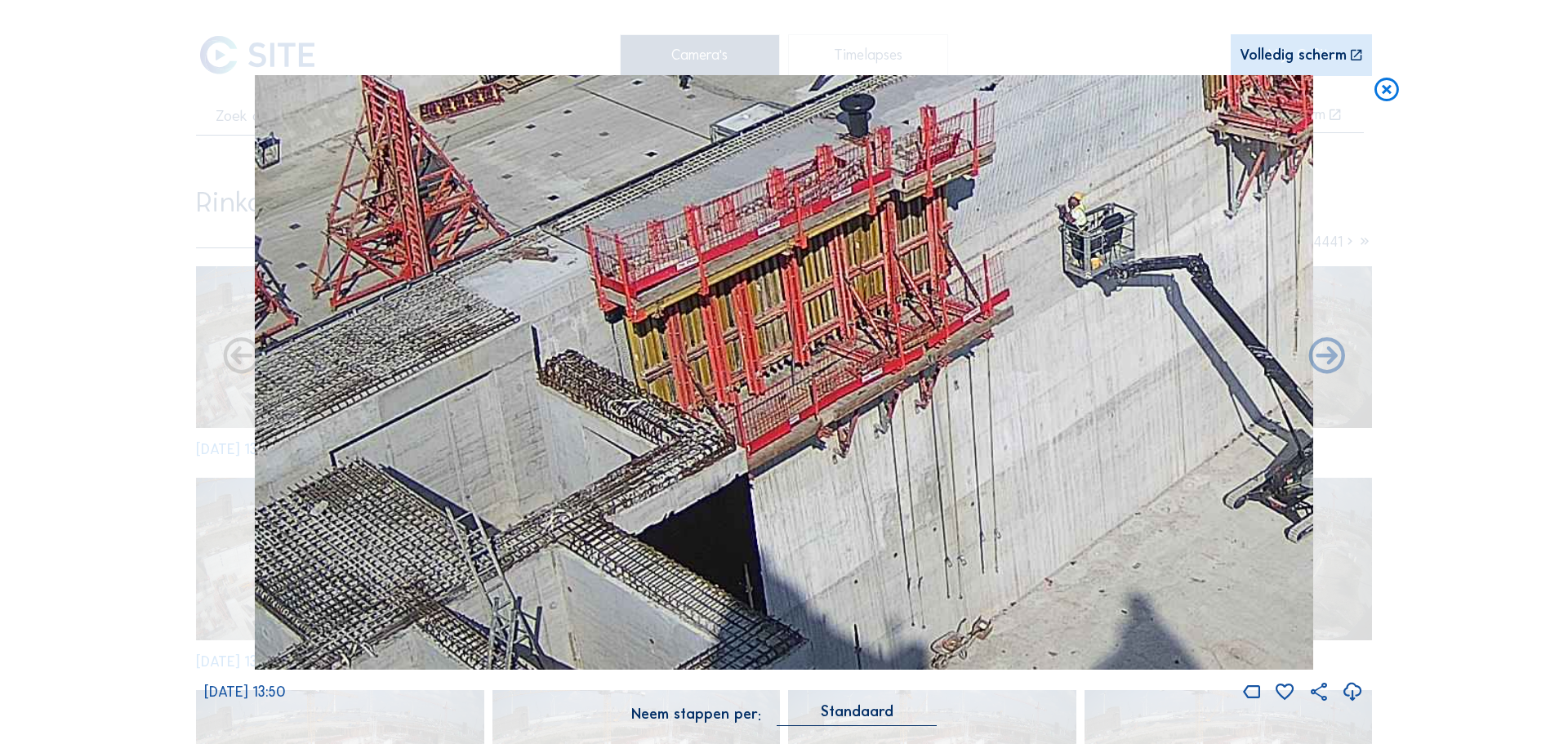
drag, startPoint x: 911, startPoint y: 410, endPoint x: 1048, endPoint y: 269, distance: 196.6
click at [1048, 269] on img at bounding box center [784, 372] width 1058 height 595
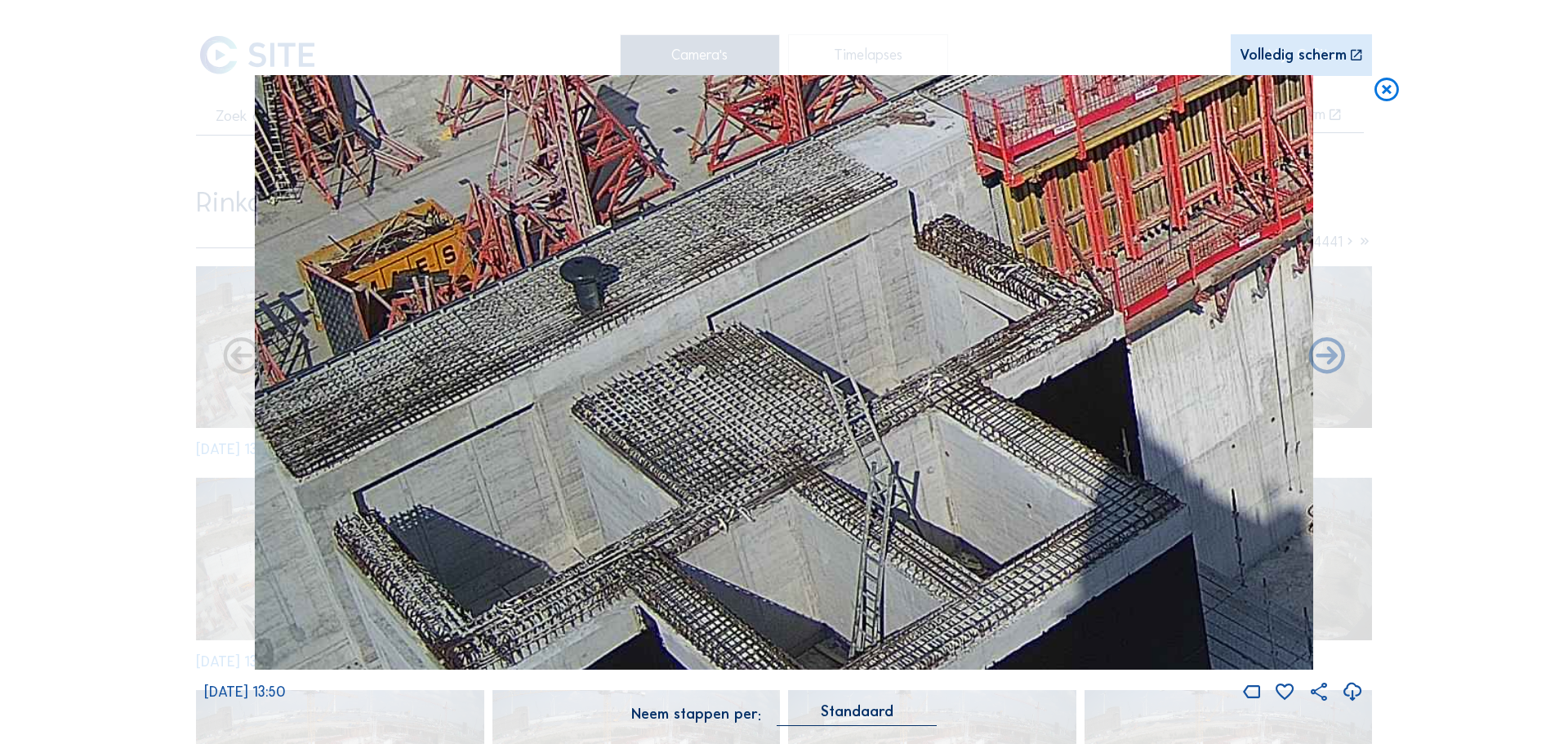
drag, startPoint x: 493, startPoint y: 375, endPoint x: 870, endPoint y: 240, distance: 400.4
click at [870, 240] on img at bounding box center [784, 372] width 1058 height 595
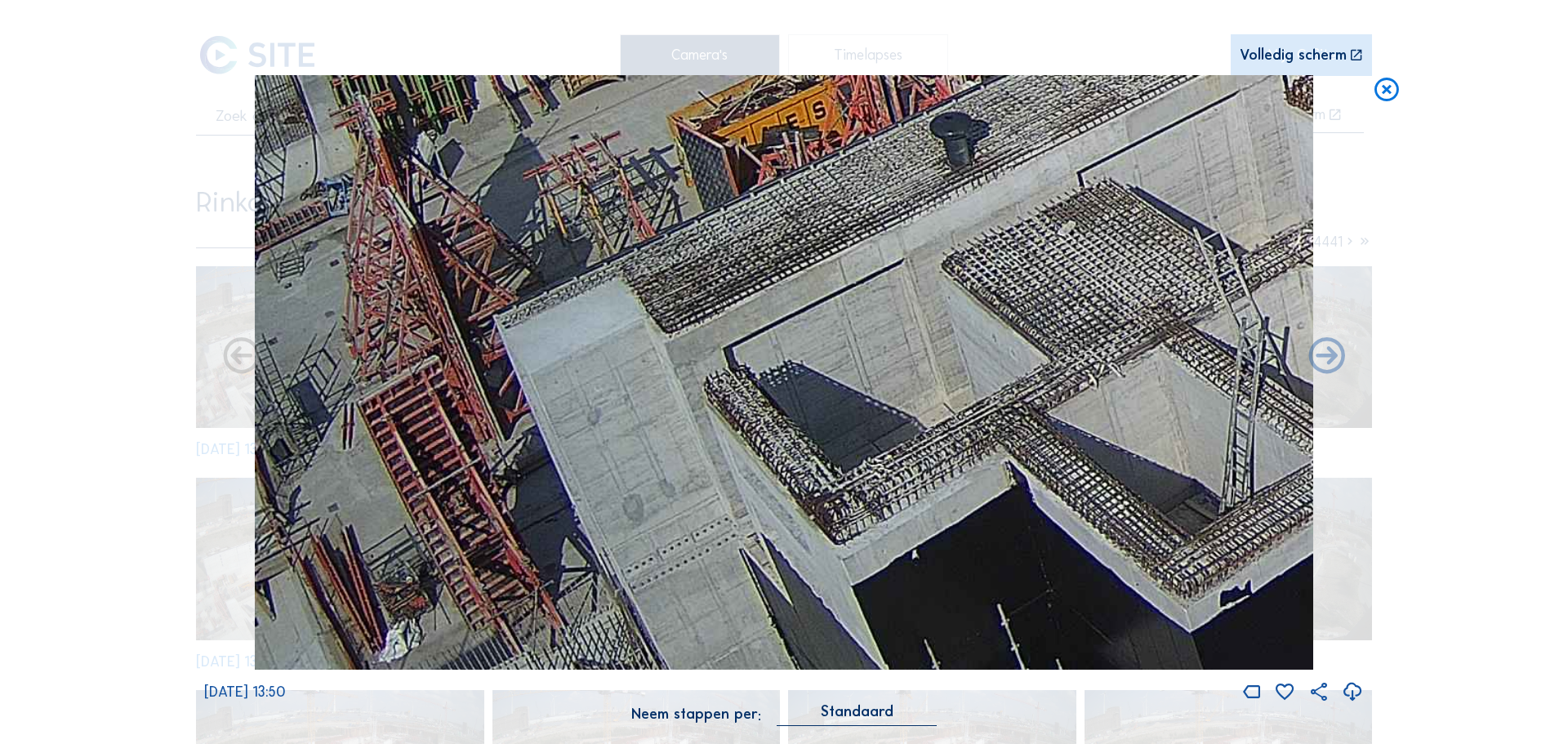
drag, startPoint x: 549, startPoint y: 286, endPoint x: 926, endPoint y: 115, distance: 414.0
click at [926, 115] on img at bounding box center [784, 372] width 1058 height 595
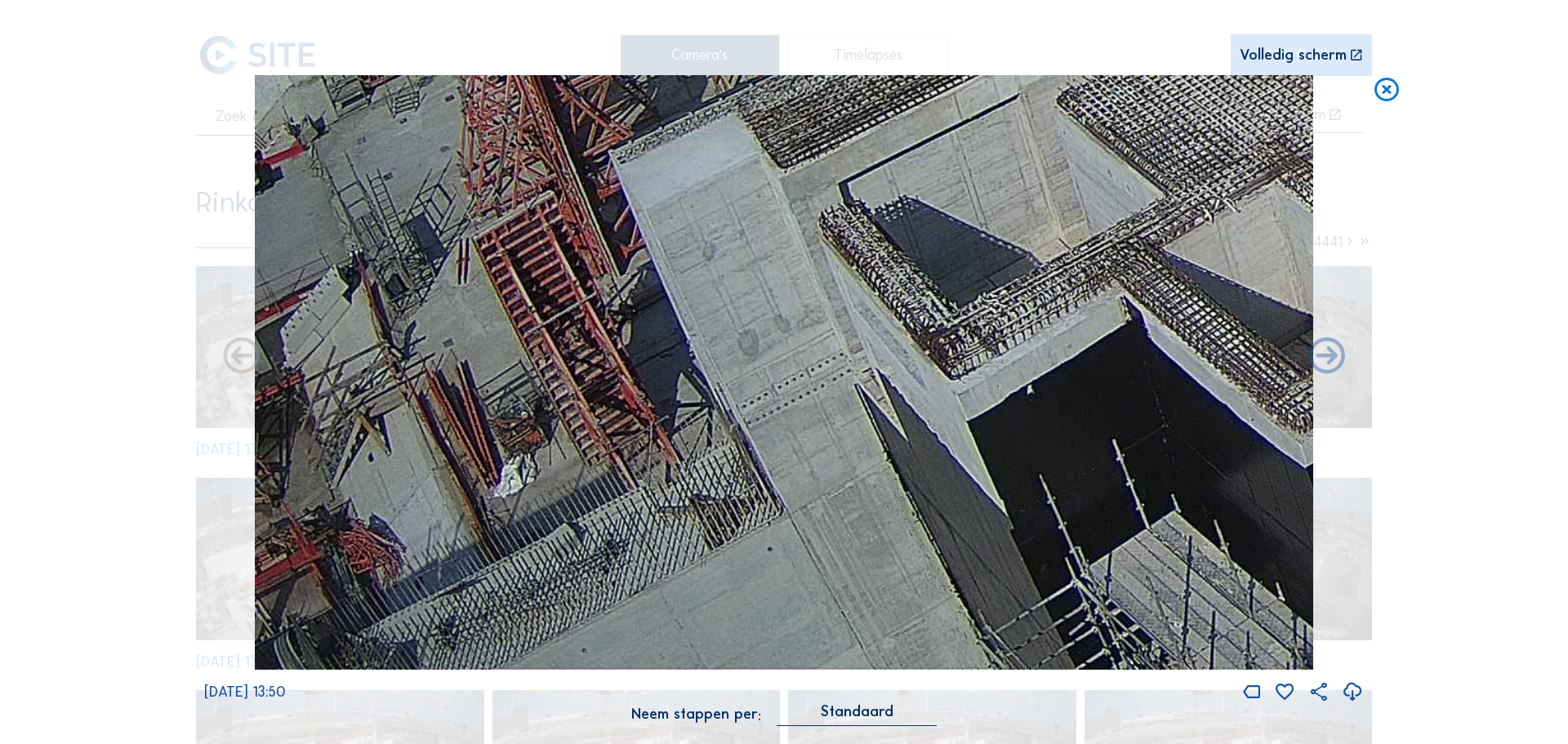
drag, startPoint x: 918, startPoint y: 184, endPoint x: 970, endPoint y: 112, distance: 88.8
click at [970, 112] on img at bounding box center [784, 372] width 1058 height 595
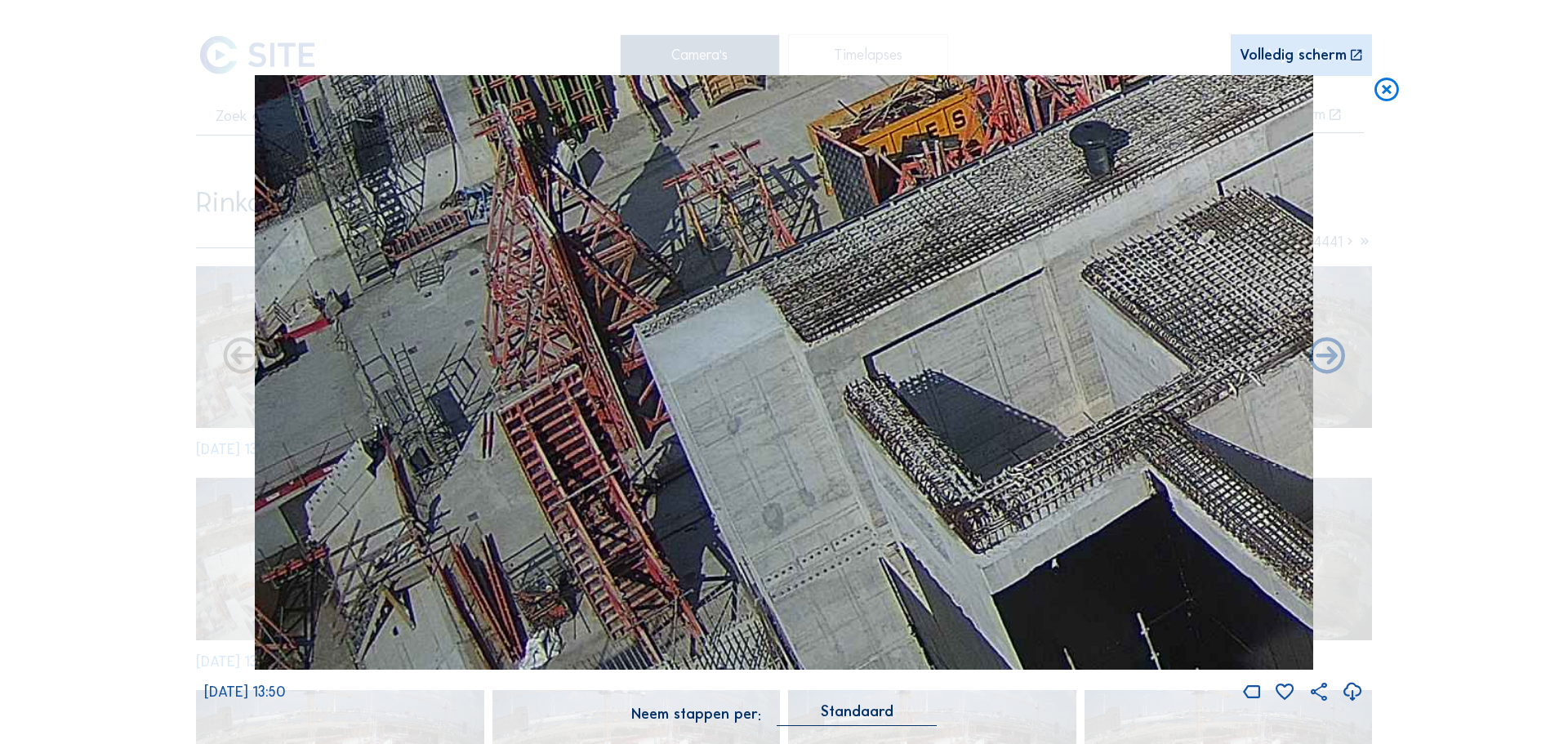
drag, startPoint x: 690, startPoint y: 205, endPoint x: 837, endPoint y: 380, distance: 228.5
click at [837, 380] on img at bounding box center [784, 372] width 1058 height 595
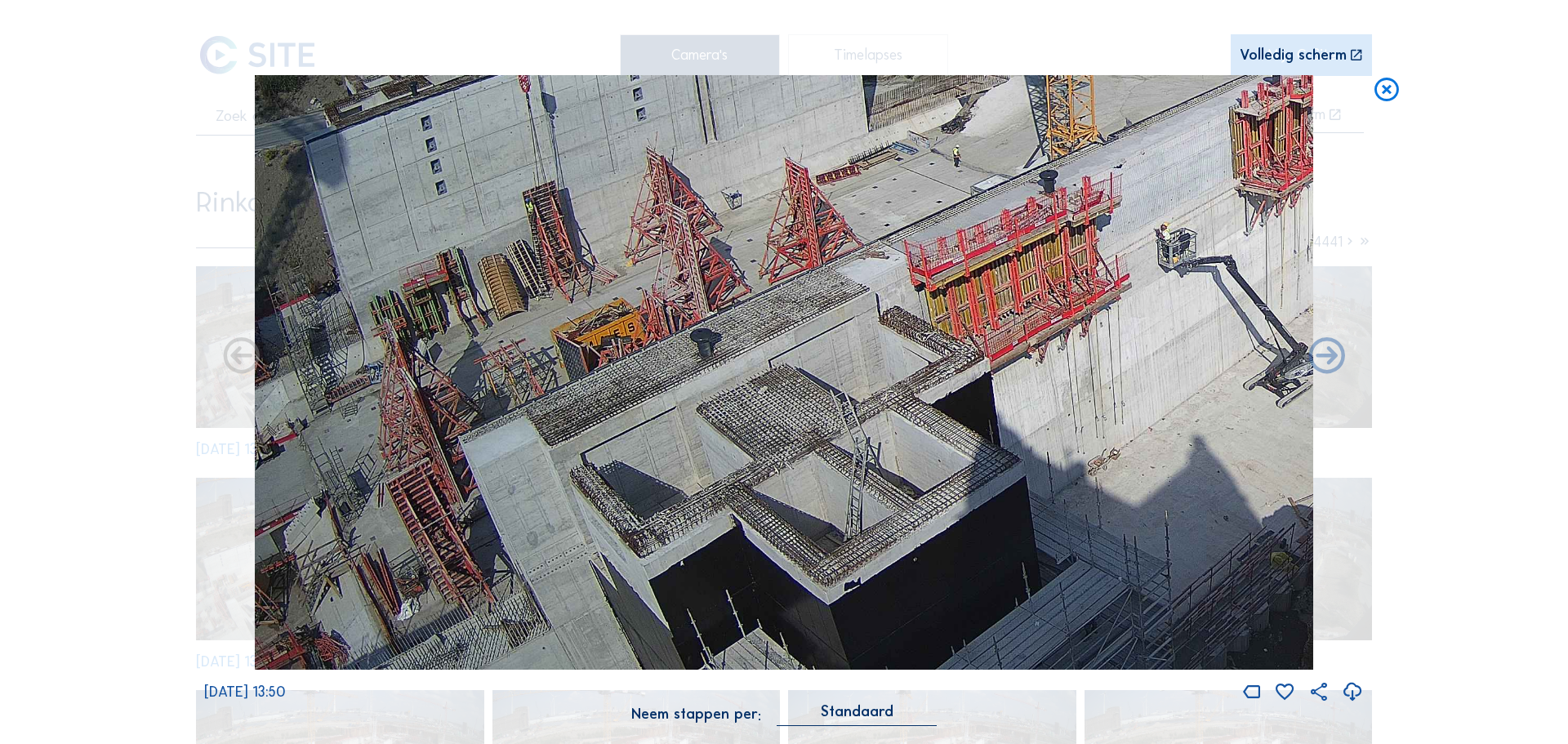
drag, startPoint x: 480, startPoint y: 332, endPoint x: 803, endPoint y: 603, distance: 421.6
click at [861, 415] on img at bounding box center [784, 372] width 1058 height 595
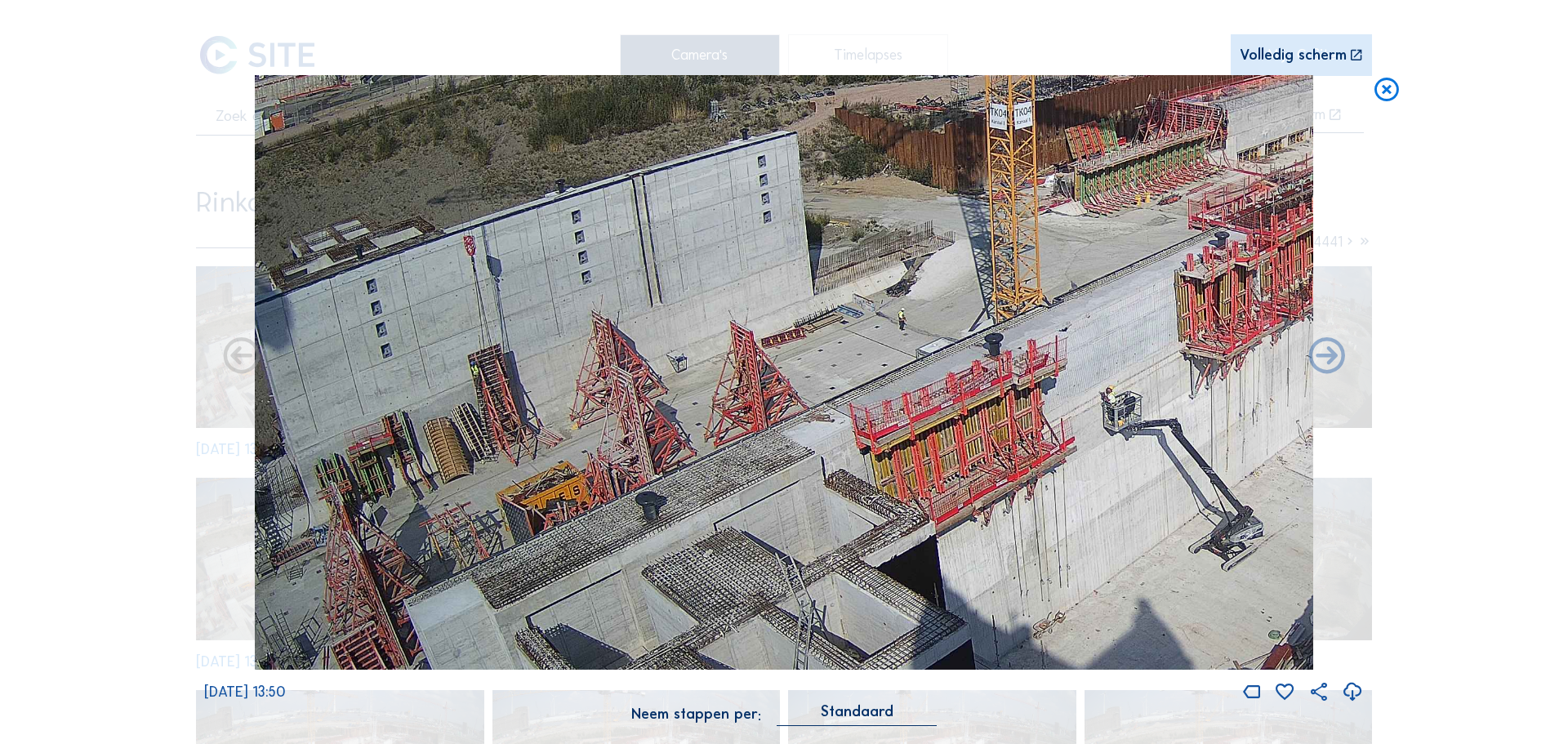
drag, startPoint x: 803, startPoint y: 603, endPoint x: 801, endPoint y: 631, distance: 28.1
click at [801, 631] on img at bounding box center [784, 372] width 1058 height 595
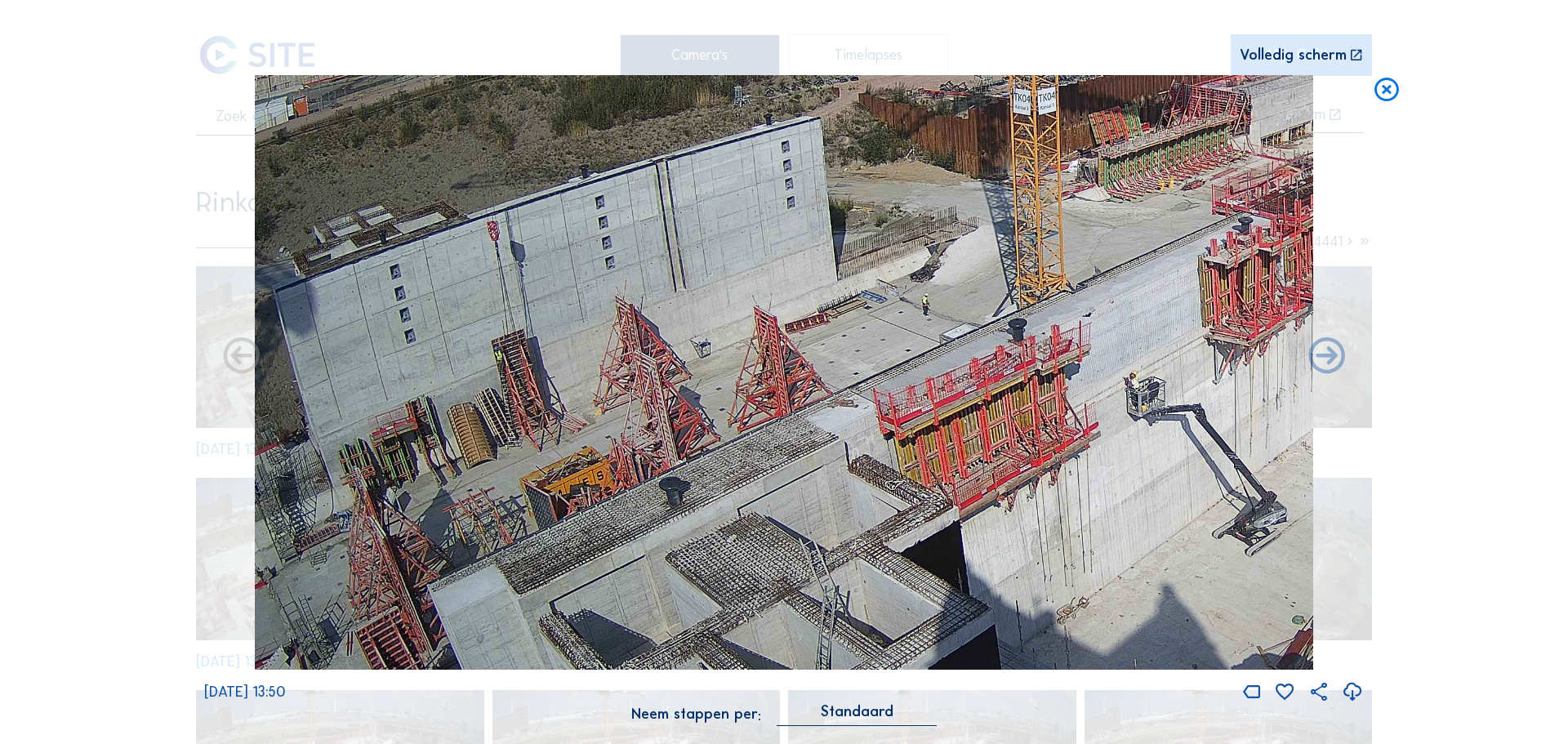
drag, startPoint x: 560, startPoint y: 362, endPoint x: 876, endPoint y: 316, distance: 319.3
click at [876, 316] on img at bounding box center [784, 372] width 1058 height 595
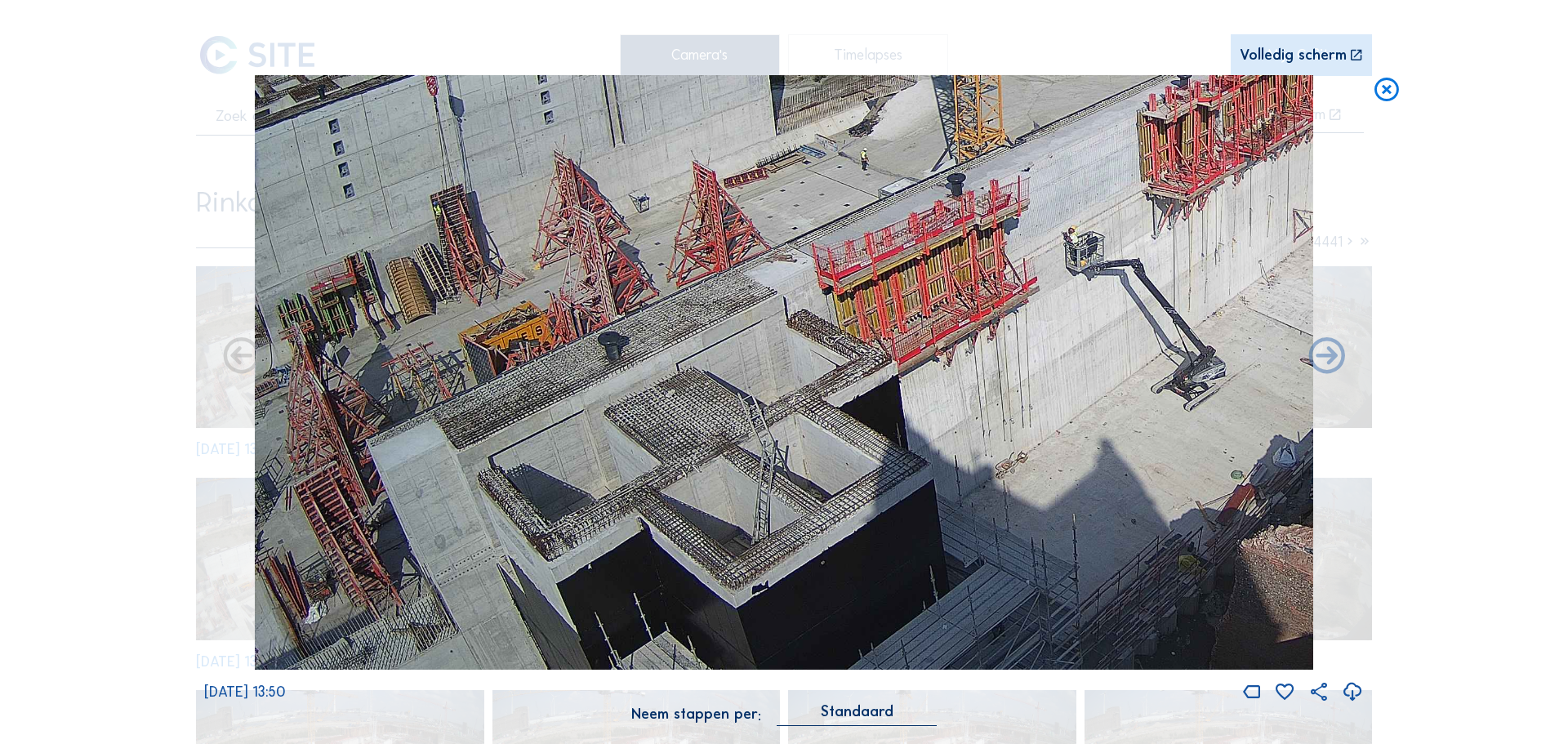
drag, startPoint x: 1178, startPoint y: 313, endPoint x: 1099, endPoint y: 186, distance: 149.6
click at [1099, 186] on img at bounding box center [784, 372] width 1058 height 595
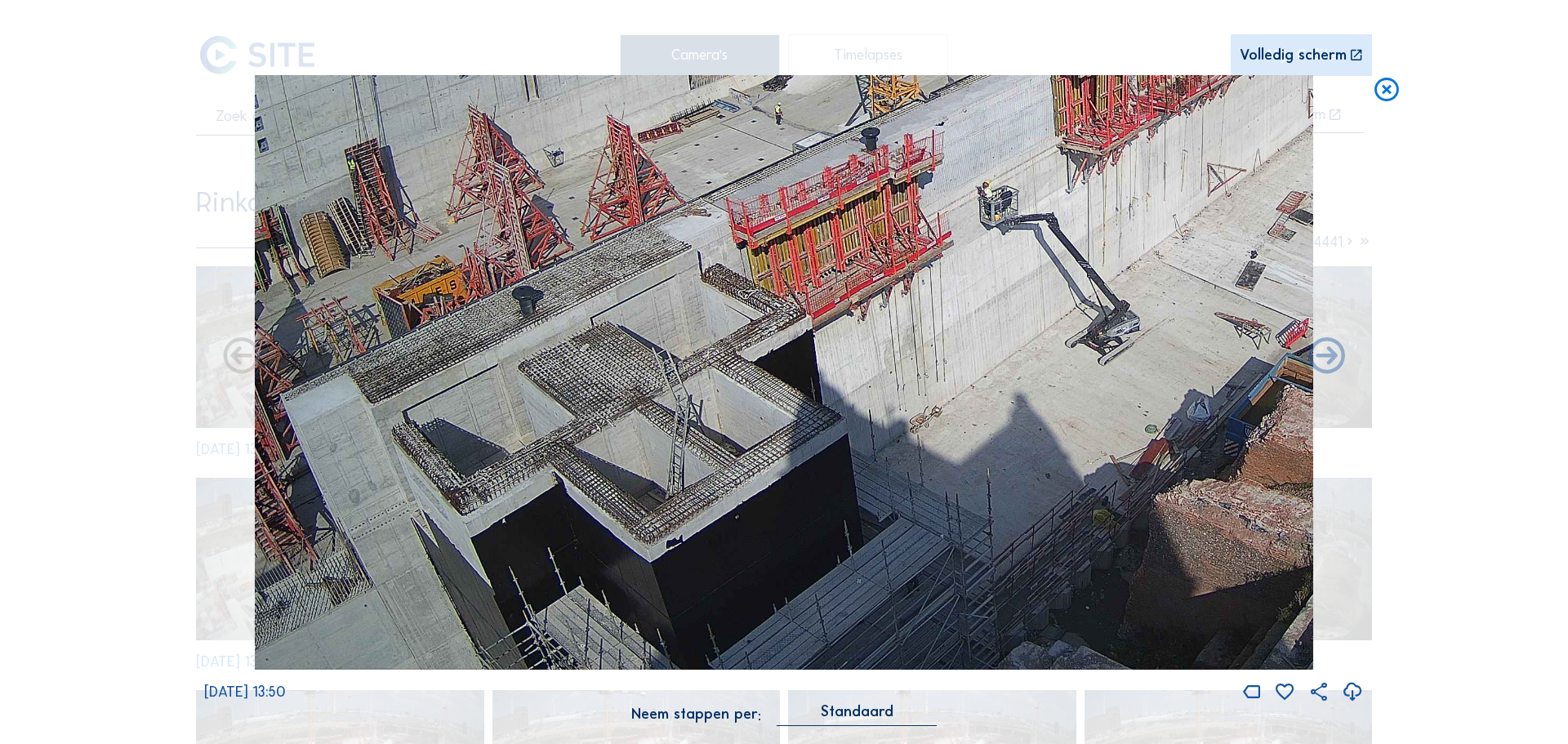
drag, startPoint x: 870, startPoint y: 490, endPoint x: 785, endPoint y: 246, distance: 258.4
click at [785, 246] on img at bounding box center [784, 372] width 1058 height 595
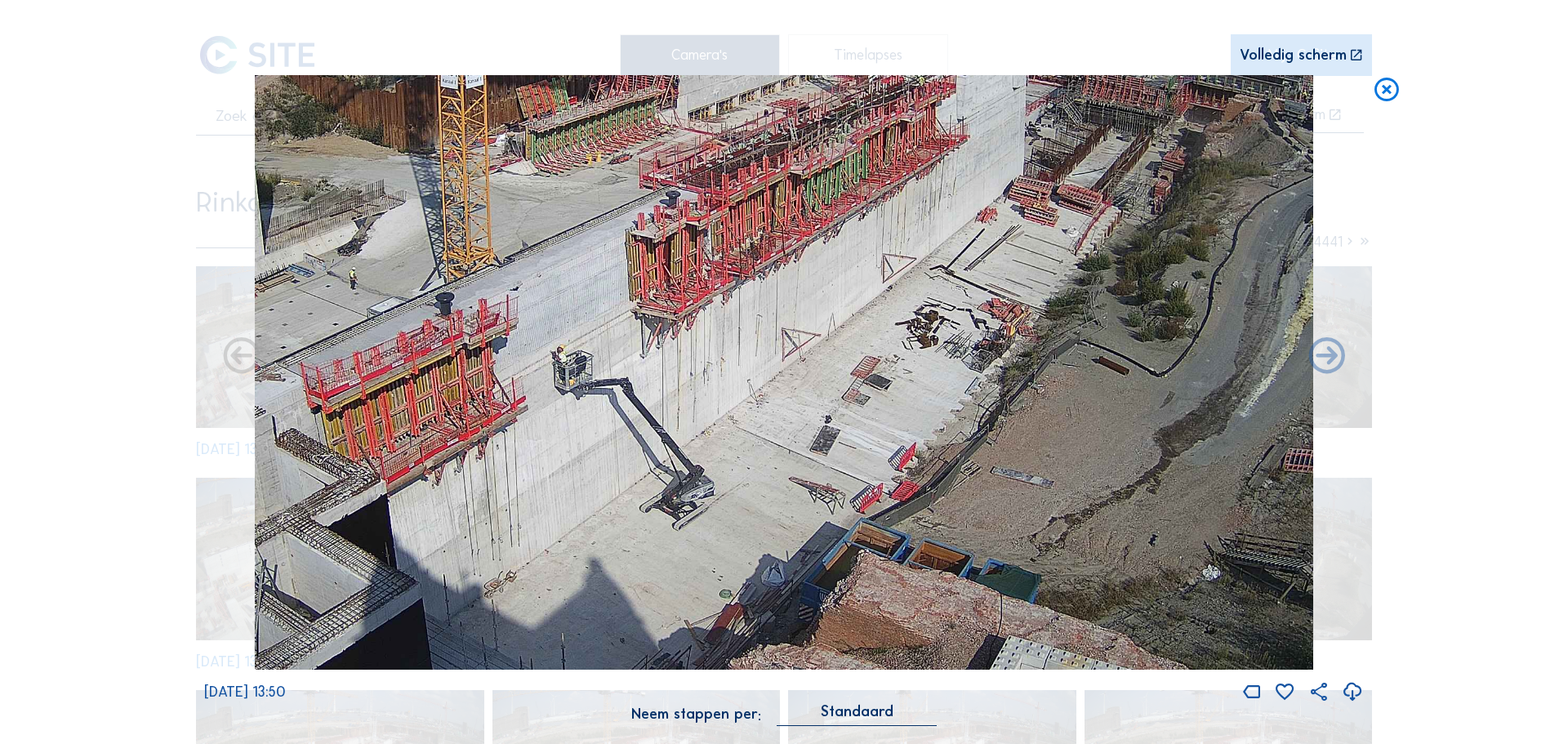
drag, startPoint x: 968, startPoint y: 371, endPoint x: 519, endPoint y: 546, distance: 481.9
click at [519, 546] on img at bounding box center [784, 372] width 1058 height 595
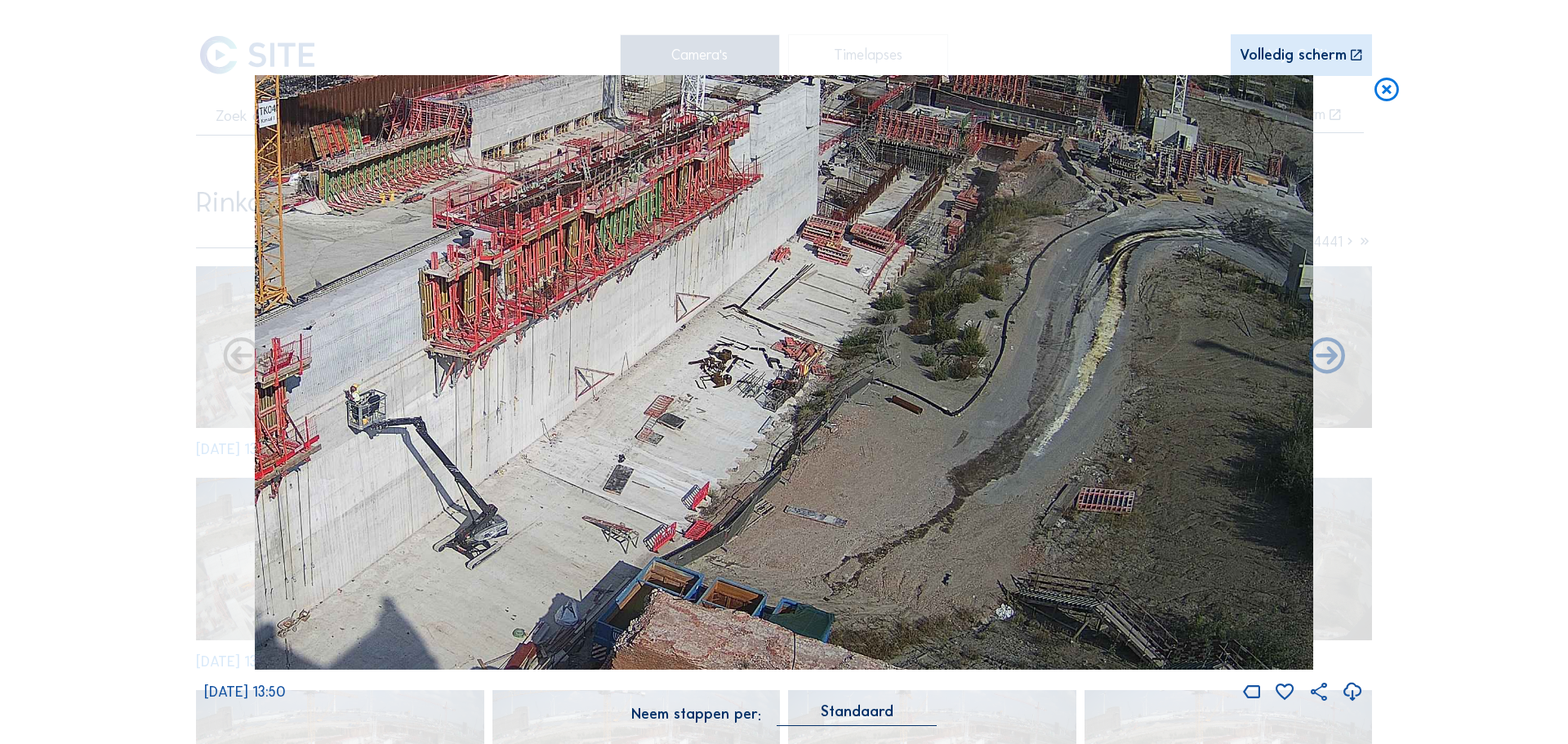
drag, startPoint x: 904, startPoint y: 559, endPoint x: 775, endPoint y: 573, distance: 129.8
click at [775, 573] on img at bounding box center [784, 372] width 1058 height 595
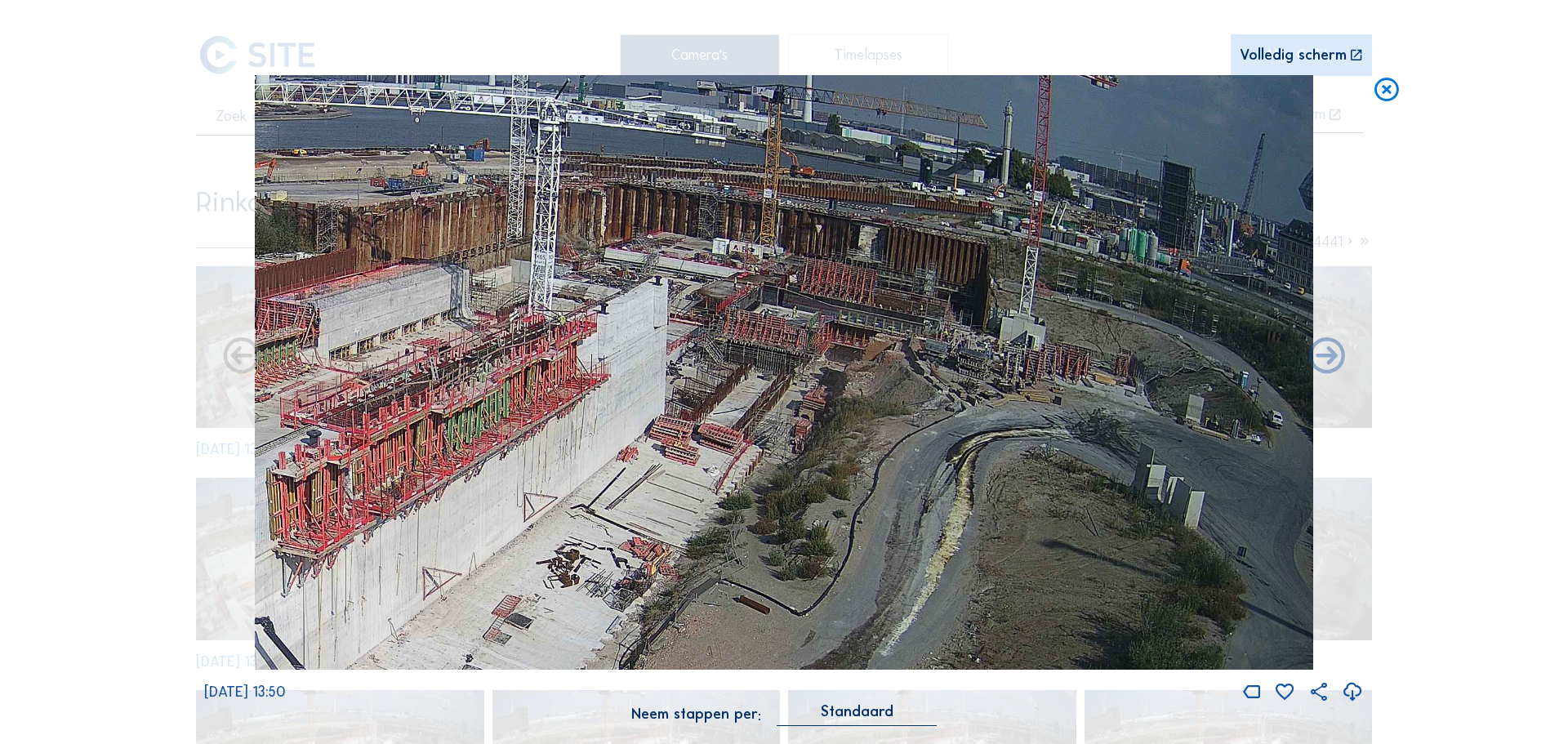
drag, startPoint x: 908, startPoint y: 424, endPoint x: 677, endPoint y: 624, distance: 305.6
click at [677, 624] on img at bounding box center [784, 372] width 1058 height 595
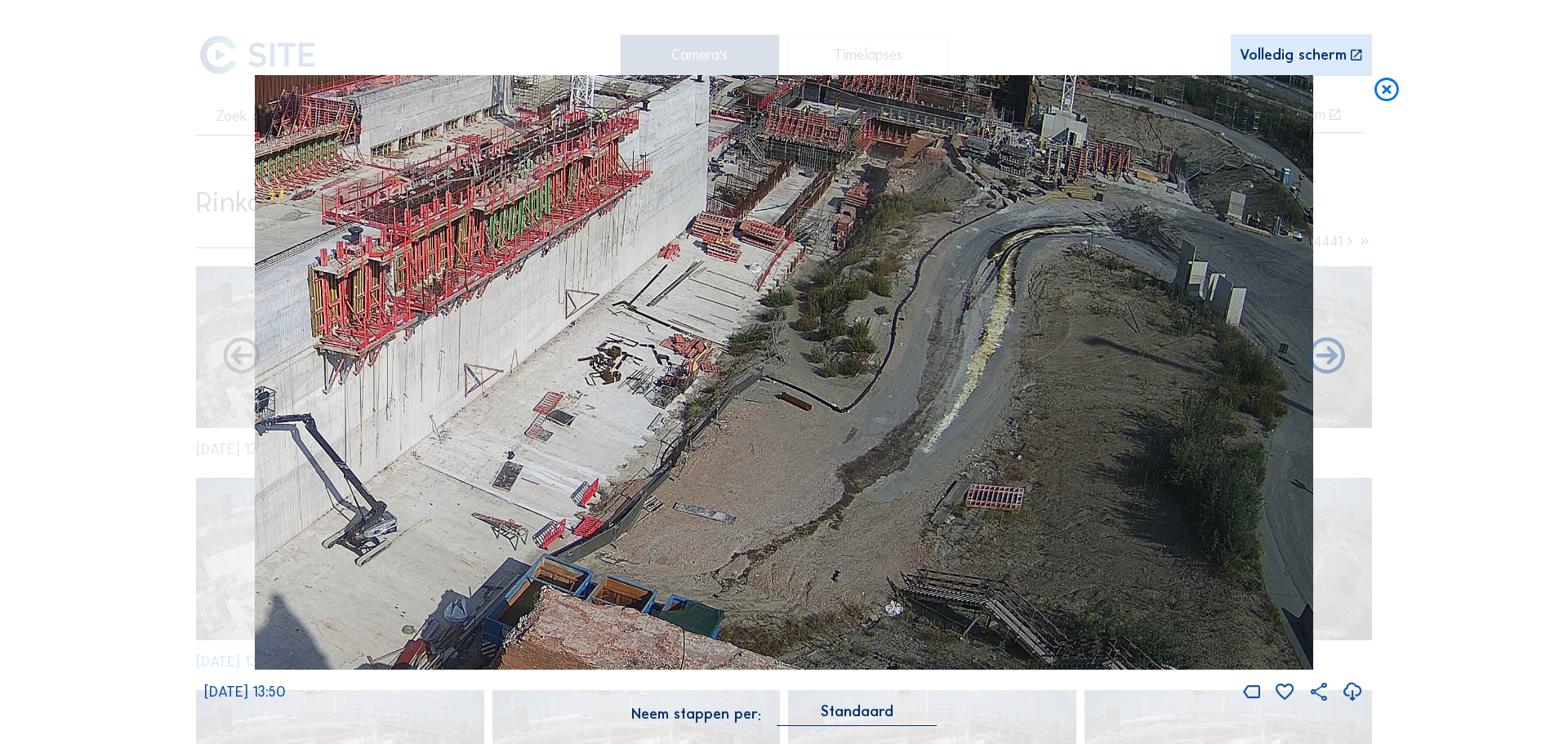
drag, startPoint x: 725, startPoint y: 480, endPoint x: 735, endPoint y: 393, distance: 87.6
click at [735, 393] on img at bounding box center [784, 372] width 1058 height 595
